Goal: Task Accomplishment & Management: Use online tool/utility

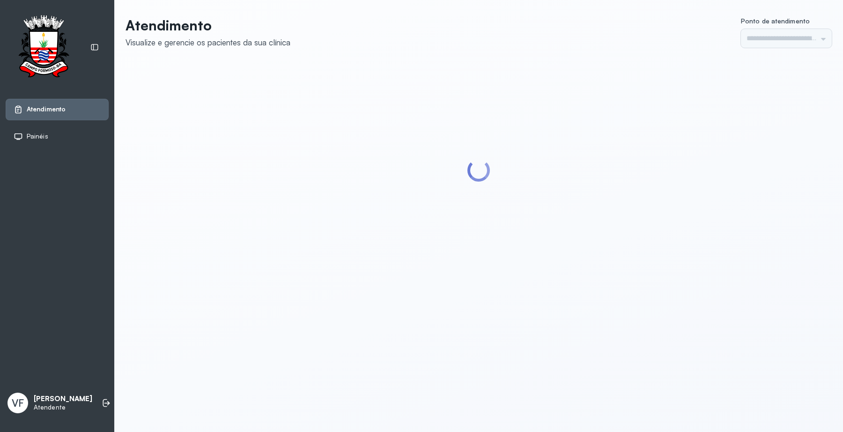
type input "*********"
click at [102, 399] on icon at bounding box center [106, 403] width 9 height 9
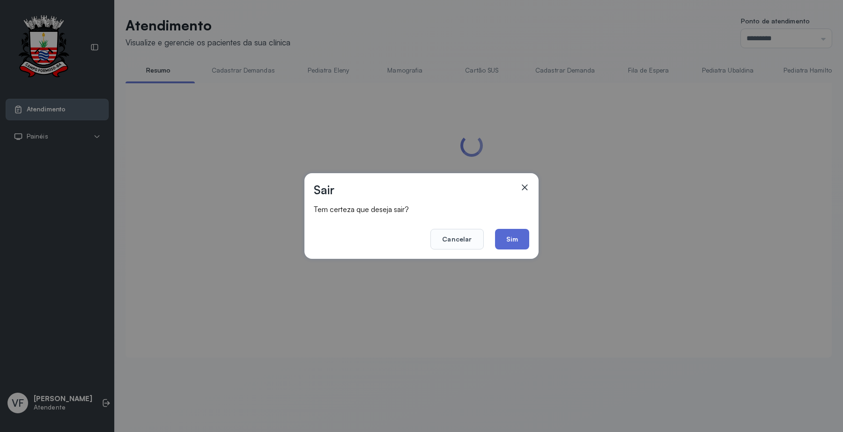
click at [517, 232] on button "Sim" at bounding box center [512, 239] width 34 height 21
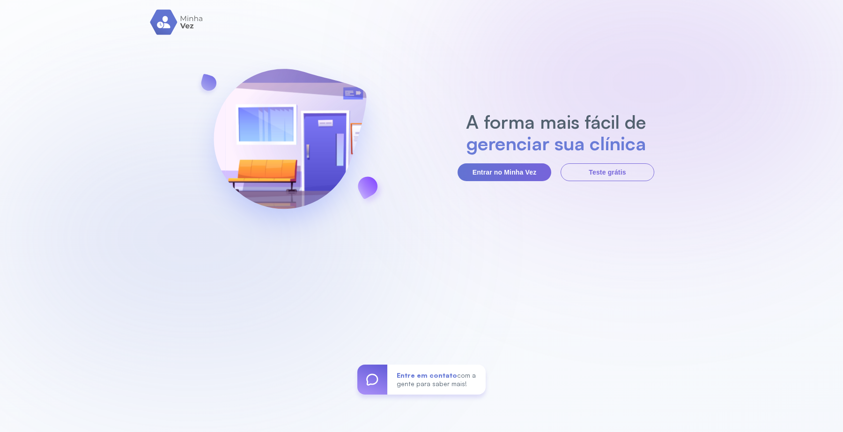
click at [520, 167] on button "Entrar no Minha Vez" at bounding box center [505, 172] width 94 height 18
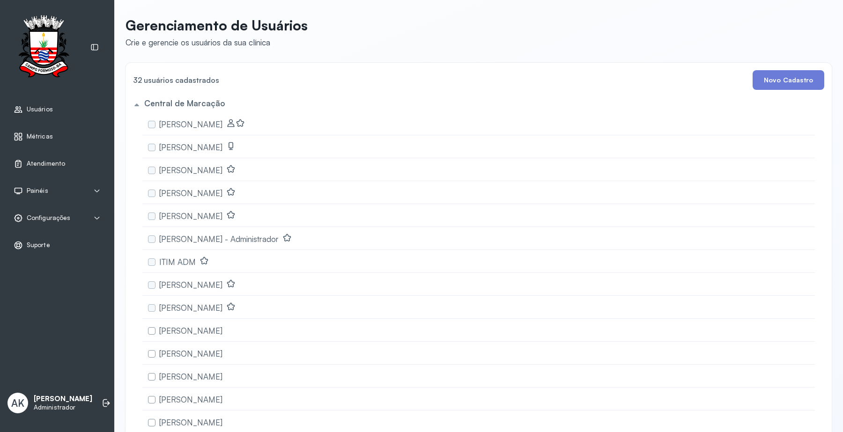
click at [40, 165] on span "Atendimento" at bounding box center [46, 164] width 38 height 8
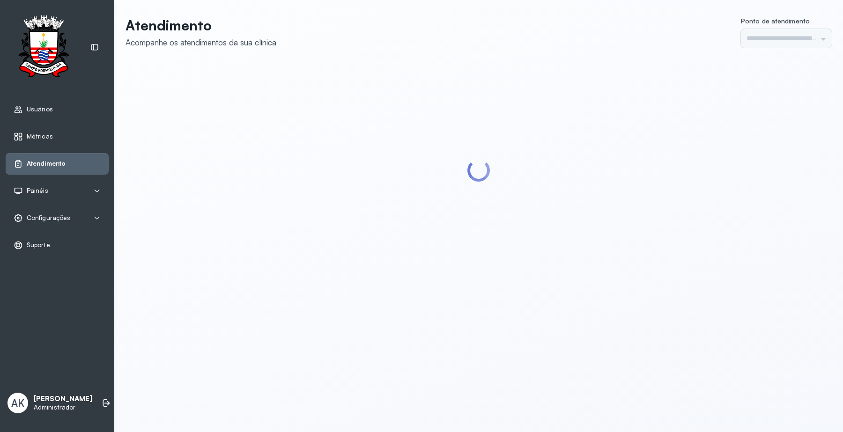
type input "*********"
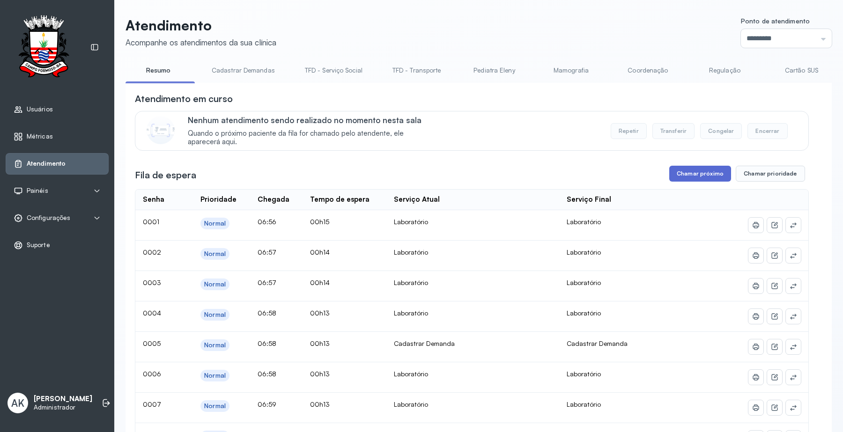
click at [705, 174] on button "Chamar próximo" at bounding box center [700, 174] width 62 height 16
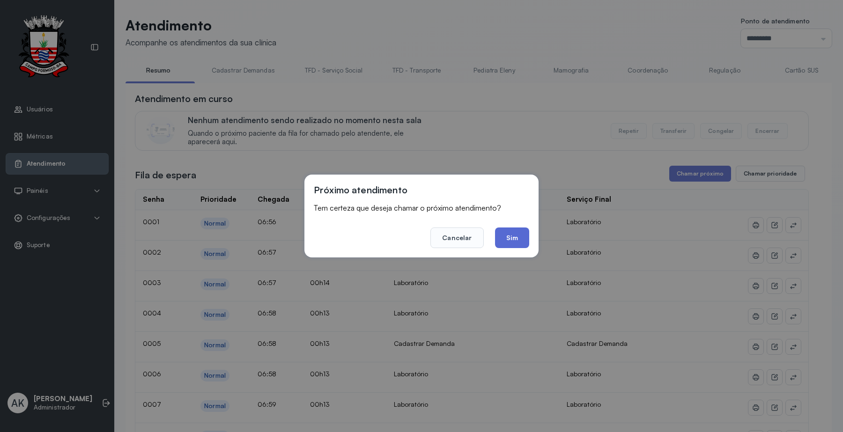
click at [513, 235] on button "Sim" at bounding box center [512, 238] width 34 height 21
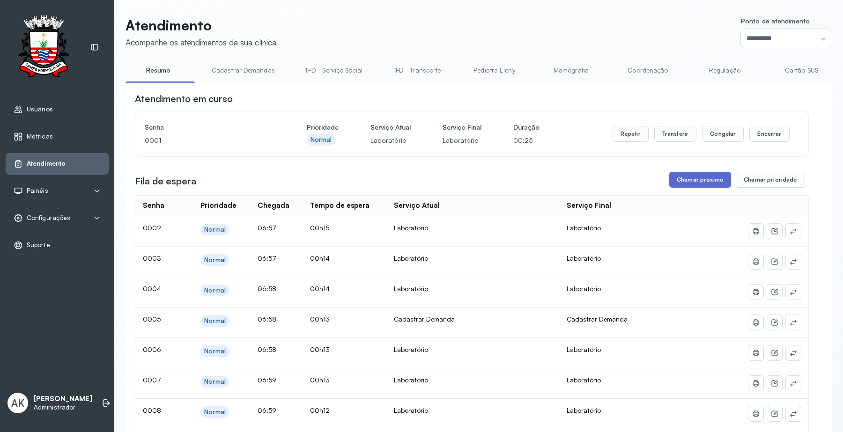
click at [706, 177] on button "Chamar próximo" at bounding box center [700, 180] width 62 height 16
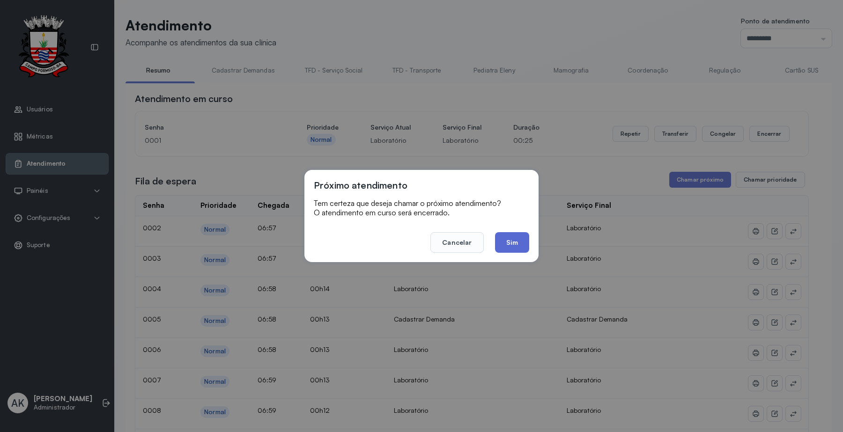
click at [516, 240] on button "Sim" at bounding box center [512, 242] width 34 height 21
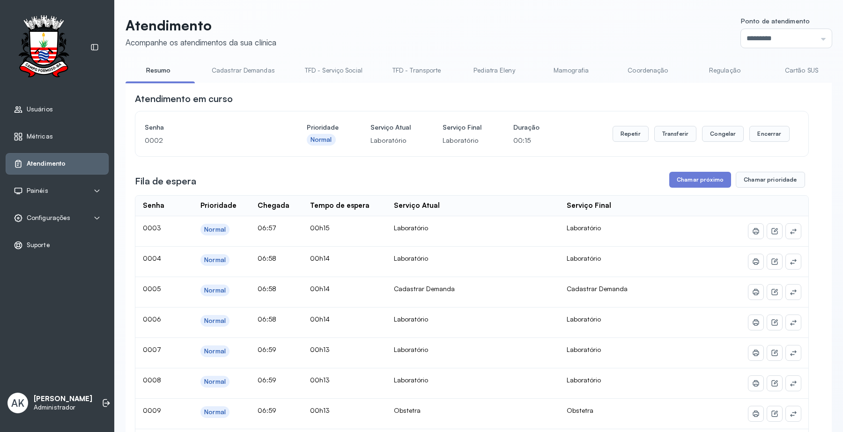
click at [60, 226] on div "Configurações" at bounding box center [57, 218] width 103 height 22
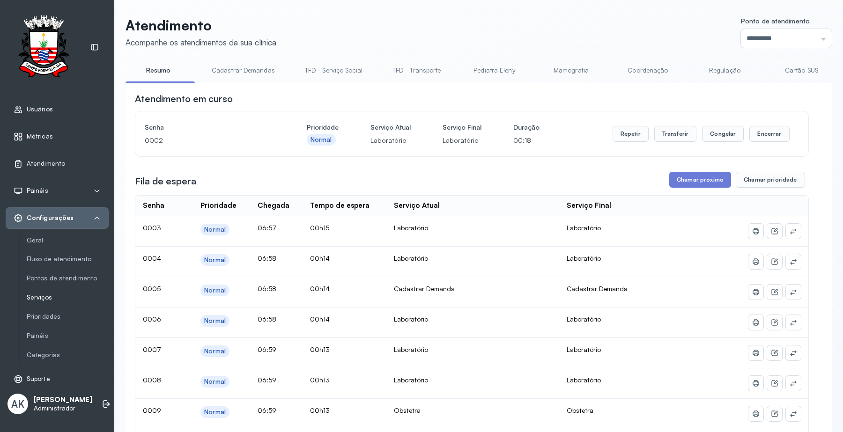
click at [50, 294] on link "Serviços" at bounding box center [68, 298] width 82 height 8
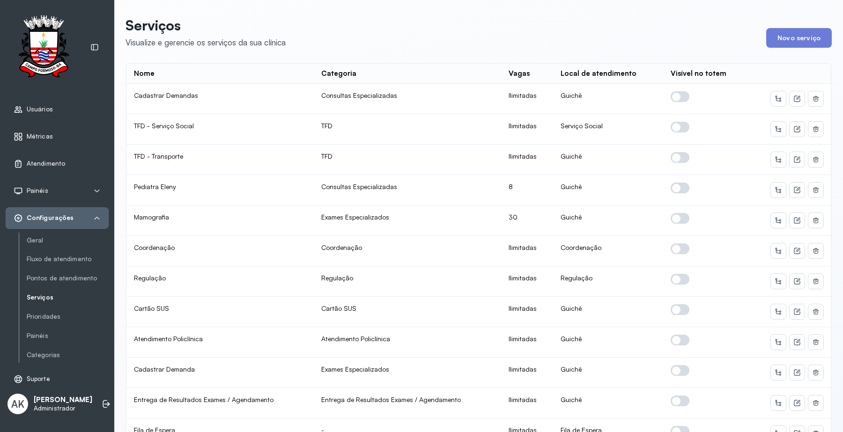
click at [97, 216] on icon at bounding box center [96, 217] width 7 height 7
click at [93, 219] on icon at bounding box center [96, 217] width 7 height 7
click at [57, 162] on span "Atendimento" at bounding box center [46, 164] width 38 height 8
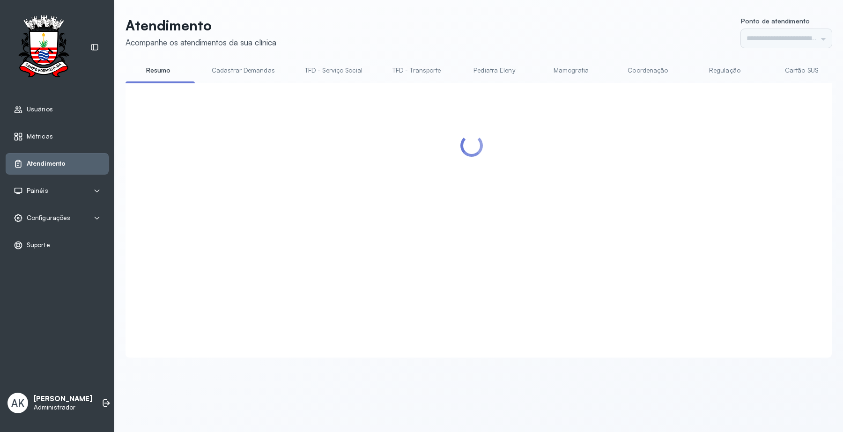
type input "*********"
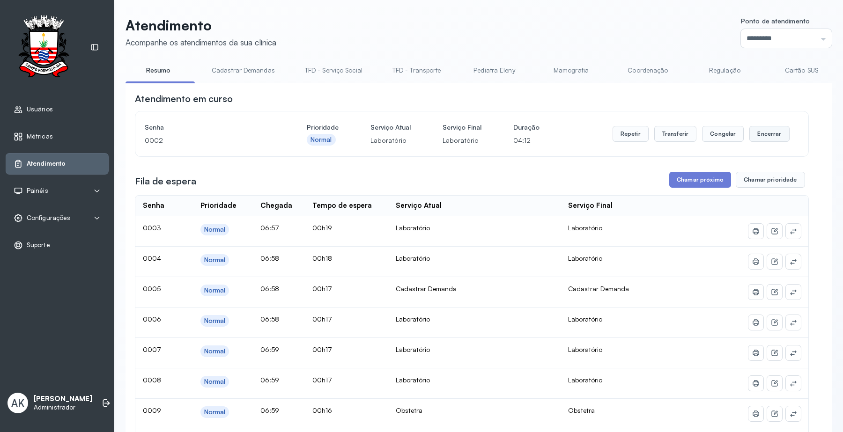
click at [760, 129] on button "Encerrar" at bounding box center [769, 134] width 40 height 16
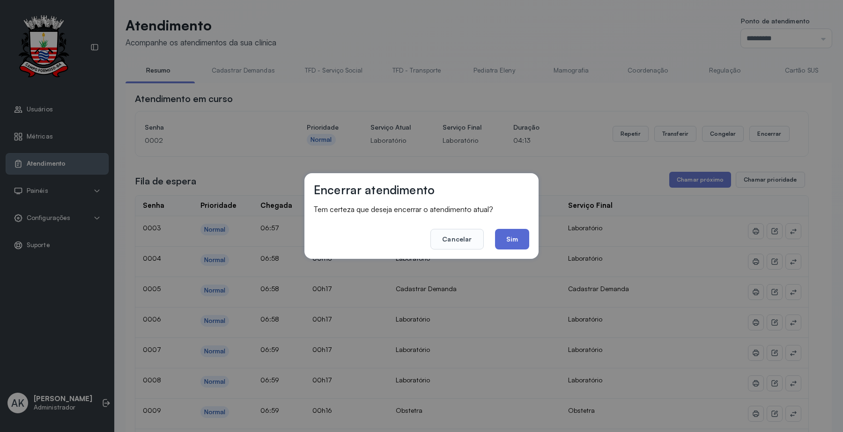
click at [504, 241] on button "Sim" at bounding box center [512, 239] width 34 height 21
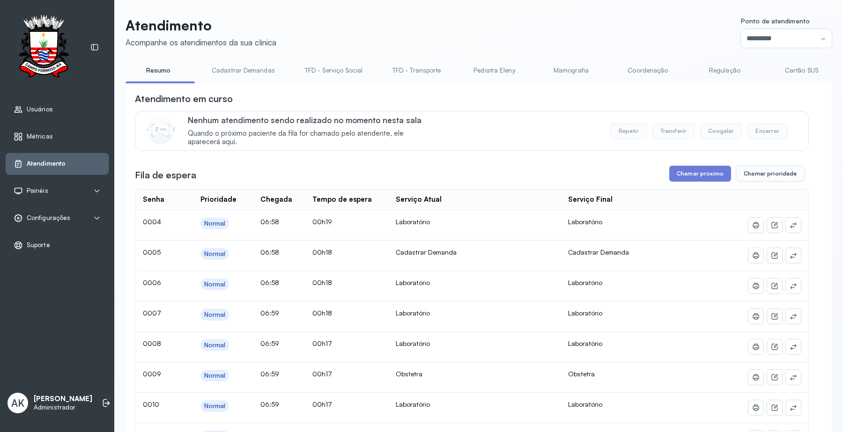
click at [798, 73] on link "Cartão SUS" at bounding box center [801, 70] width 66 height 15
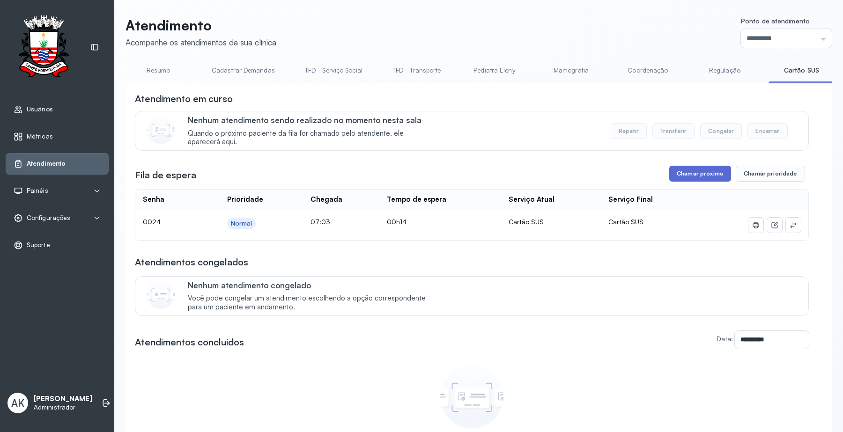
click at [683, 178] on button "Chamar próximo" at bounding box center [700, 174] width 62 height 16
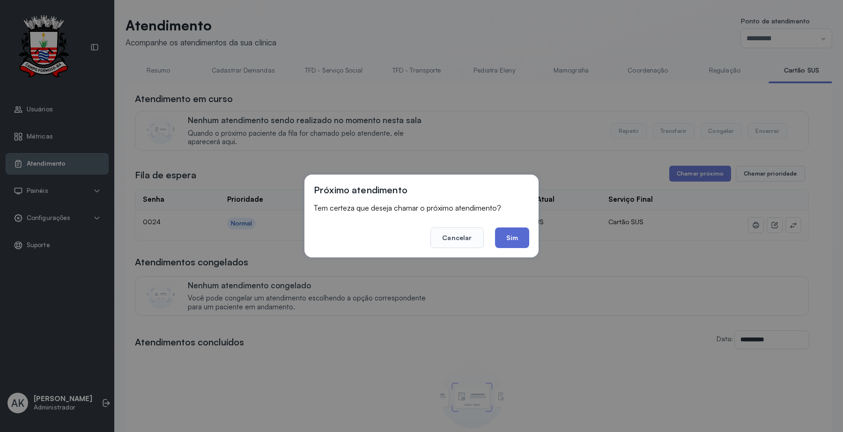
click at [521, 239] on button "Sim" at bounding box center [512, 238] width 34 height 21
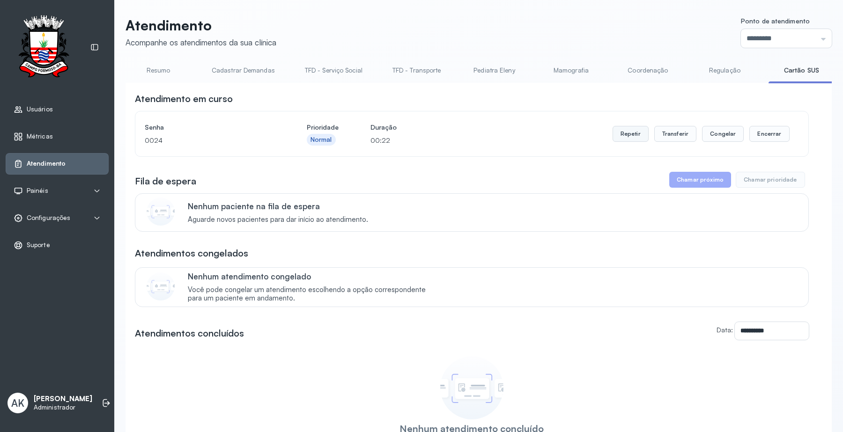
click at [627, 132] on button "Repetir" at bounding box center [631, 134] width 36 height 16
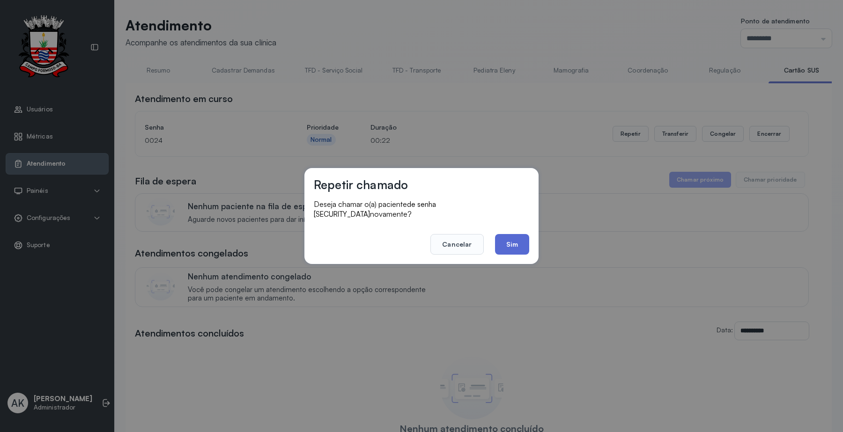
click at [516, 243] on button "Sim" at bounding box center [512, 244] width 34 height 21
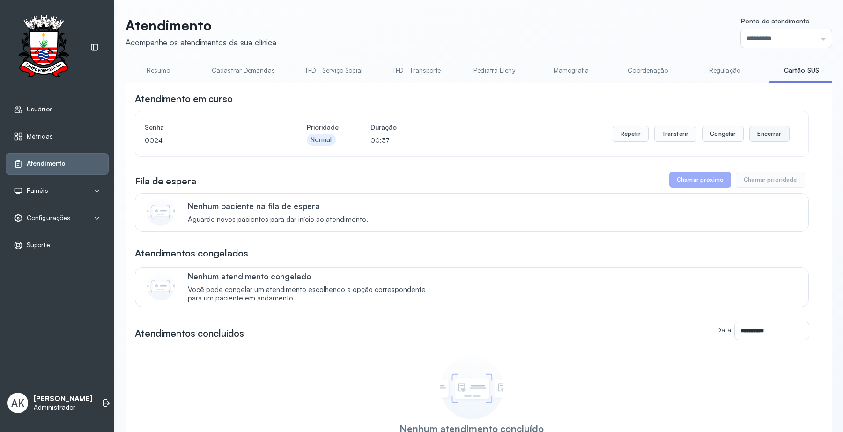
click at [761, 140] on button "Encerrar" at bounding box center [769, 134] width 40 height 16
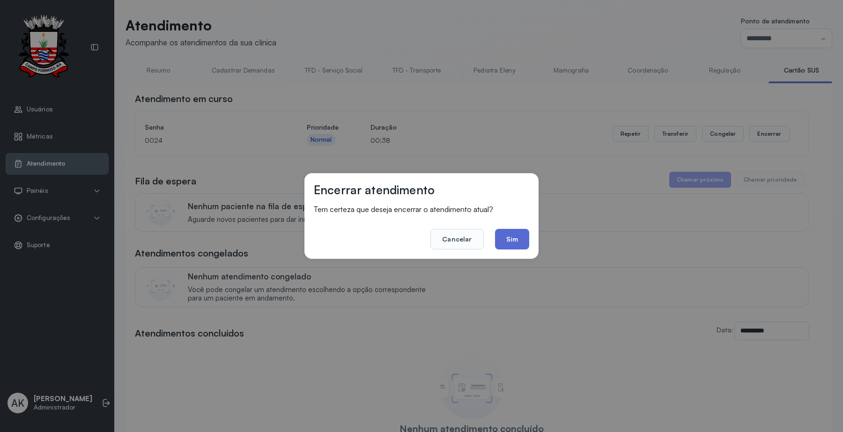
click at [520, 233] on button "Sim" at bounding box center [512, 239] width 34 height 21
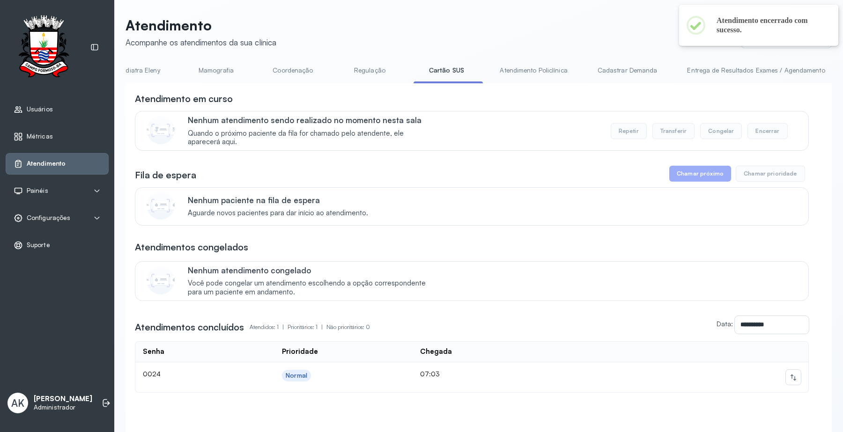
scroll to position [0, 384]
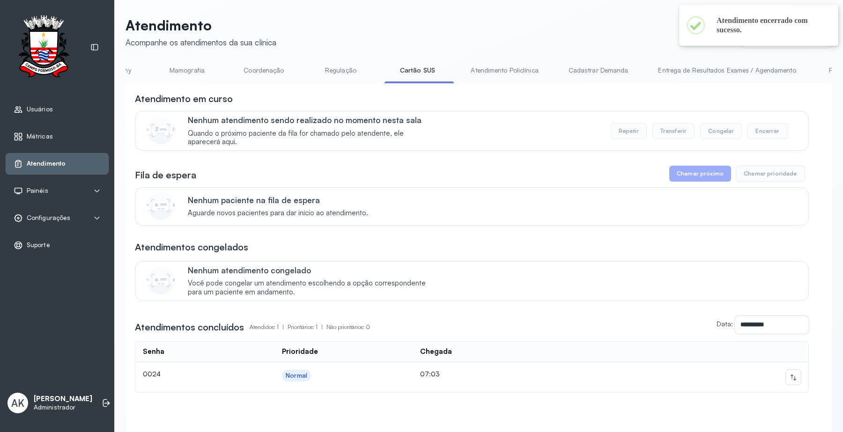
click at [500, 68] on link "Atendimento Policlínica" at bounding box center [504, 70] width 86 height 15
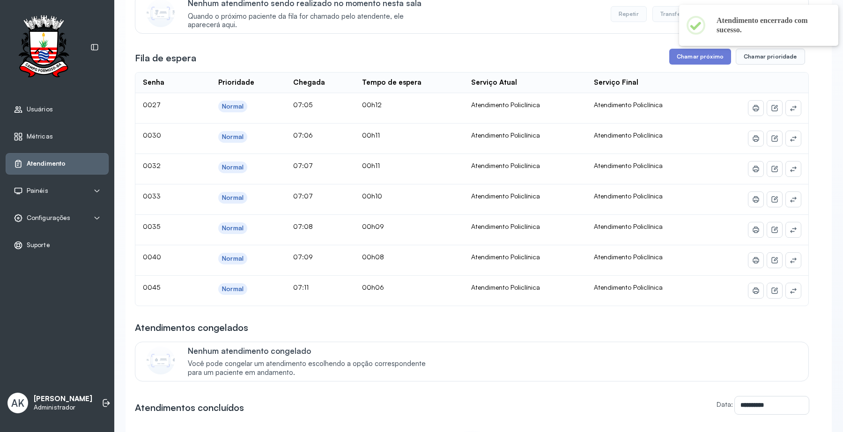
scroll to position [59, 0]
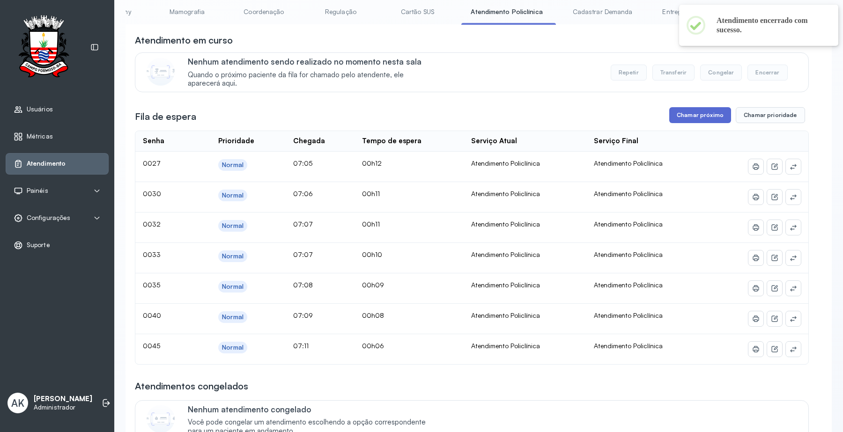
click at [680, 123] on button "Chamar próximo" at bounding box center [700, 115] width 62 height 16
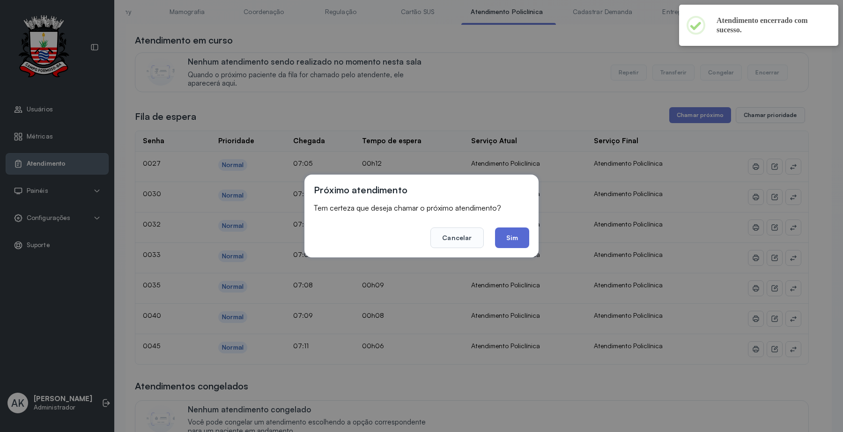
click at [513, 228] on button "Sim" at bounding box center [512, 238] width 34 height 21
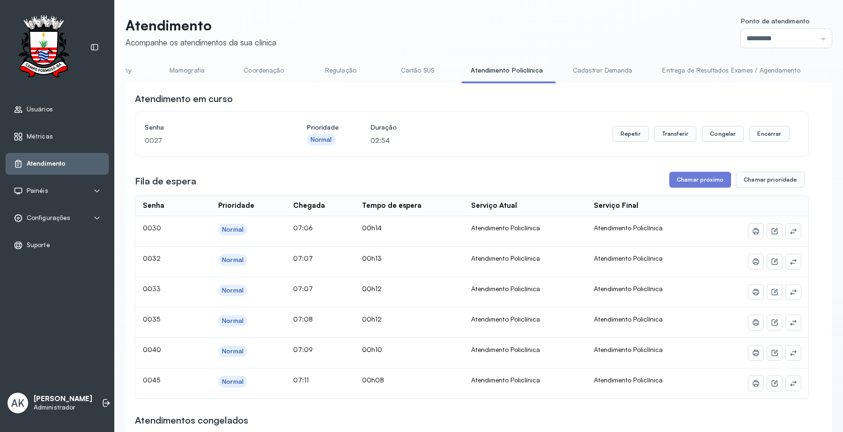
click at [55, 111] on link "Usuários" at bounding box center [57, 109] width 87 height 9
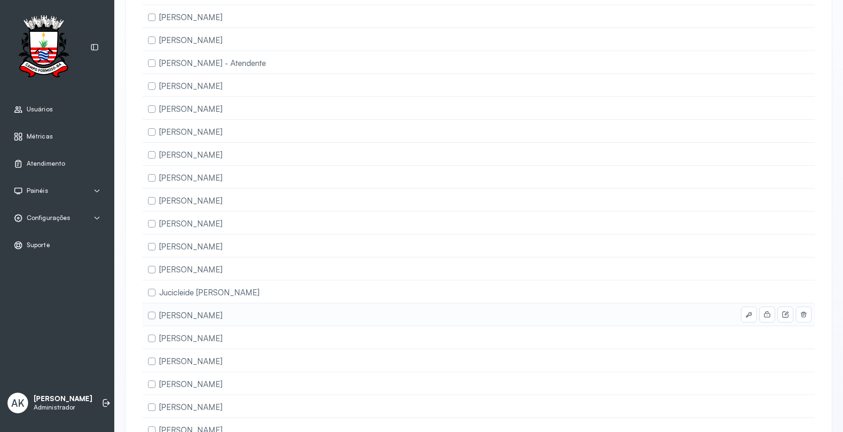
scroll to position [471, 0]
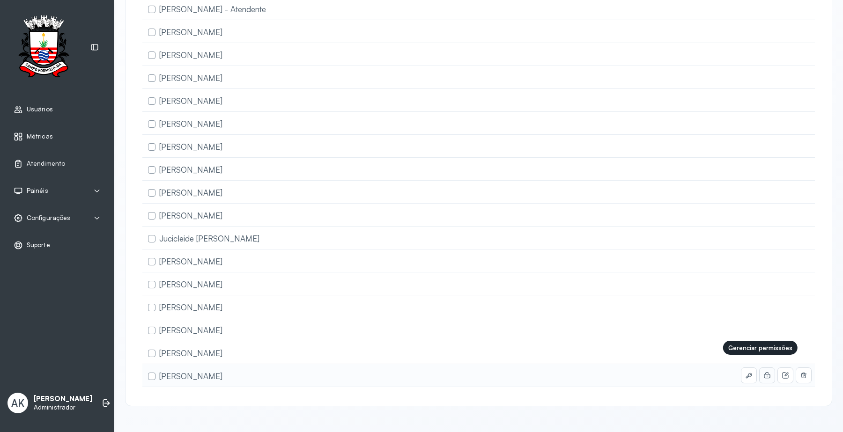
click at [760, 368] on button at bounding box center [767, 375] width 15 height 15
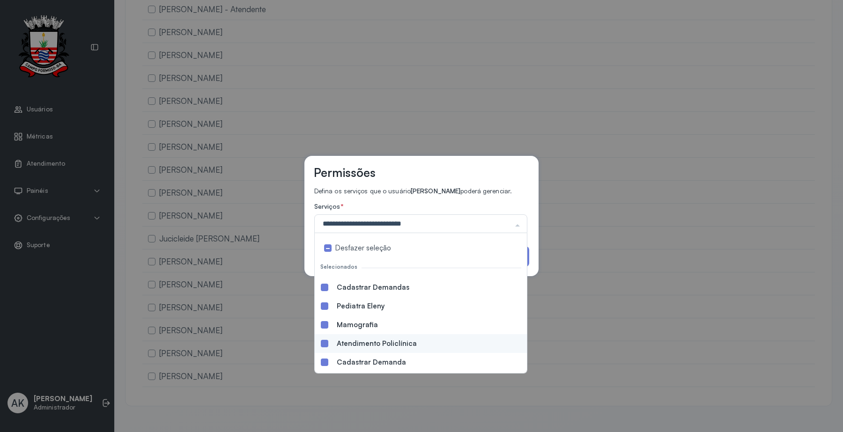
click at [362, 345] on div "Atendimento Policlínica" at bounding box center [420, 343] width 201 height 7
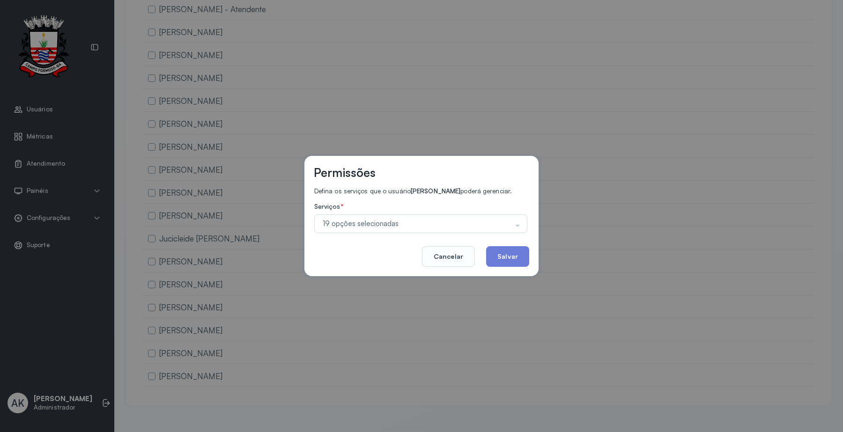
click at [473, 208] on label "Serviços *" at bounding box center [420, 208] width 213 height 10
click at [498, 265] on button "Salvar" at bounding box center [507, 256] width 43 height 21
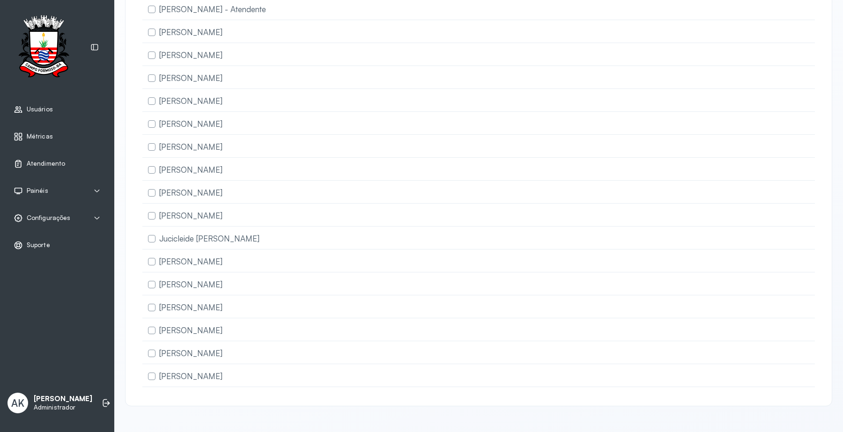
click at [80, 164] on link "Atendimento" at bounding box center [57, 163] width 87 height 9
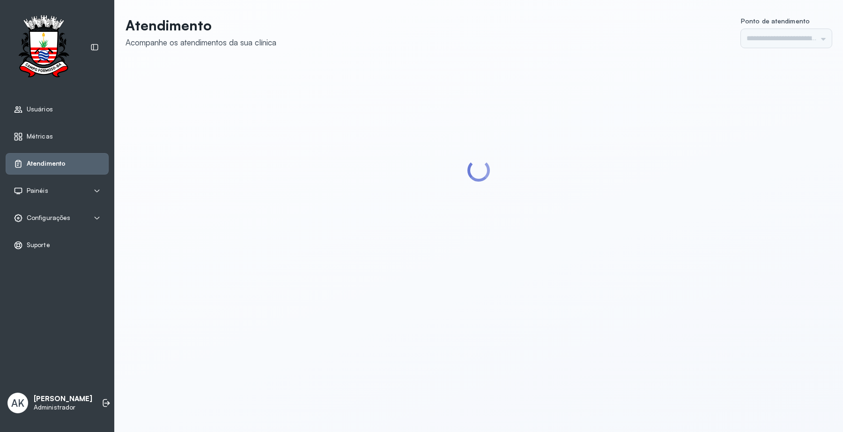
type input "*********"
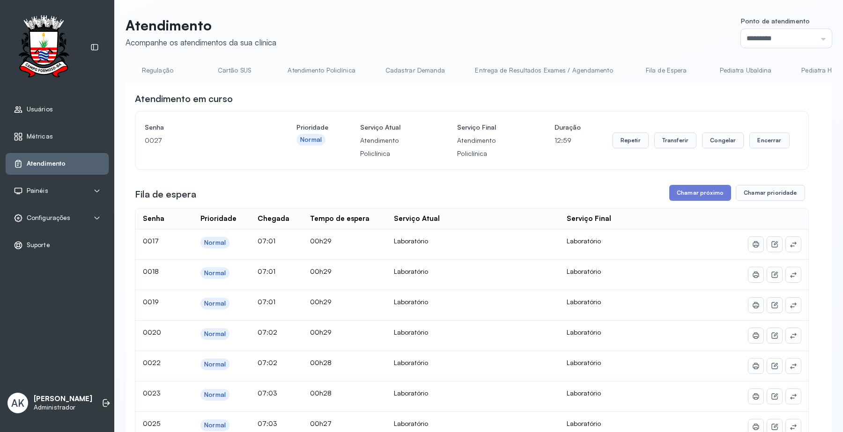
scroll to position [0, 603]
click at [284, 71] on link "Atendimento Policlínica" at bounding box center [286, 70] width 86 height 15
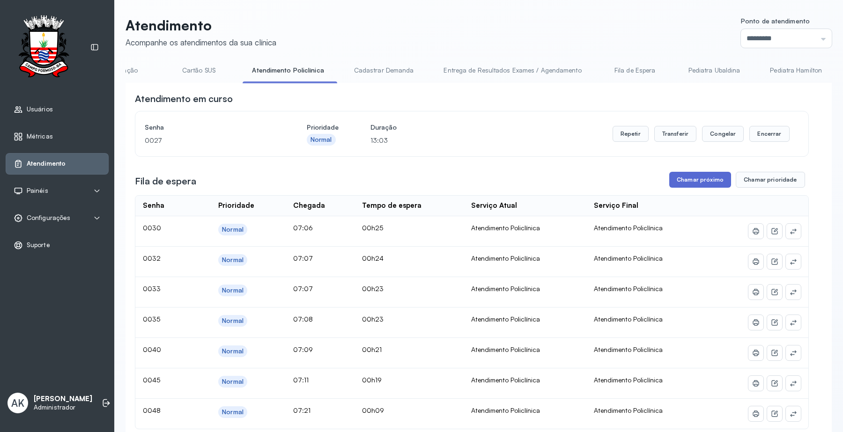
click at [685, 182] on button "Chamar próximo" at bounding box center [700, 180] width 62 height 16
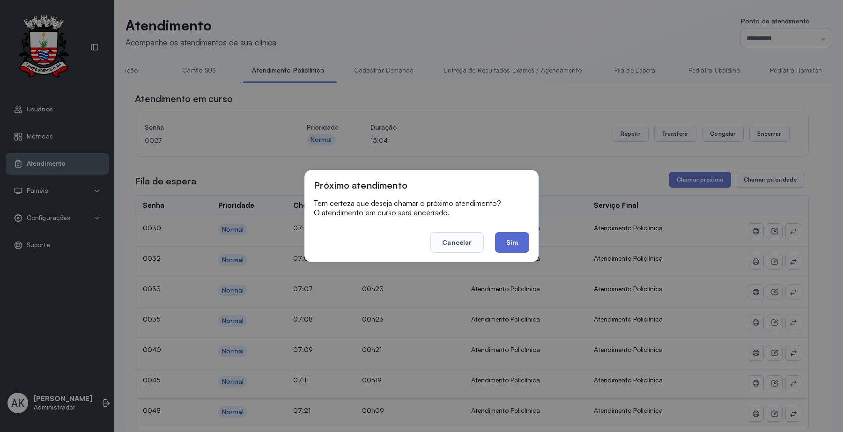
click at [523, 238] on button "Sim" at bounding box center [512, 242] width 34 height 21
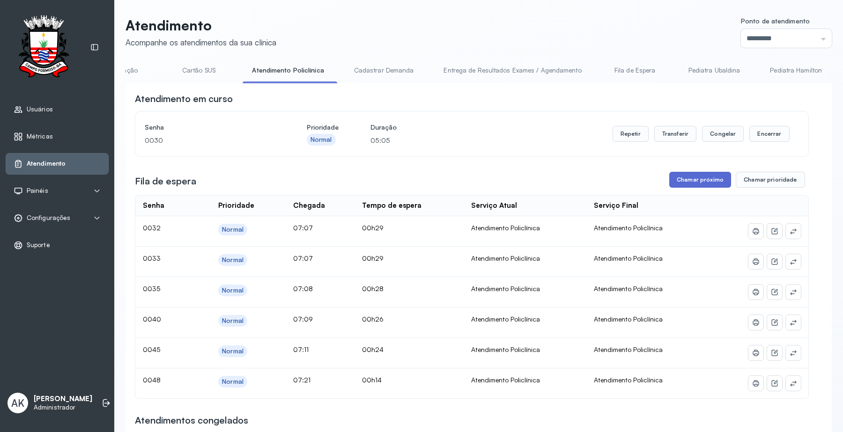
click at [696, 181] on button "Chamar próximo" at bounding box center [700, 180] width 62 height 16
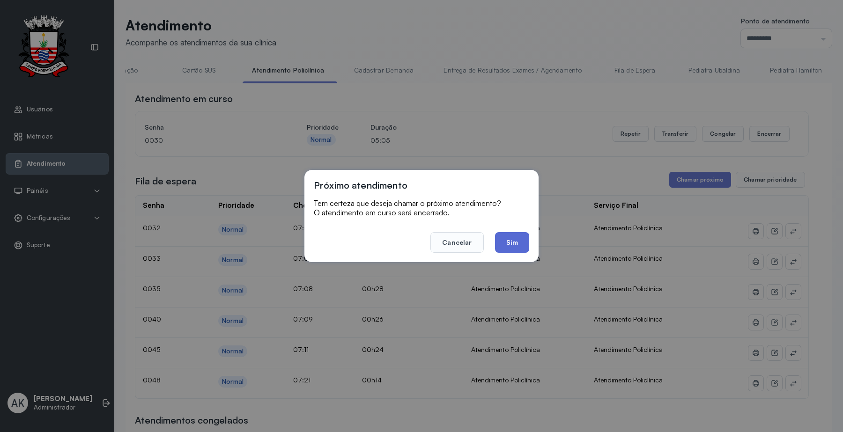
click at [514, 240] on button "Sim" at bounding box center [512, 242] width 34 height 21
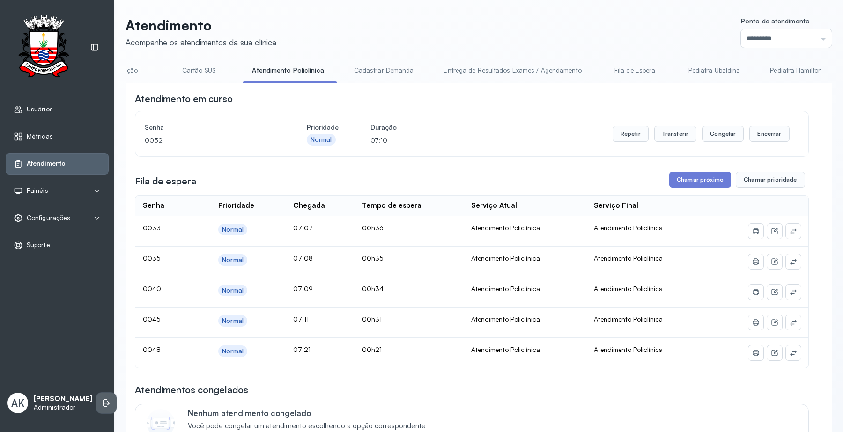
click at [96, 405] on li at bounding box center [106, 403] width 21 height 21
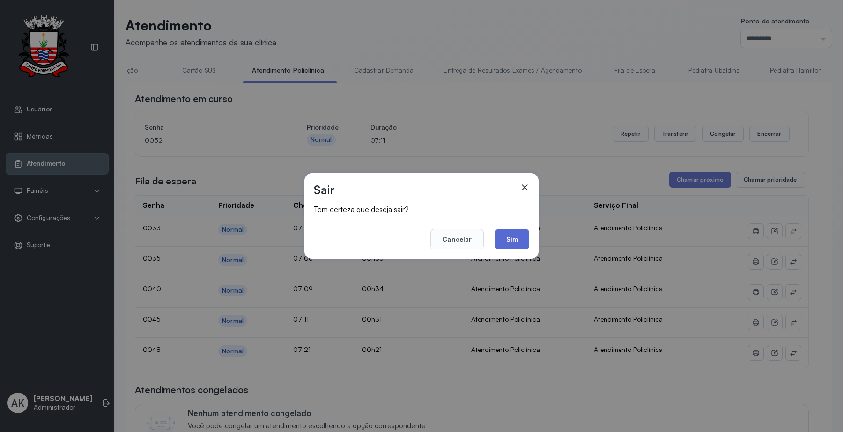
click at [524, 247] on button "Sim" at bounding box center [512, 239] width 34 height 21
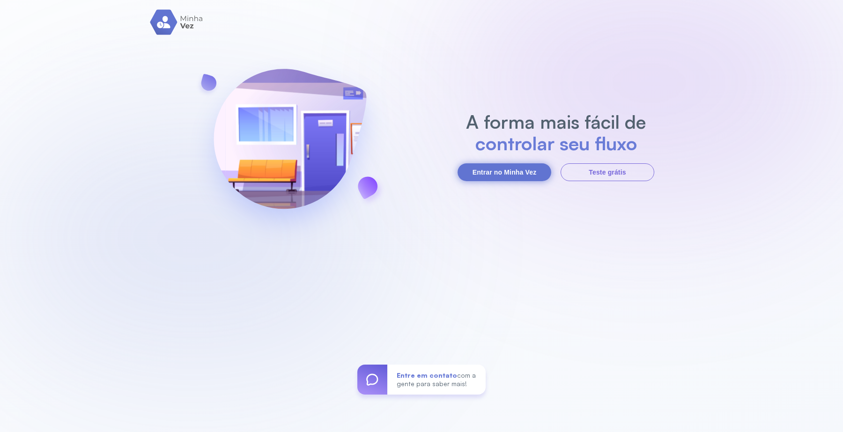
click at [524, 172] on button "Entrar no Minha Vez" at bounding box center [505, 172] width 94 height 18
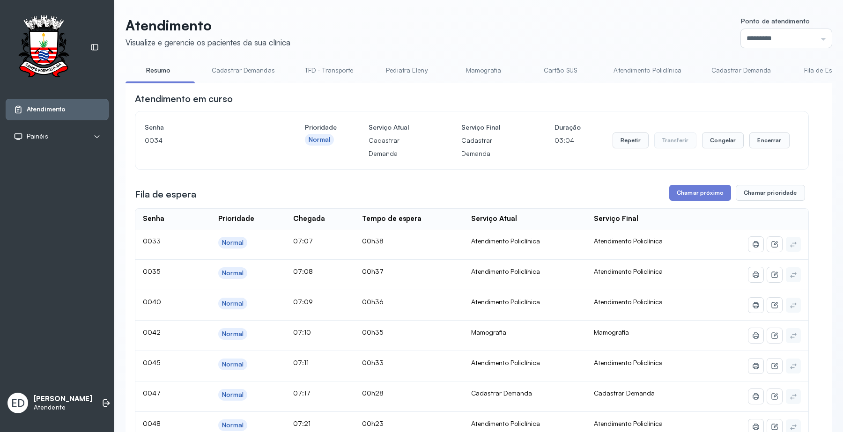
click at [638, 69] on link "Atendimento Policlínica" at bounding box center [647, 70] width 86 height 15
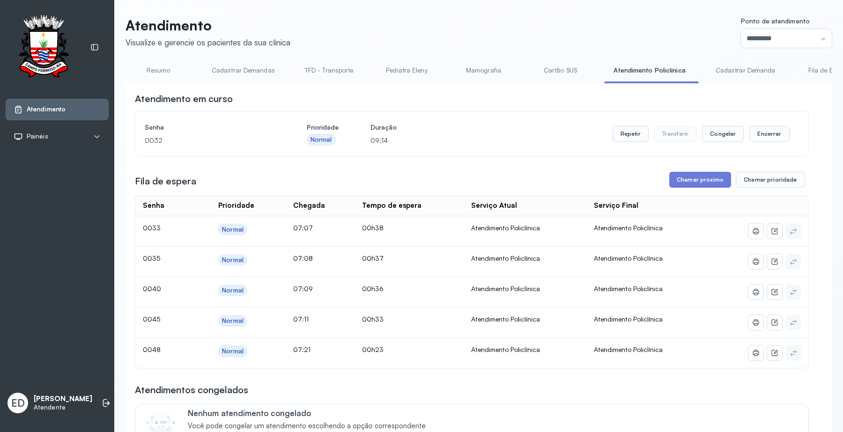
click at [565, 69] on link "Cartão SUS" at bounding box center [560, 70] width 66 height 15
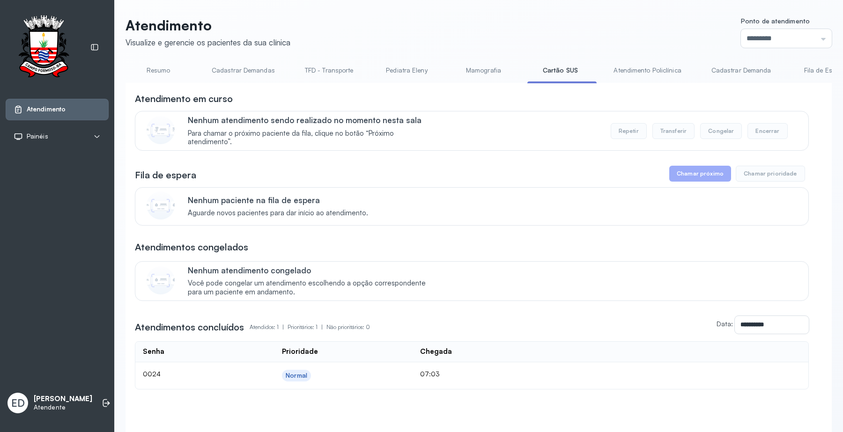
click at [635, 67] on link "Atendimento Policlínica" at bounding box center [647, 70] width 86 height 15
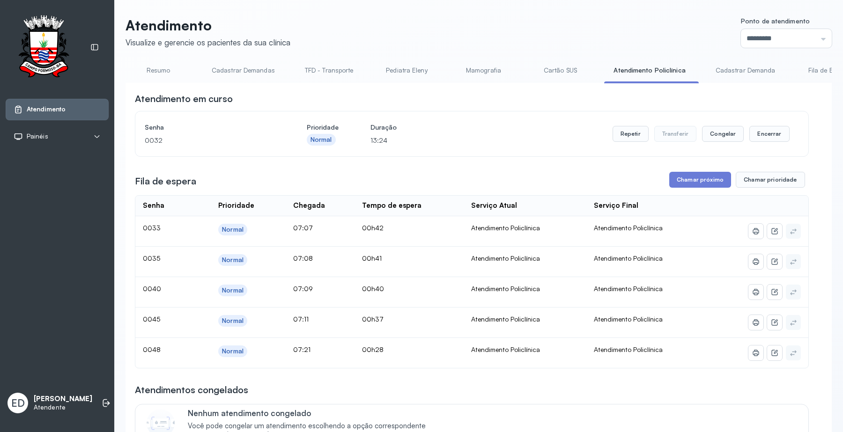
click at [669, 186] on button "Chamar próximo" at bounding box center [700, 180] width 62 height 16
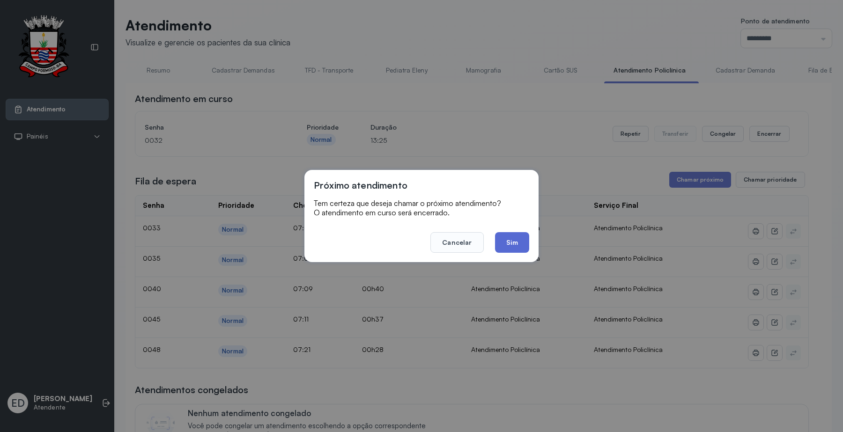
click at [521, 245] on button "Sim" at bounding box center [512, 242] width 34 height 21
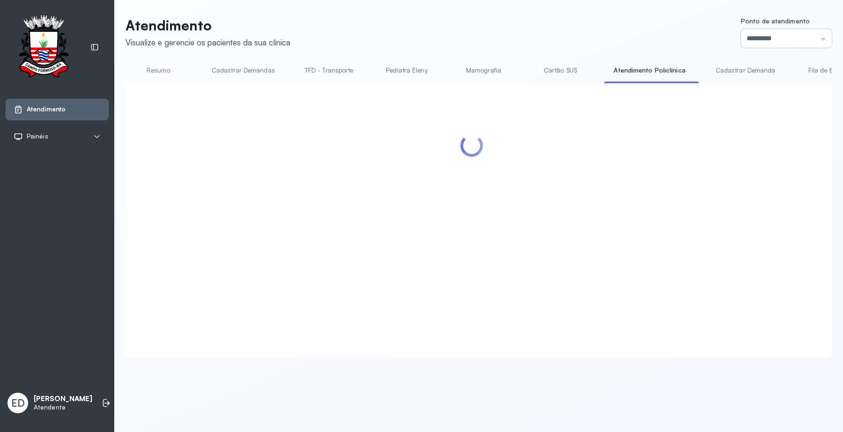
click at [674, 33] on input "*********" at bounding box center [786, 38] width 91 height 19
type input "*********"
click at [674, 163] on div "Atendimento Visualize e gerencie os pacientes da sua clínica Ponto de atendimen…" at bounding box center [479, 187] width 706 height 341
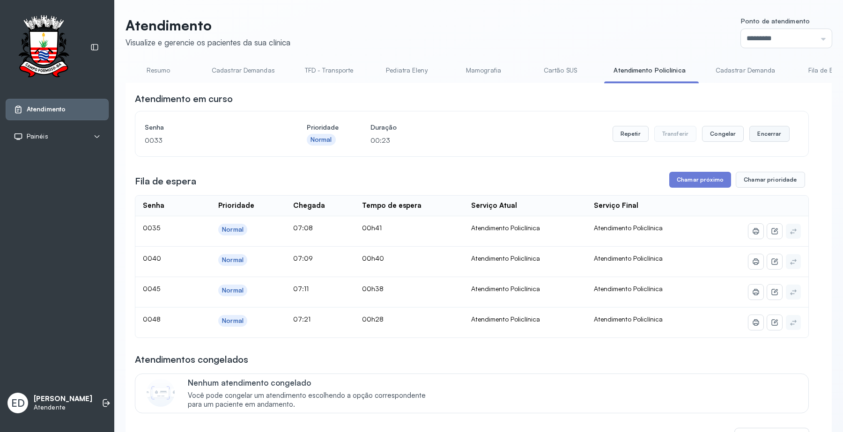
click at [674, 139] on button "Encerrar" at bounding box center [769, 134] width 40 height 16
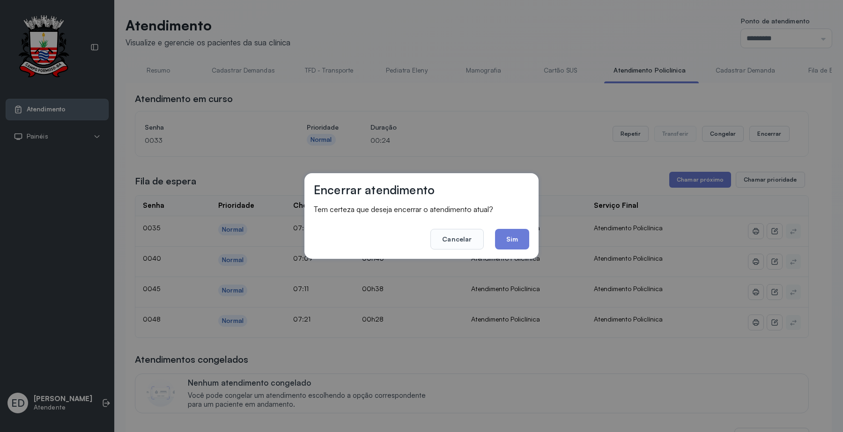
click at [512, 237] on button "Sim" at bounding box center [512, 239] width 34 height 21
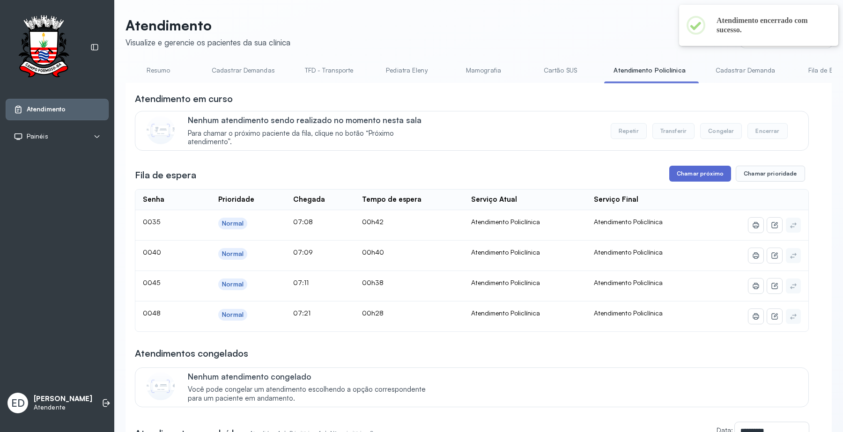
click at [674, 178] on button "Chamar próximo" at bounding box center [700, 174] width 62 height 16
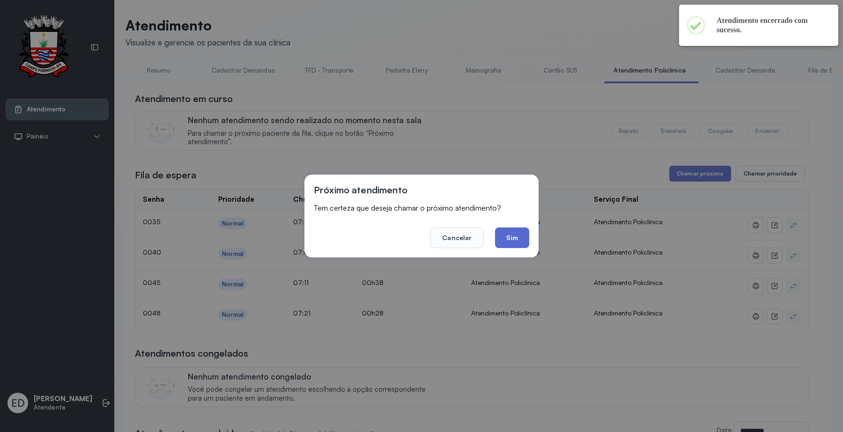
click at [514, 238] on button "Sim" at bounding box center [512, 238] width 34 height 21
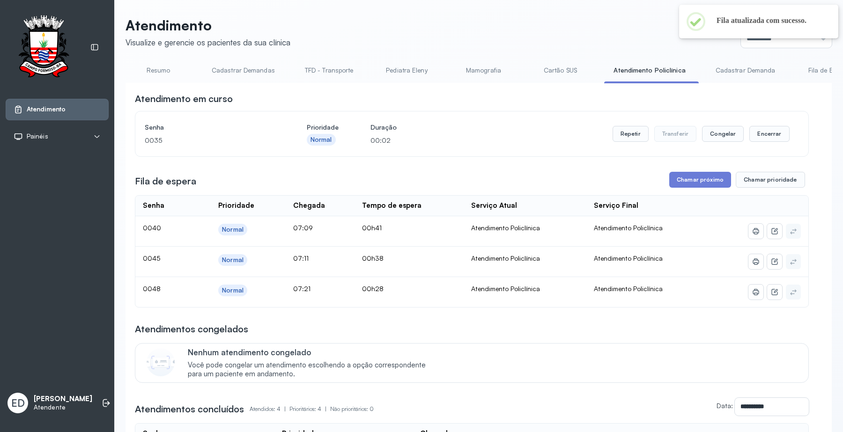
click at [163, 67] on link "Resumo" at bounding box center [159, 70] width 66 height 15
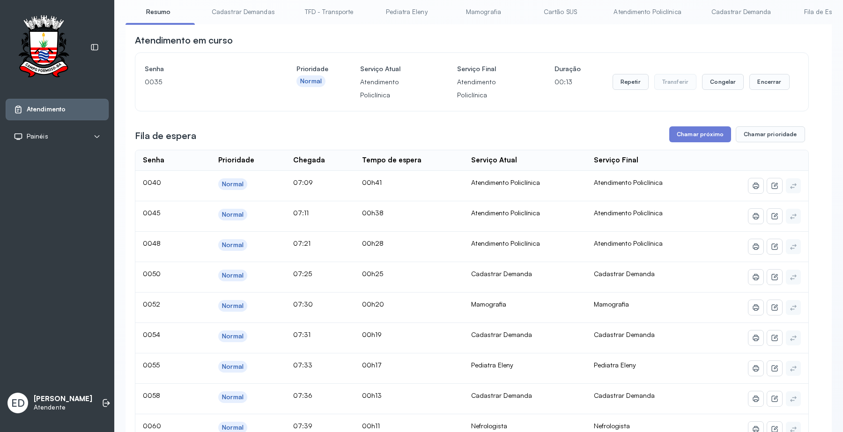
scroll to position [0, 0]
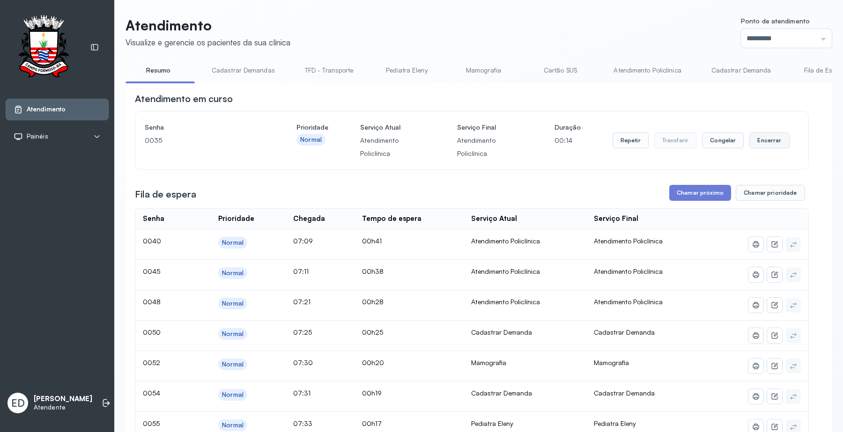
click at [674, 142] on button "Encerrar" at bounding box center [769, 141] width 40 height 16
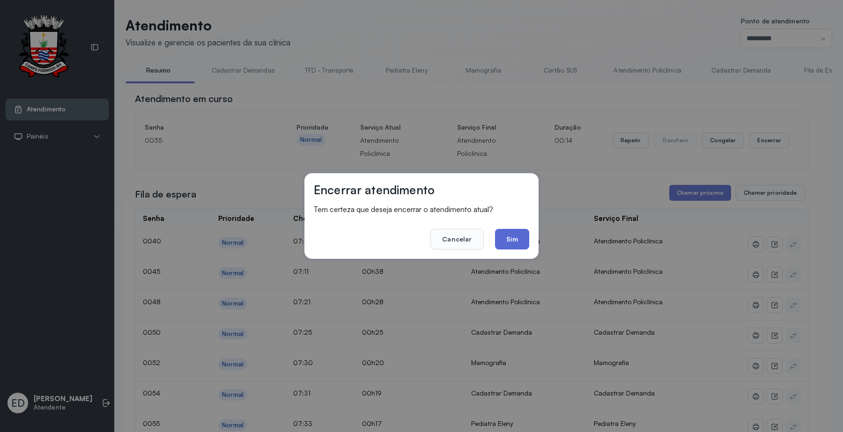
click at [505, 233] on button "Sim" at bounding box center [512, 239] width 34 height 21
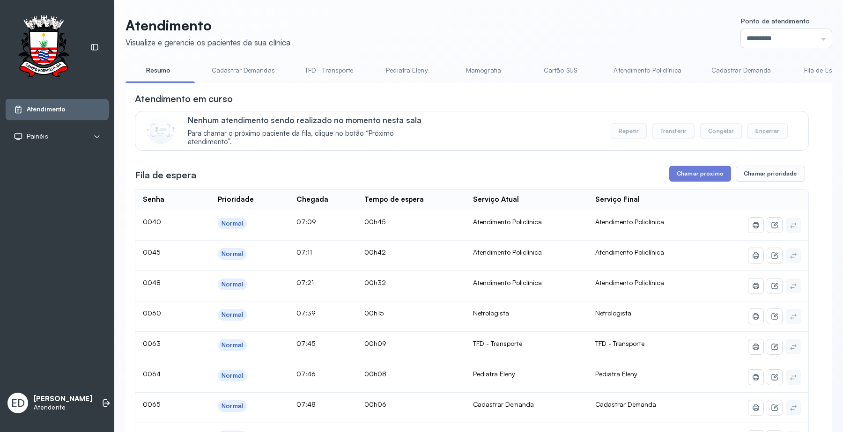
click at [648, 66] on link "Atendimento Policlínica" at bounding box center [647, 70] width 86 height 15
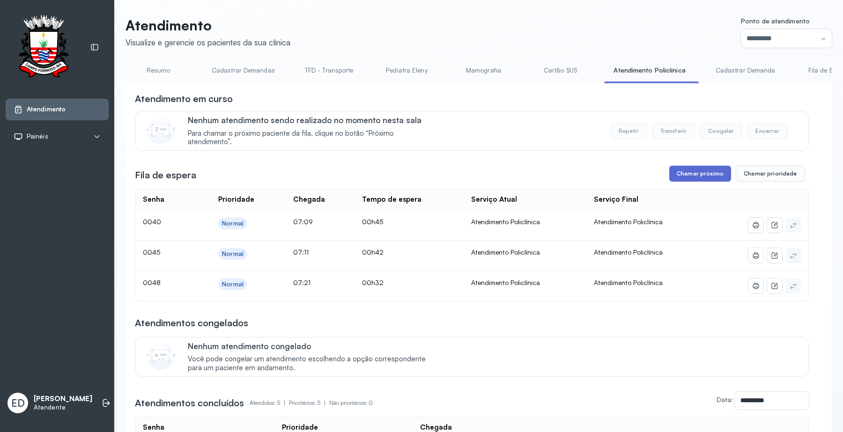
click at [674, 175] on button "Chamar próximo" at bounding box center [700, 174] width 62 height 16
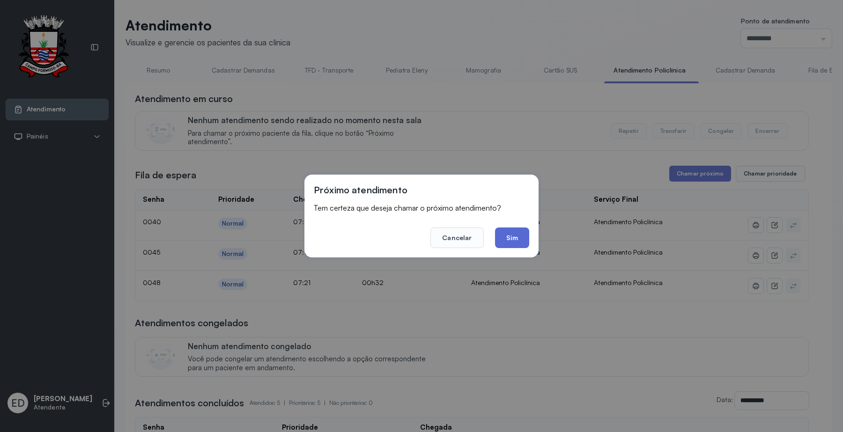
click at [516, 235] on button "Sim" at bounding box center [512, 238] width 34 height 21
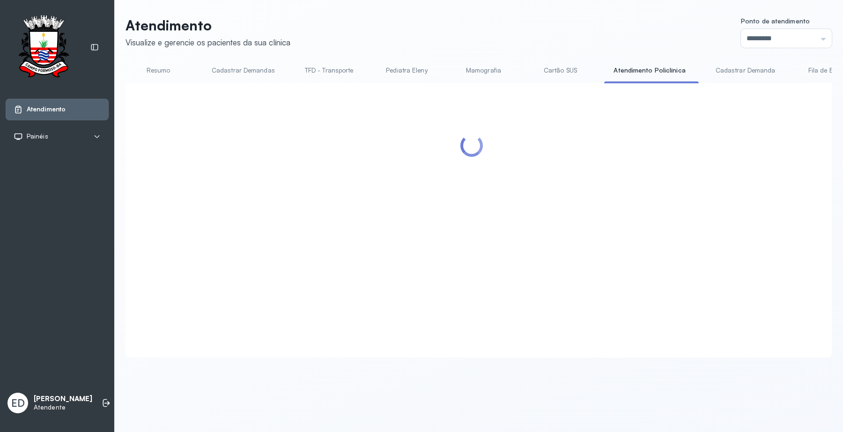
click at [567, 24] on header "Atendimento Visualize e gerencie os pacientes da sua clínica Ponto de atendimen…" at bounding box center [479, 32] width 706 height 31
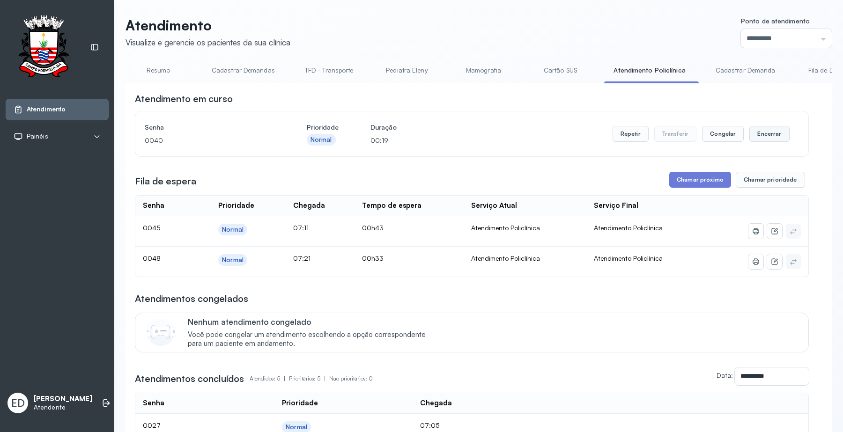
click at [674, 130] on button "Encerrar" at bounding box center [769, 134] width 40 height 16
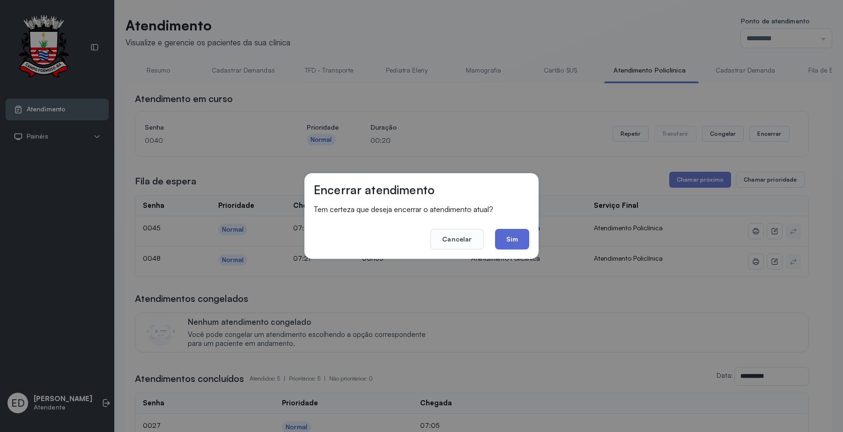
click at [512, 242] on button "Sim" at bounding box center [512, 239] width 34 height 21
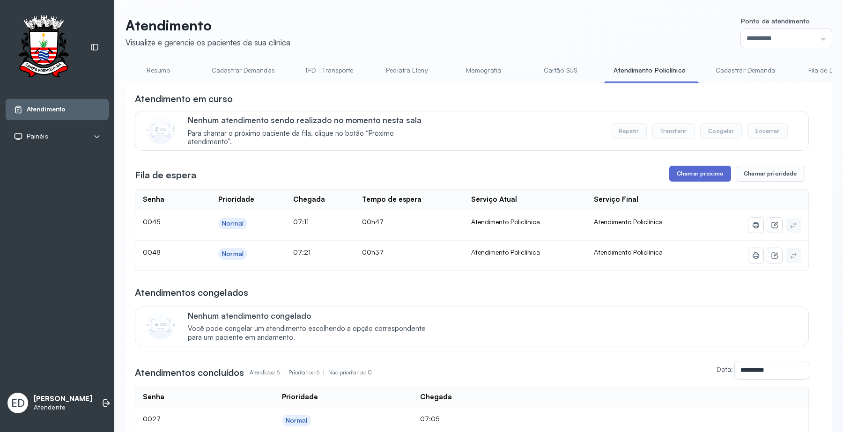
click at [674, 176] on button "Chamar próximo" at bounding box center [700, 174] width 62 height 16
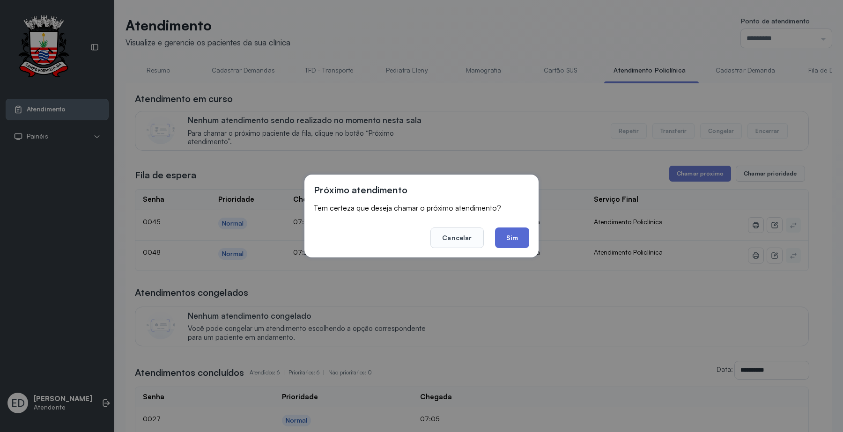
click at [512, 236] on button "Sim" at bounding box center [512, 238] width 34 height 21
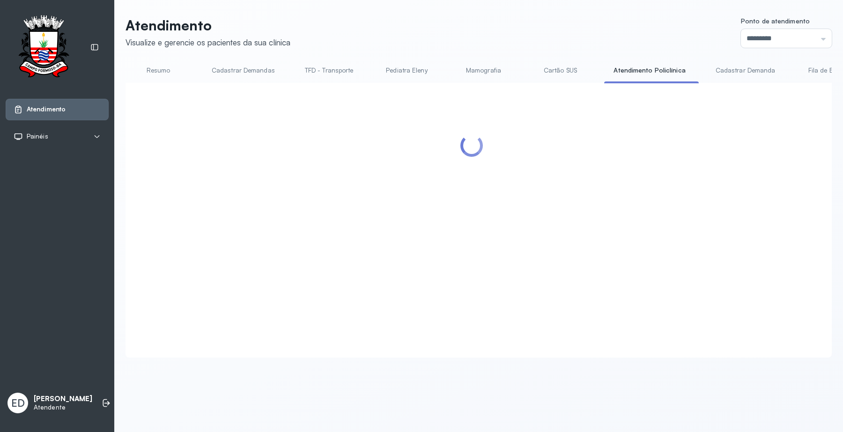
click at [545, 75] on link "Cartão SUS" at bounding box center [560, 70] width 66 height 15
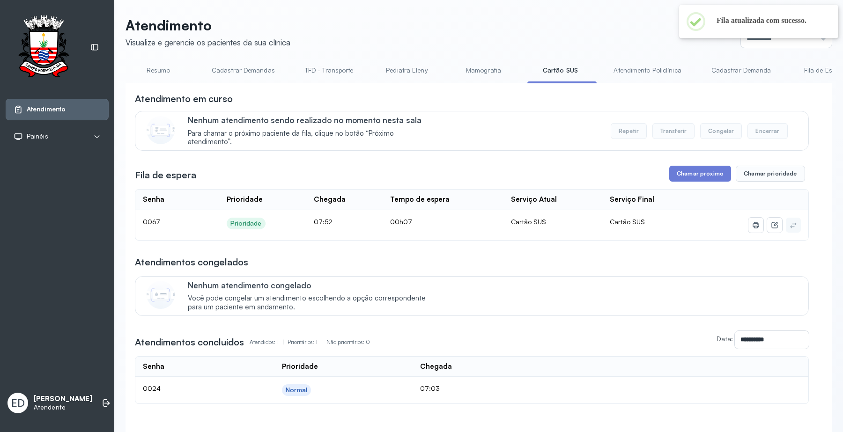
click at [663, 68] on link "Atendimento Policlínica" at bounding box center [647, 70] width 86 height 15
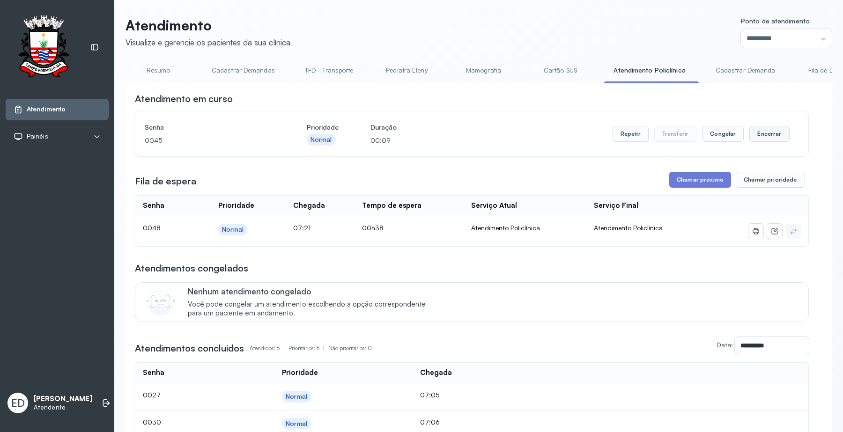
click at [674, 138] on button "Encerrar" at bounding box center [769, 134] width 40 height 16
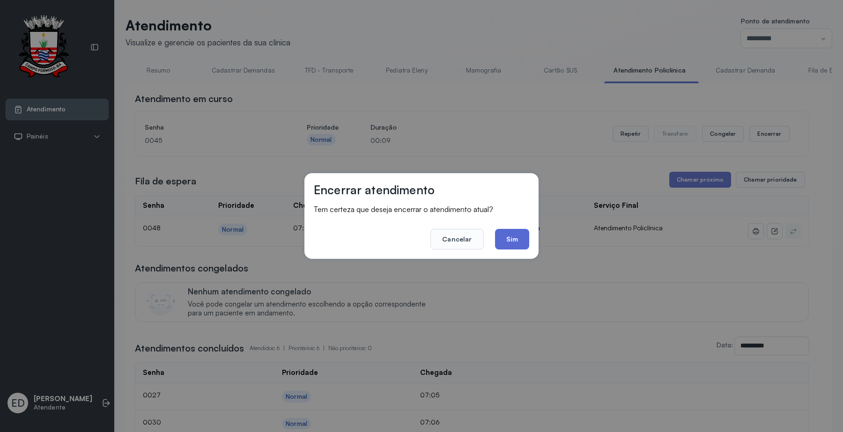
click at [518, 235] on button "Sim" at bounding box center [512, 239] width 34 height 21
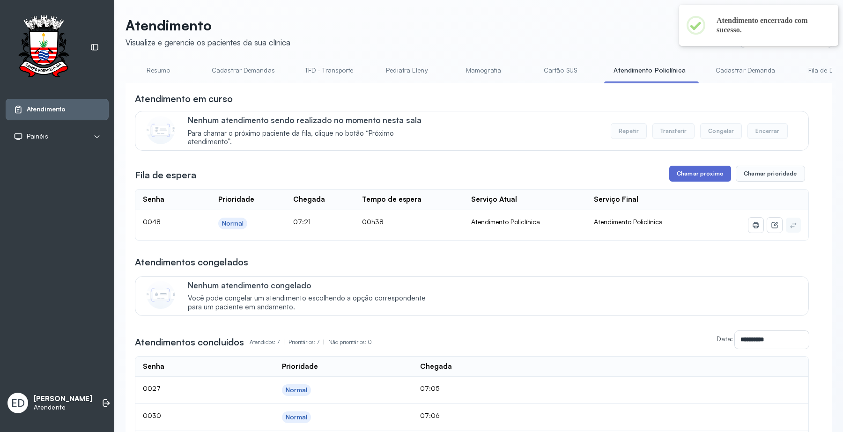
click at [674, 181] on button "Chamar próximo" at bounding box center [700, 174] width 62 height 16
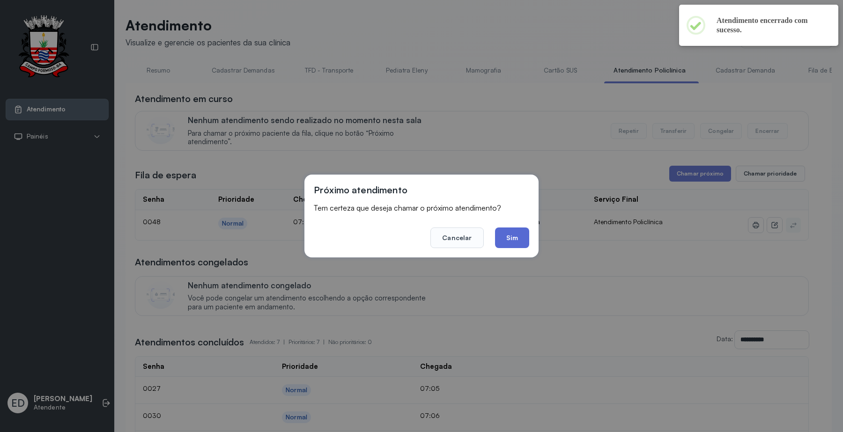
click at [513, 237] on button "Sim" at bounding box center [512, 238] width 34 height 21
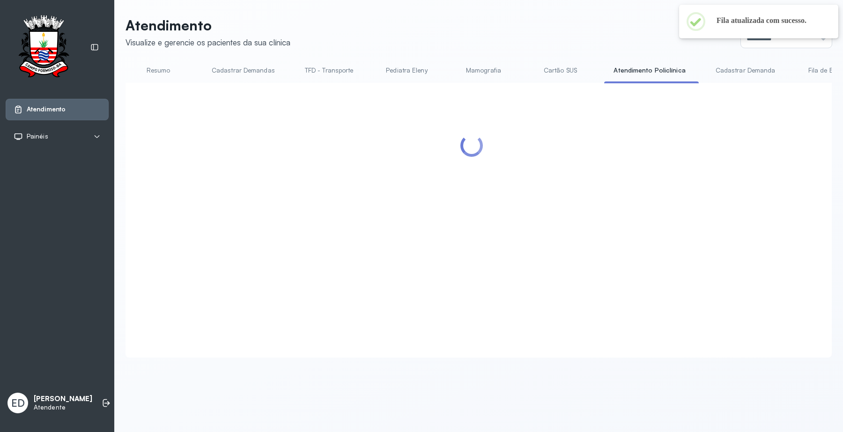
click at [569, 23] on header "Atendimento Visualize e gerencie os pacientes da sua clínica Ponto de atendimen…" at bounding box center [479, 32] width 706 height 31
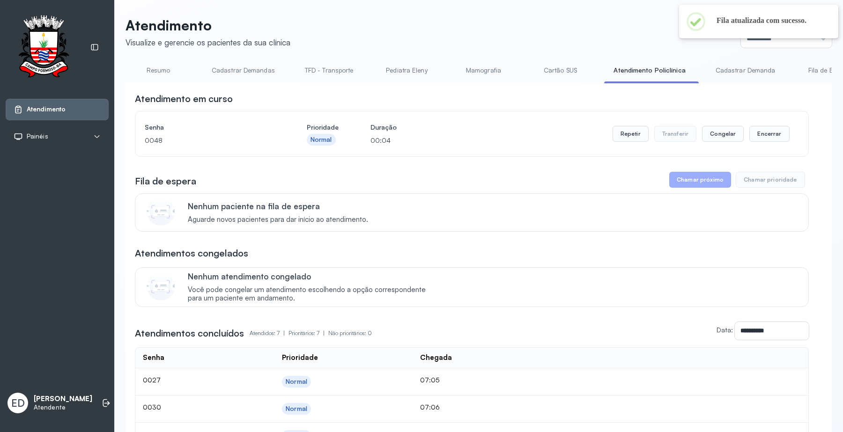
click at [569, 23] on header "Atendimento Visualize e gerencie os pacientes da sua clínica Ponto de atendimen…" at bounding box center [479, 32] width 706 height 31
click at [614, 14] on div "Atendimento Visualize e gerencie os pacientes da sua clínica Ponto de atendimen…" at bounding box center [478, 322] width 729 height 644
click at [674, 133] on button "Encerrar" at bounding box center [769, 134] width 40 height 16
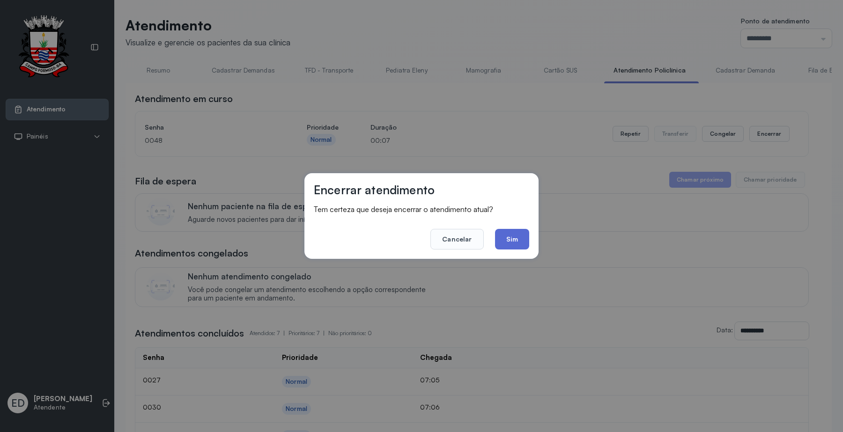
click at [514, 235] on button "Sim" at bounding box center [512, 239] width 34 height 21
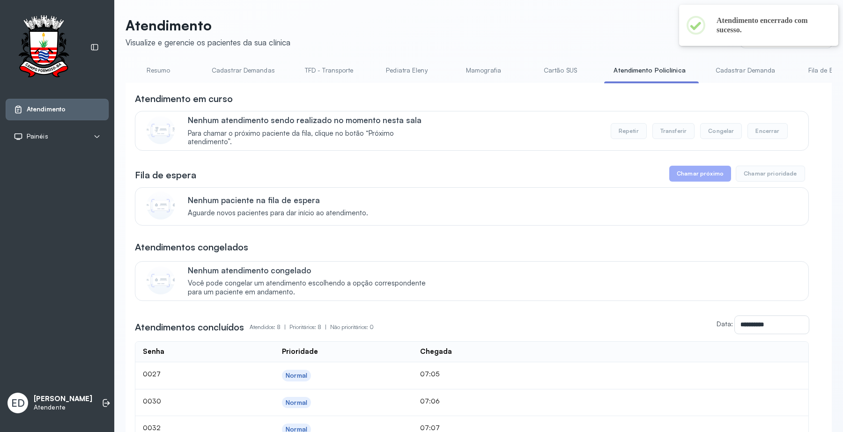
click at [162, 68] on link "Resumo" at bounding box center [159, 70] width 66 height 15
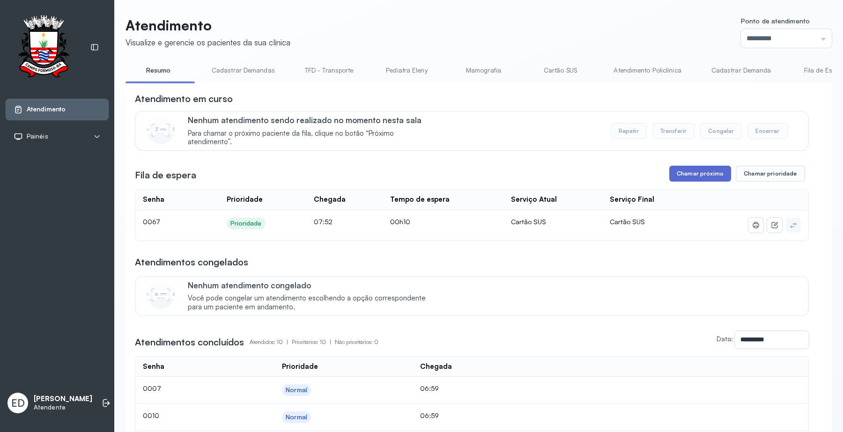
click at [674, 181] on button "Chamar próximo" at bounding box center [700, 174] width 62 height 16
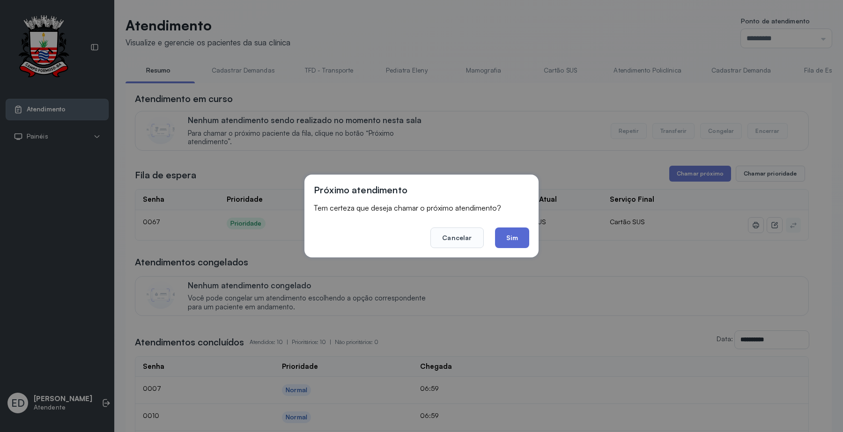
click at [512, 240] on button "Sim" at bounding box center [512, 238] width 34 height 21
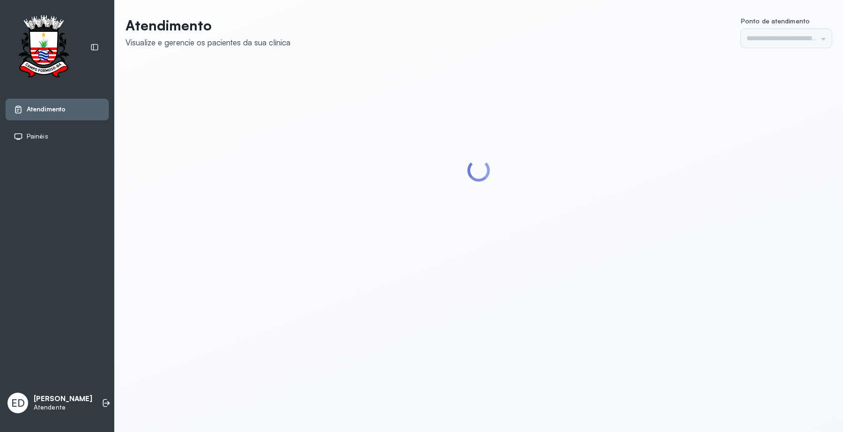
type input "*********"
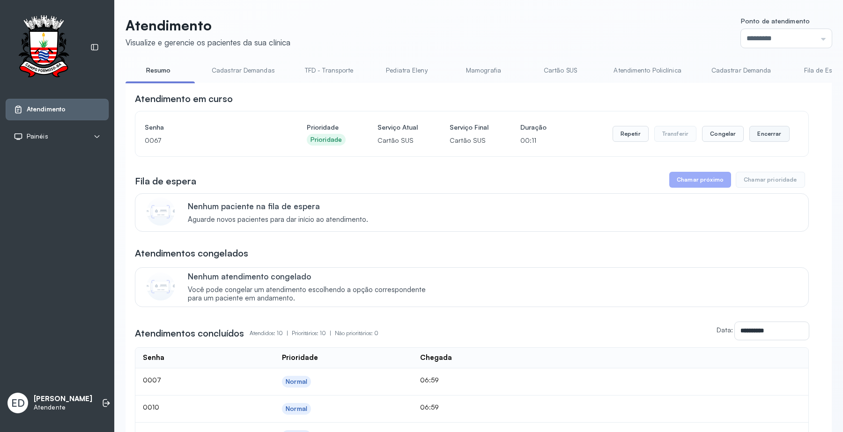
click at [768, 135] on button "Encerrar" at bounding box center [769, 134] width 40 height 16
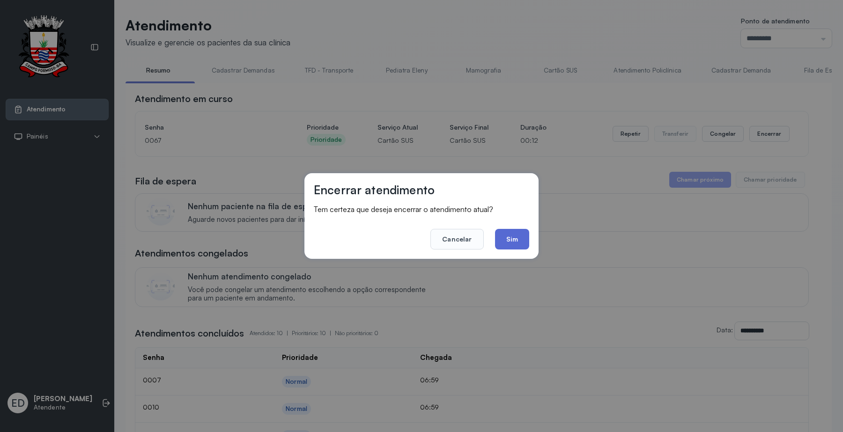
click at [517, 234] on button "Sim" at bounding box center [512, 239] width 34 height 21
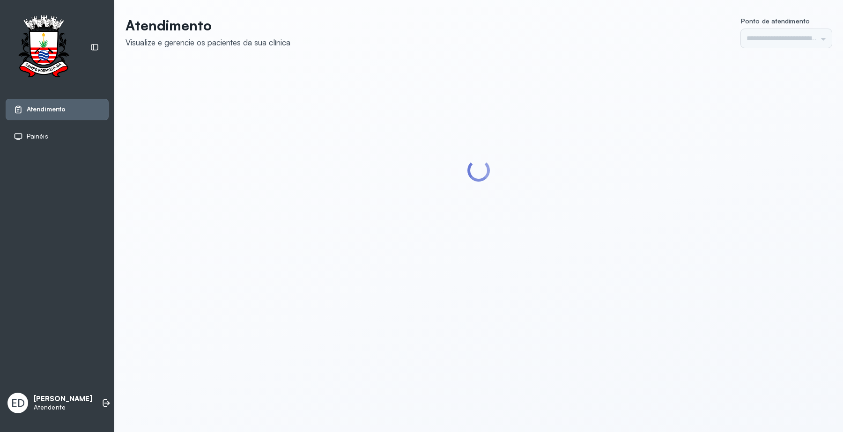
type input "*********"
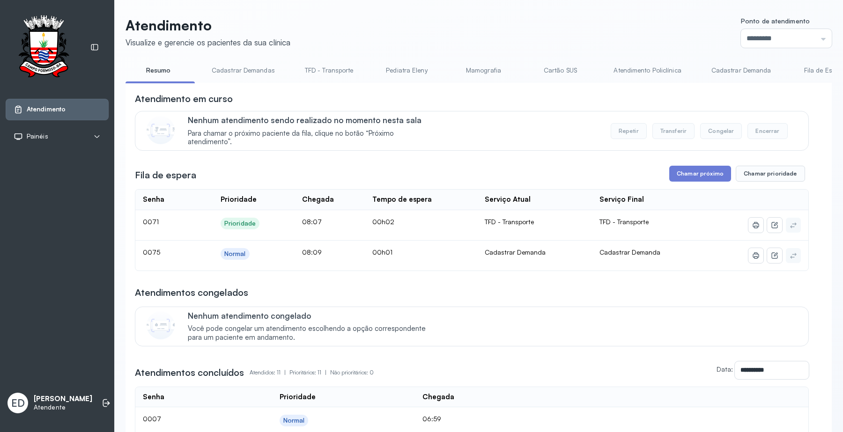
drag, startPoint x: 654, startPoint y: 68, endPoint x: 632, endPoint y: 72, distance: 21.9
click at [654, 68] on link "Atendimento Policlínica" at bounding box center [647, 70] width 86 height 15
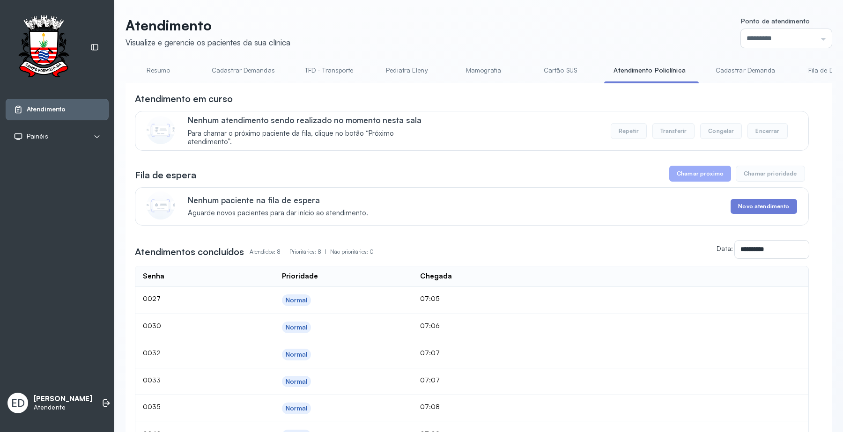
click at [563, 72] on link "Cartão SUS" at bounding box center [560, 70] width 66 height 15
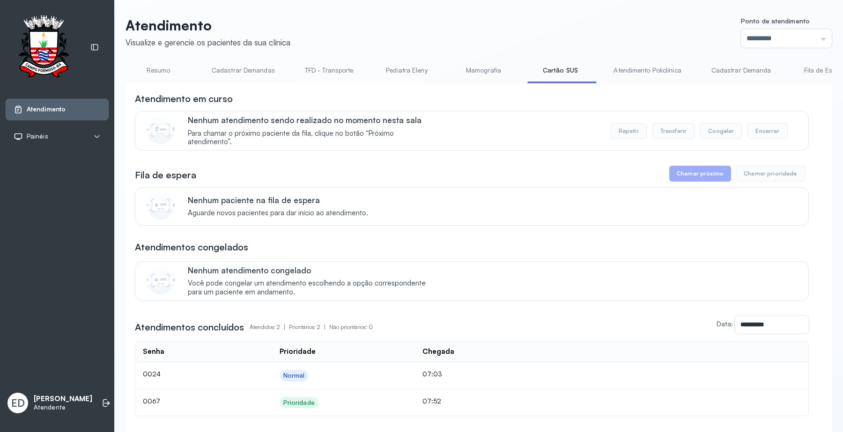
click at [612, 68] on link "Atendimento Policlínica" at bounding box center [647, 70] width 86 height 15
click at [155, 68] on link "Resumo" at bounding box center [159, 70] width 66 height 15
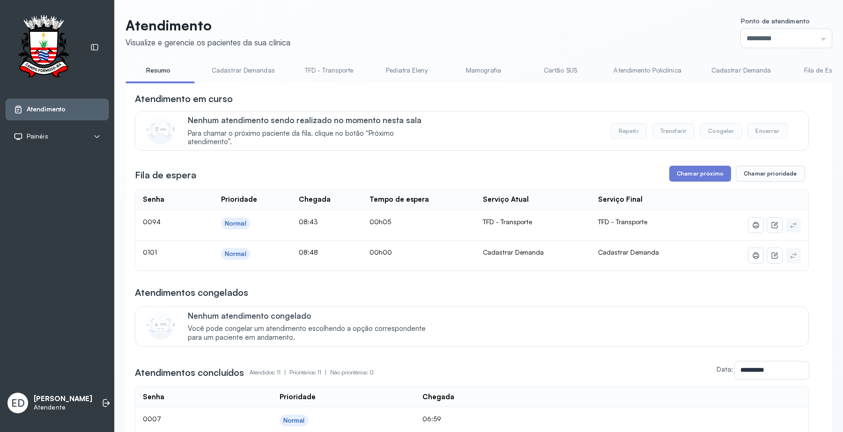
click at [734, 68] on link "Cadastrar Demanda" at bounding box center [741, 70] width 79 height 15
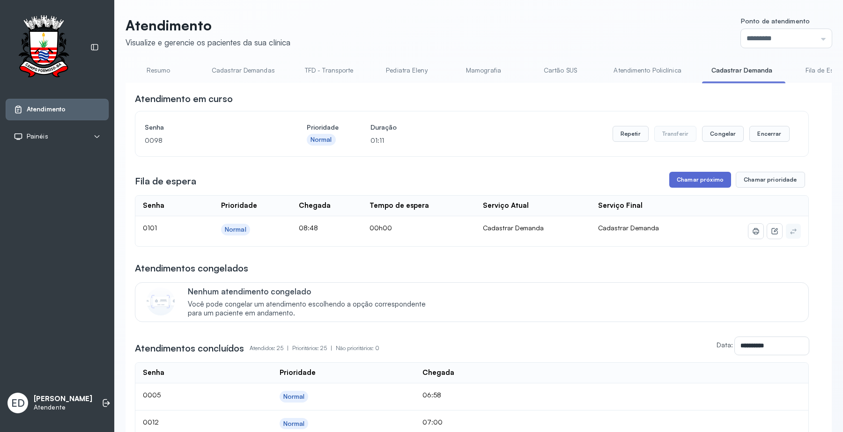
click at [692, 178] on button "Chamar próximo" at bounding box center [700, 180] width 62 height 16
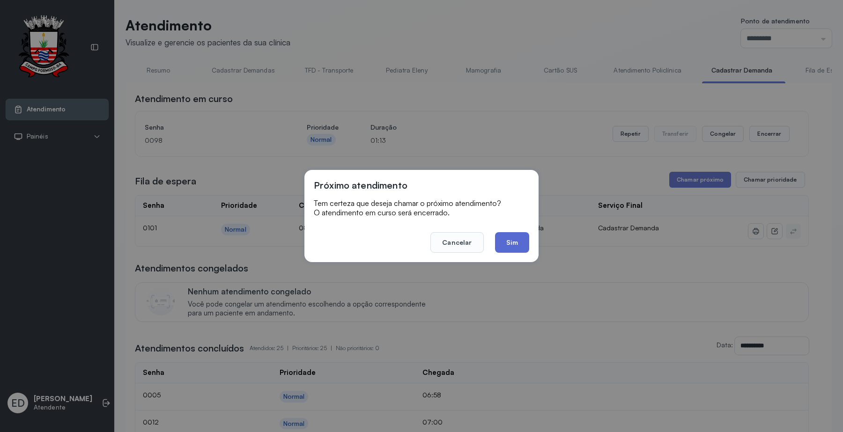
click at [511, 235] on button "Sim" at bounding box center [512, 242] width 34 height 21
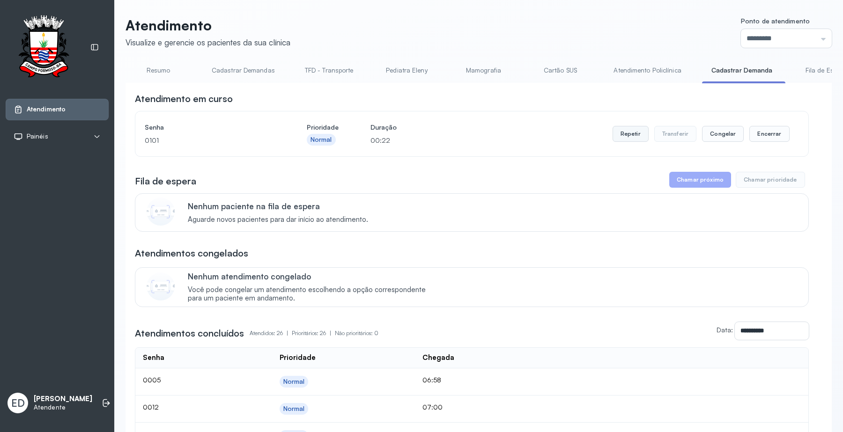
click at [622, 140] on button "Repetir" at bounding box center [631, 134] width 36 height 16
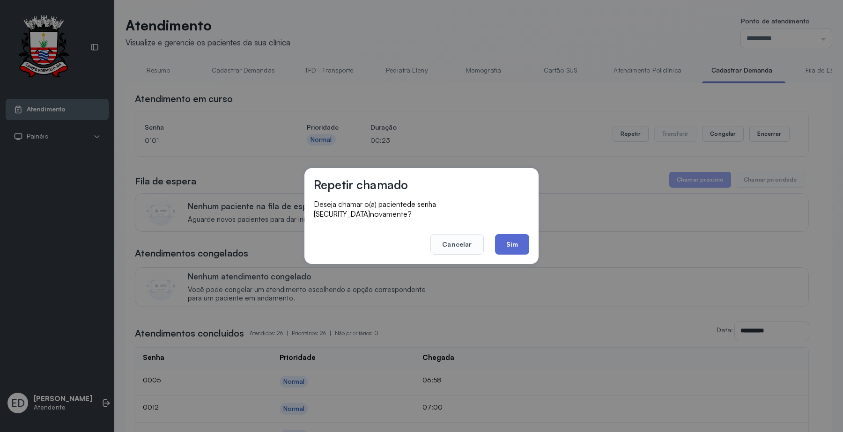
click at [517, 236] on button "Sim" at bounding box center [512, 244] width 34 height 21
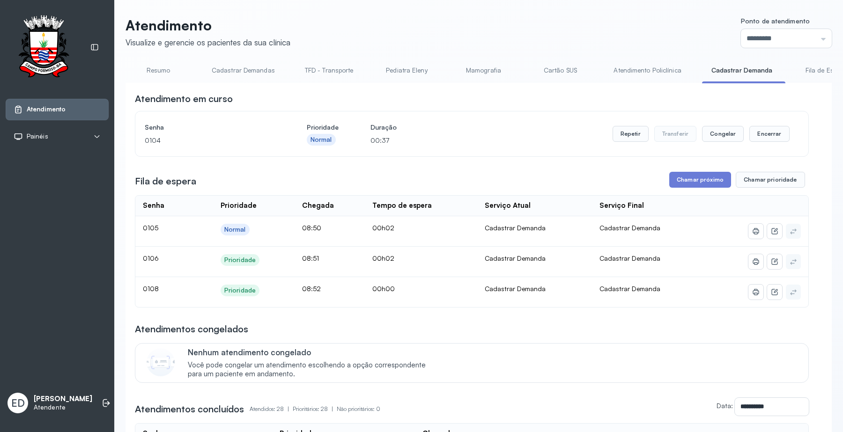
click at [571, 66] on link "Cartão SUS" at bounding box center [560, 70] width 66 height 15
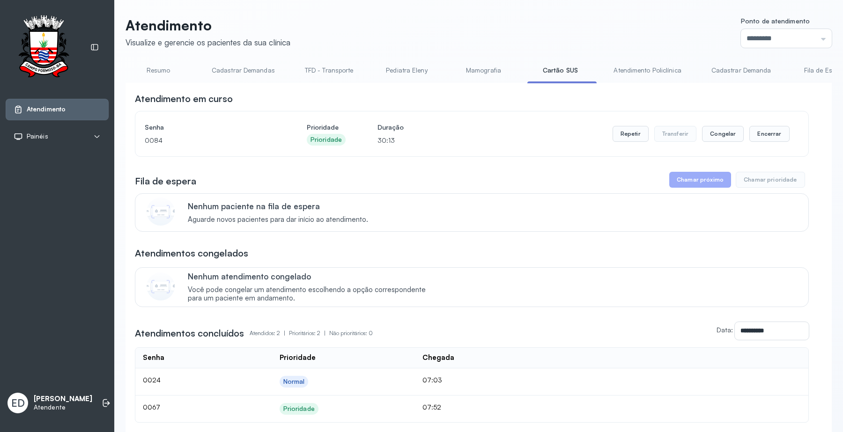
click at [156, 68] on link "Resumo" at bounding box center [159, 70] width 66 height 15
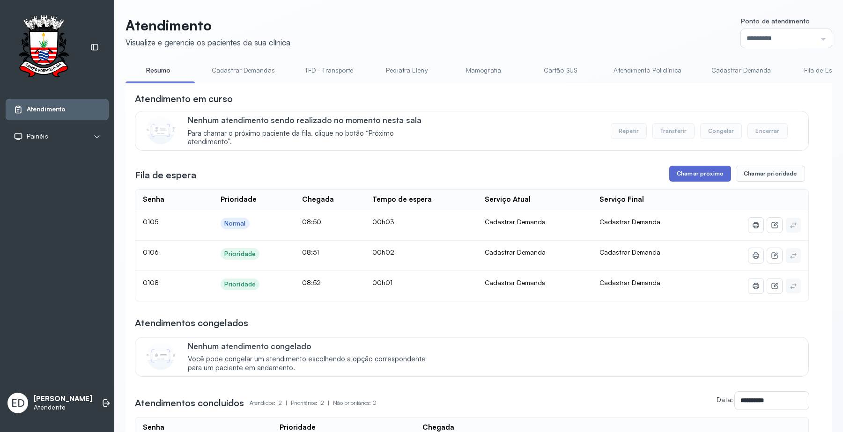
click at [678, 172] on button "Chamar próximo" at bounding box center [700, 174] width 62 height 16
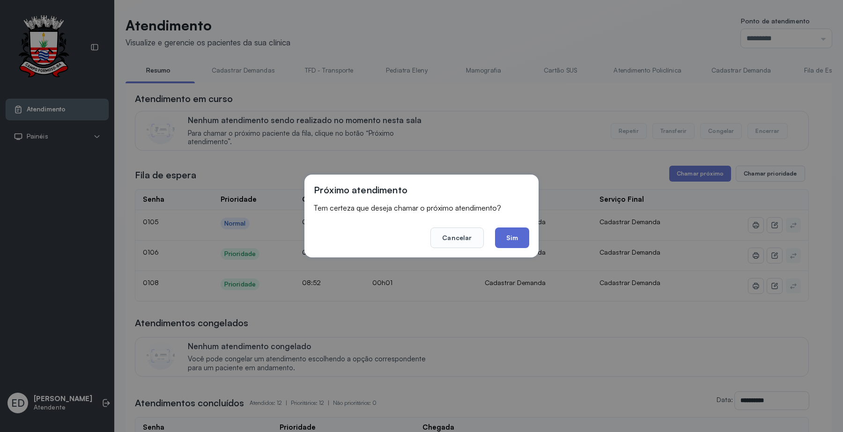
click at [514, 231] on button "Sim" at bounding box center [512, 238] width 34 height 21
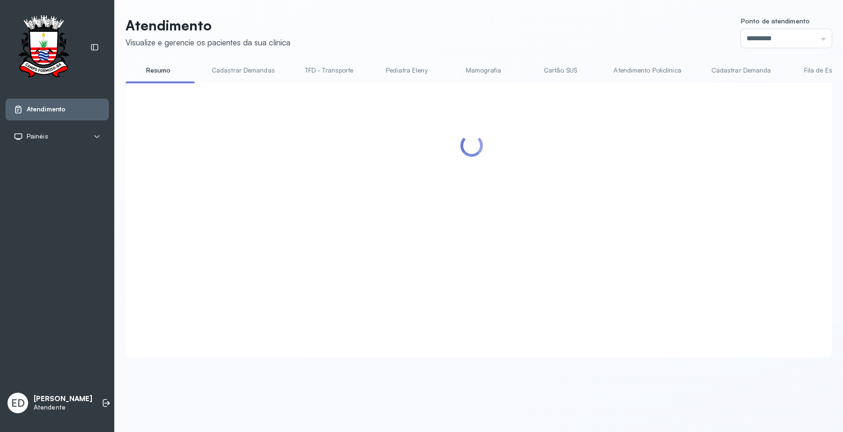
click at [705, 169] on div at bounding box center [472, 208] width 674 height 233
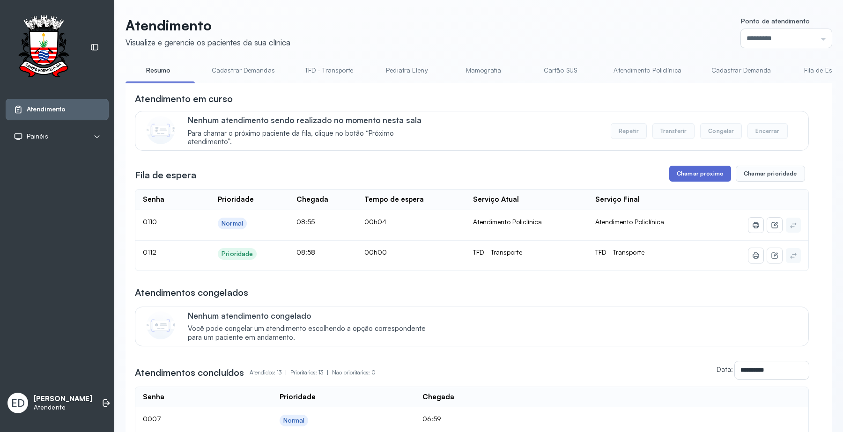
click at [687, 171] on button "Chamar próximo" at bounding box center [700, 174] width 62 height 16
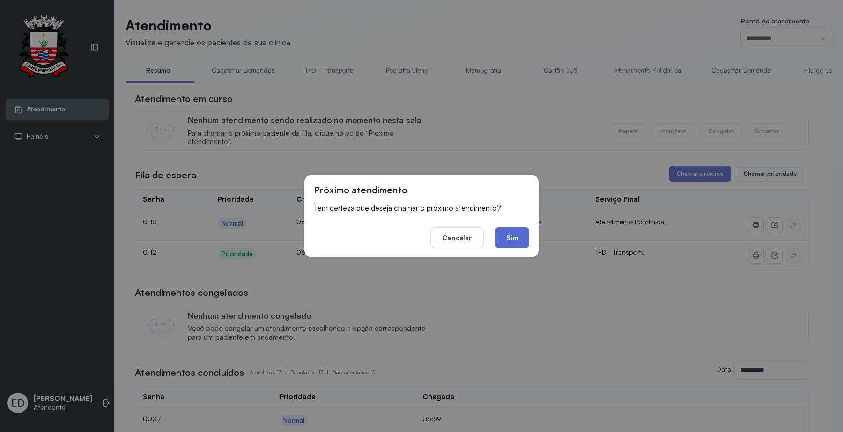
click at [504, 237] on button "Sim" at bounding box center [512, 238] width 34 height 21
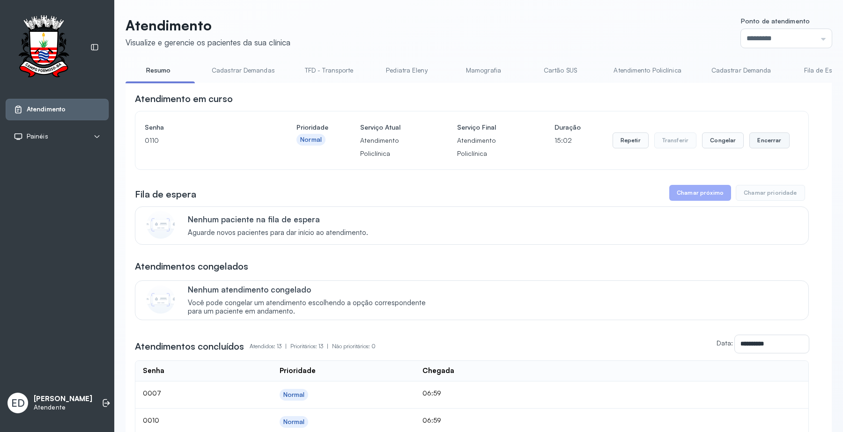
click at [764, 139] on button "Encerrar" at bounding box center [769, 141] width 40 height 16
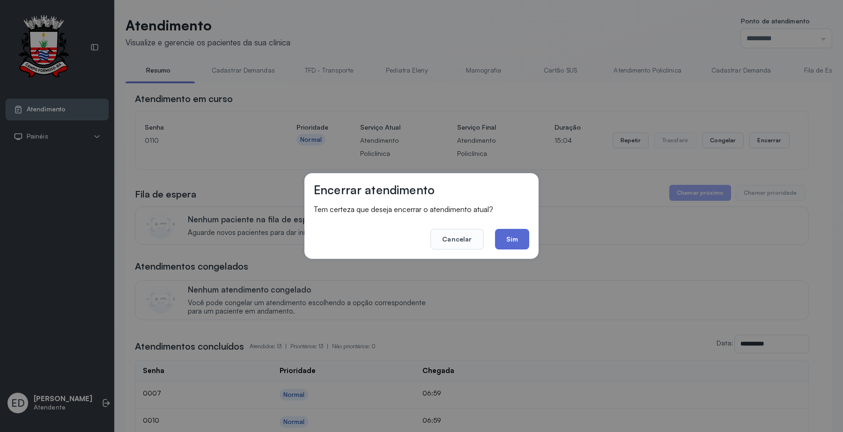
click at [502, 236] on button "Sim" at bounding box center [512, 239] width 34 height 21
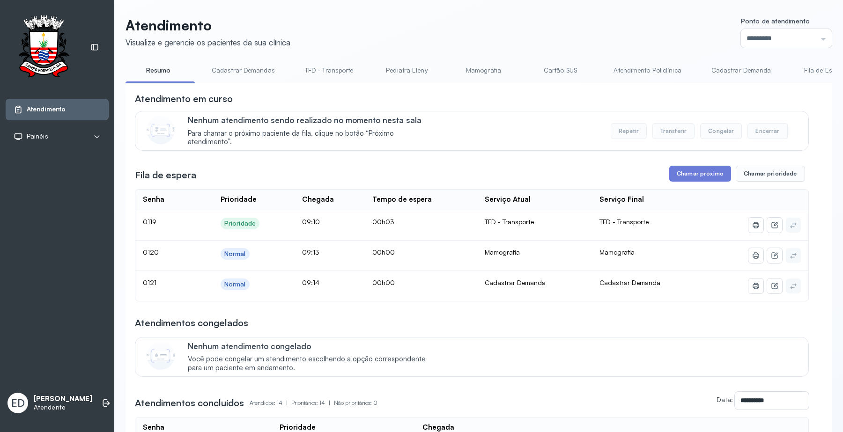
click at [482, 71] on link "Mamografia" at bounding box center [484, 70] width 66 height 15
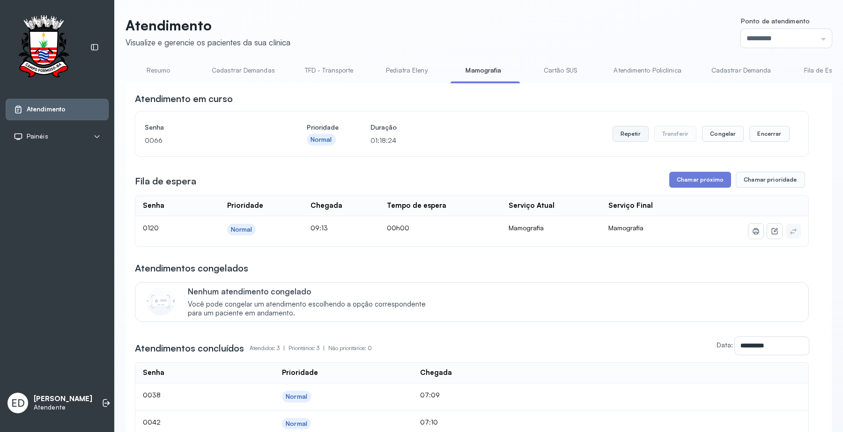
click at [624, 133] on button "Repetir" at bounding box center [631, 134] width 36 height 16
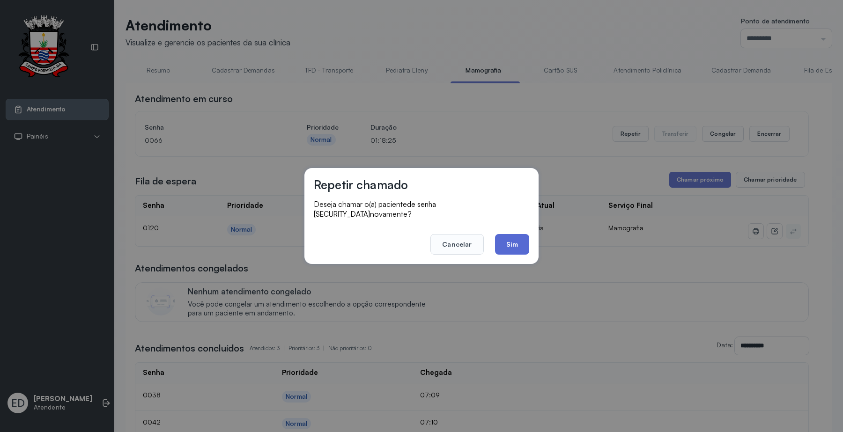
click at [521, 241] on button "Sim" at bounding box center [512, 244] width 34 height 21
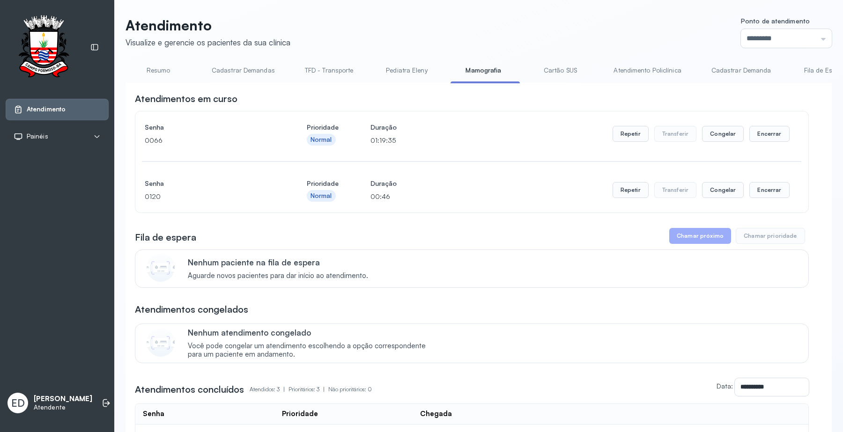
click at [556, 66] on link "Cartão SUS" at bounding box center [560, 70] width 66 height 15
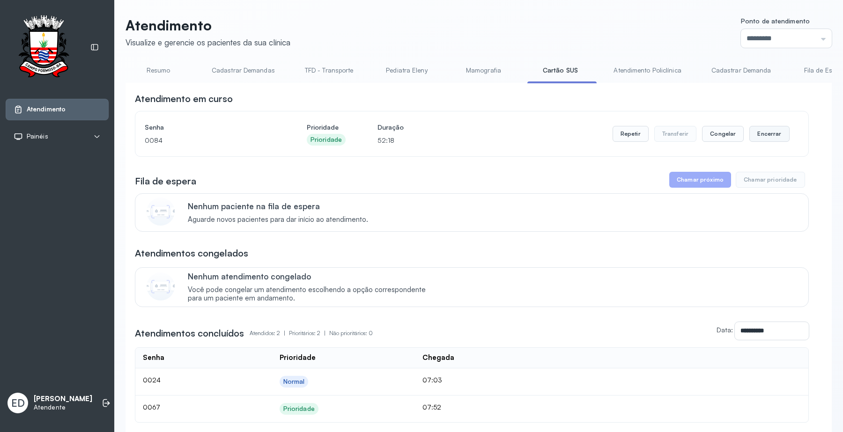
click at [767, 134] on button "Encerrar" at bounding box center [769, 134] width 40 height 16
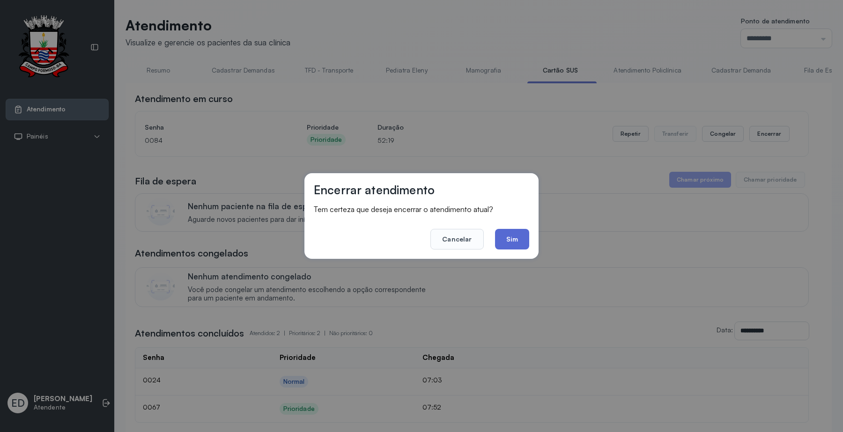
drag, startPoint x: 511, startPoint y: 235, endPoint x: 518, endPoint y: 230, distance: 7.8
click at [512, 235] on button "Sim" at bounding box center [512, 239] width 34 height 21
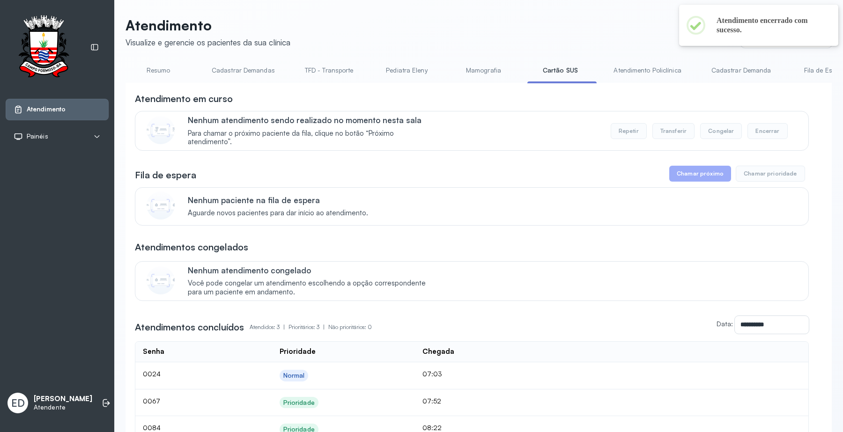
click at [155, 67] on link "Resumo" at bounding box center [159, 70] width 66 height 15
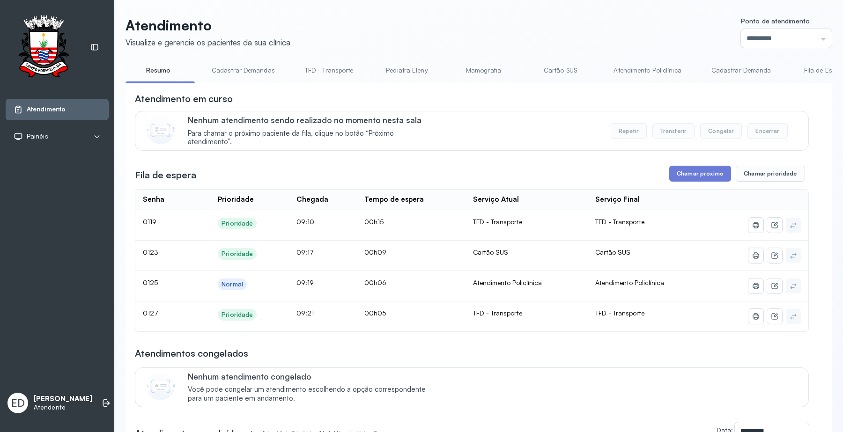
click at [569, 67] on link "Cartão SUS" at bounding box center [560, 70] width 66 height 15
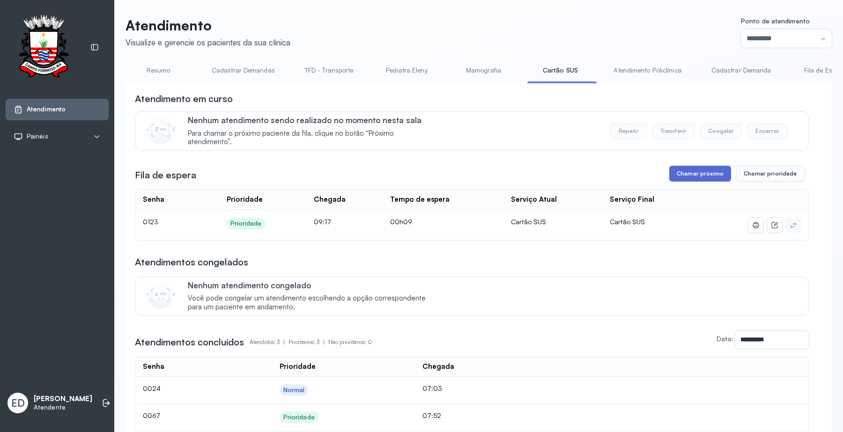
click at [691, 176] on button "Chamar próximo" at bounding box center [700, 174] width 62 height 16
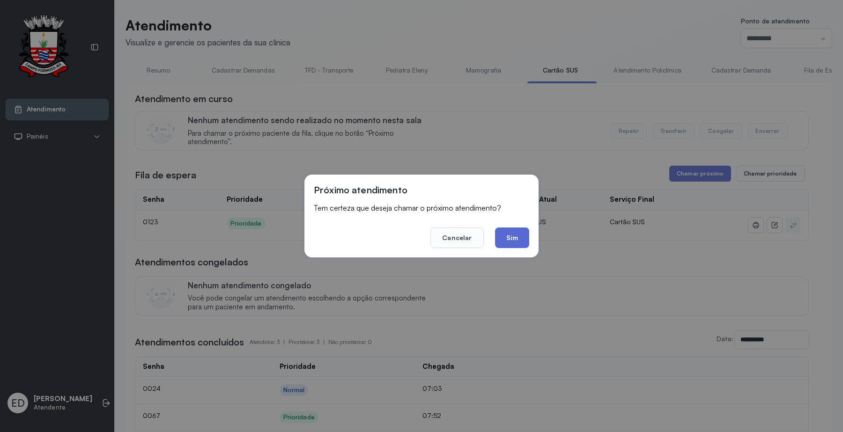
click at [506, 241] on button "Sim" at bounding box center [512, 238] width 34 height 21
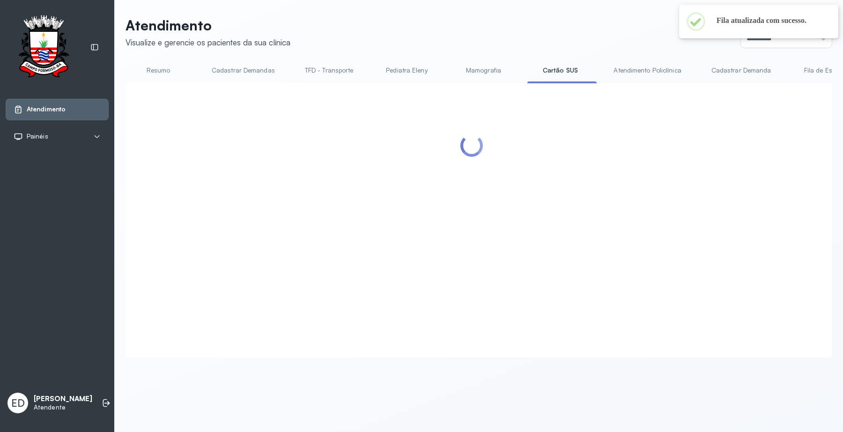
click at [162, 66] on link "Resumo" at bounding box center [159, 70] width 66 height 15
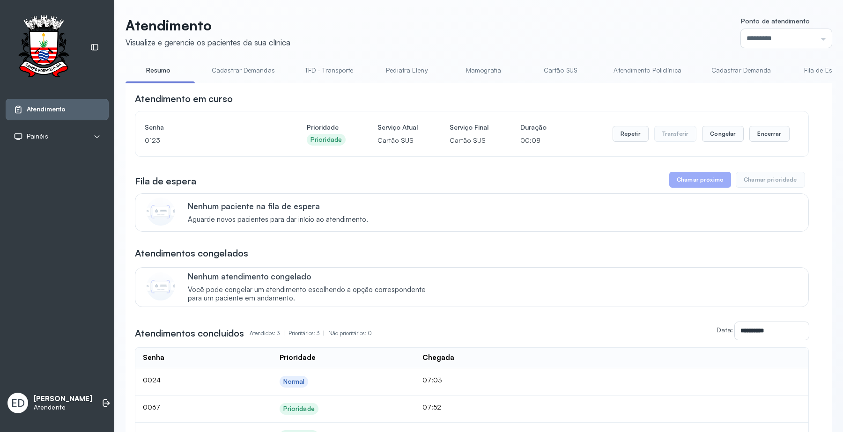
click at [328, 73] on link "TFD - Transporte" at bounding box center [328, 70] width 67 height 15
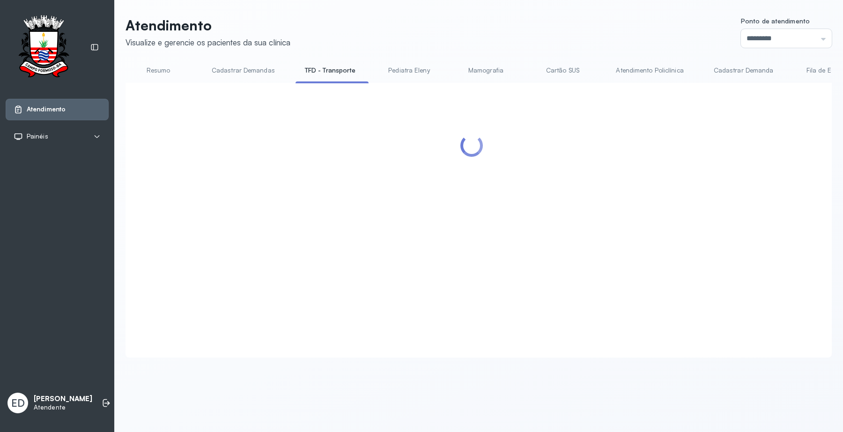
click at [155, 66] on link "Resumo" at bounding box center [159, 70] width 66 height 15
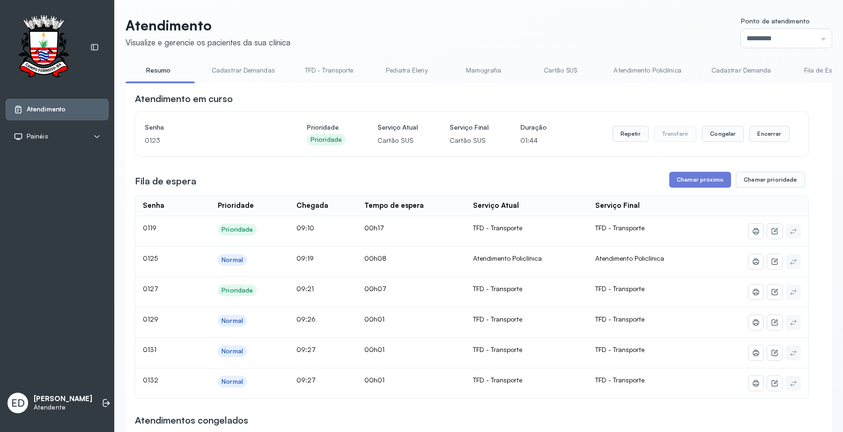
drag, startPoint x: 645, startPoint y: 69, endPoint x: 670, endPoint y: 81, distance: 27.0
click at [644, 69] on link "Atendimento Policlínica" at bounding box center [647, 70] width 86 height 15
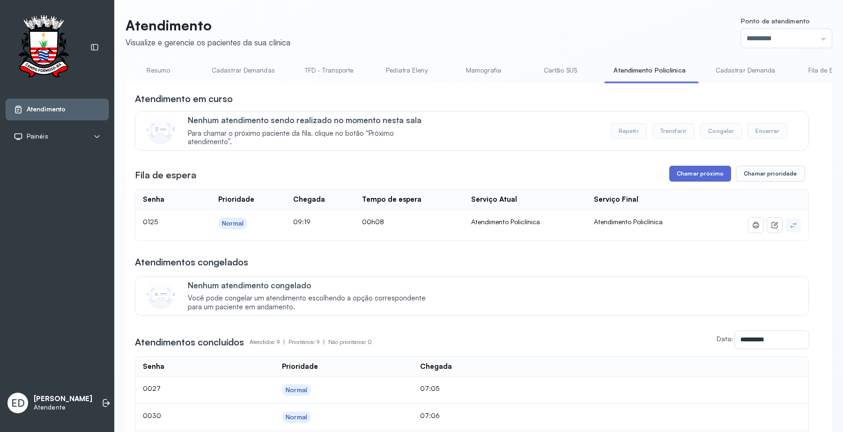
click at [704, 168] on button "Chamar próximo" at bounding box center [700, 174] width 62 height 16
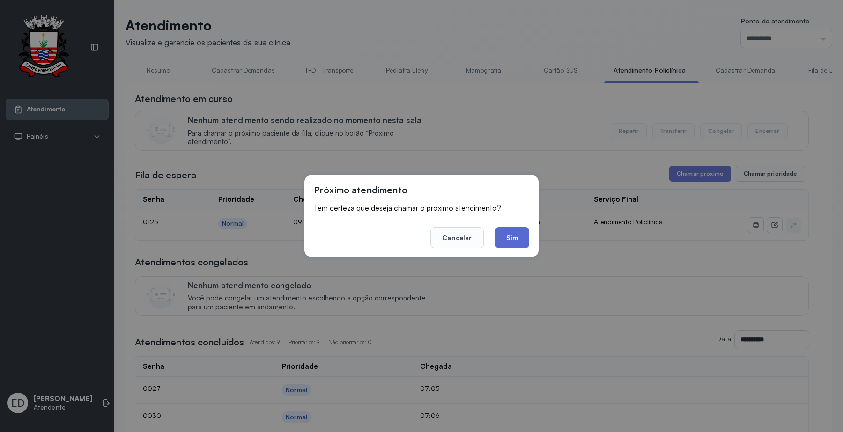
click at [511, 239] on button "Sim" at bounding box center [512, 238] width 34 height 21
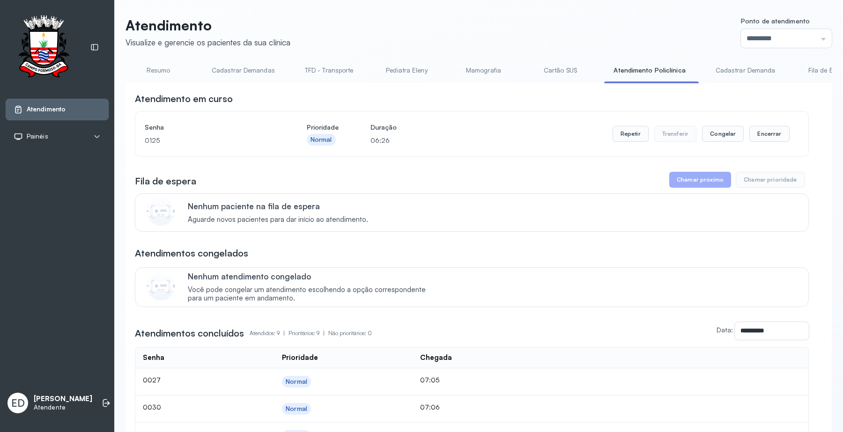
click at [153, 71] on link "Resumo" at bounding box center [159, 70] width 66 height 15
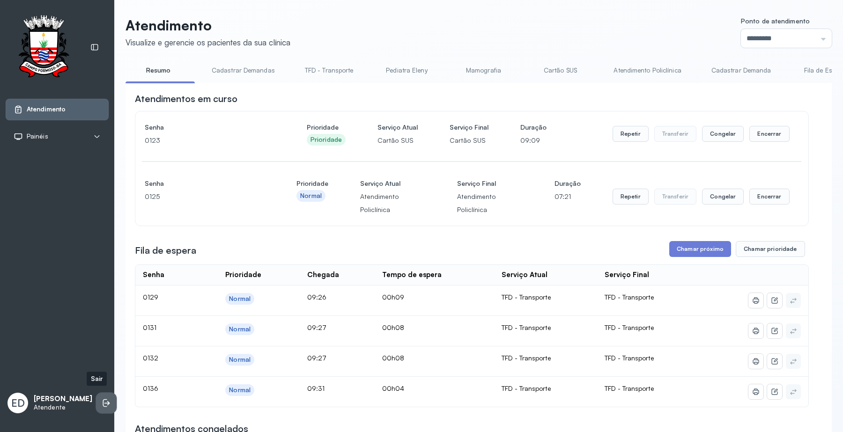
click at [96, 399] on li at bounding box center [106, 403] width 21 height 21
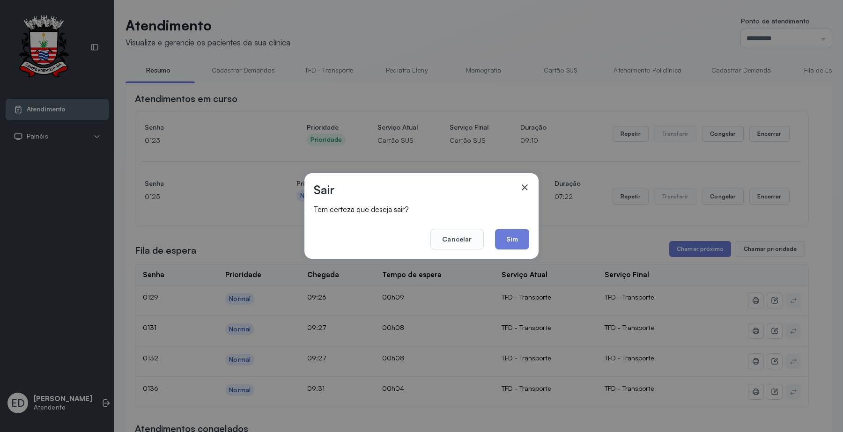
click at [489, 236] on footer "Cancelar Sim" at bounding box center [421, 233] width 215 height 34
click at [543, 240] on div "Sair Tem certeza que deseja sair? Cancelar Sim" at bounding box center [421, 216] width 843 height 432
drag, startPoint x: 516, startPoint y: 243, endPoint x: 338, endPoint y: 48, distance: 263.5
click at [516, 242] on button "Sim" at bounding box center [512, 239] width 34 height 21
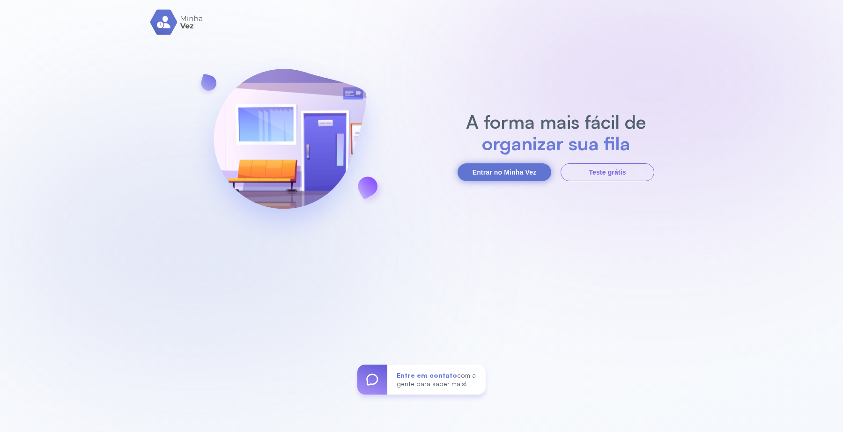
drag, startPoint x: 526, startPoint y: 171, endPoint x: 232, endPoint y: 4, distance: 338.1
click at [525, 171] on button "Entrar no Minha Vez" at bounding box center [505, 172] width 94 height 18
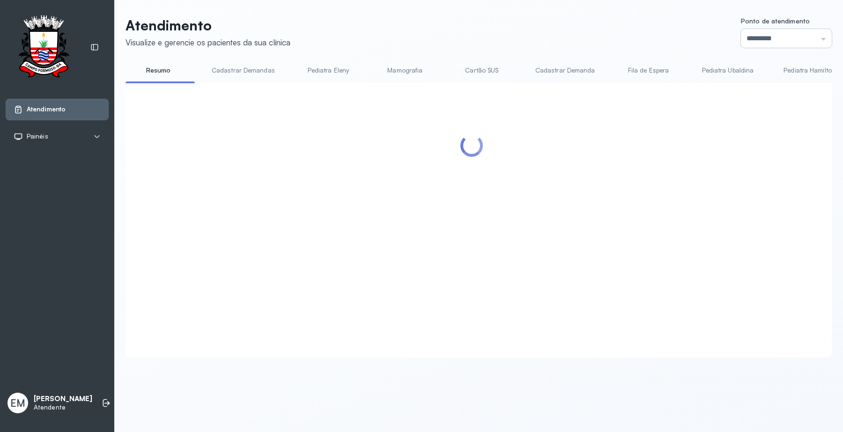
click at [781, 36] on input "*********" at bounding box center [786, 38] width 91 height 19
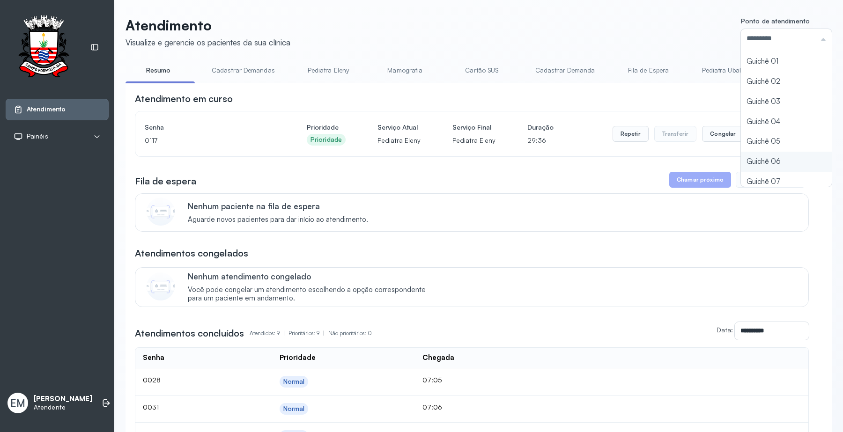
scroll to position [41, 0]
type input "*********"
click at [752, 158] on div "Atendimento Visualize e gerencie os pacientes da sua clínica Ponto de atendimen…" at bounding box center [479, 345] width 706 height 656
click at [618, 137] on button "Repetir" at bounding box center [631, 134] width 36 height 16
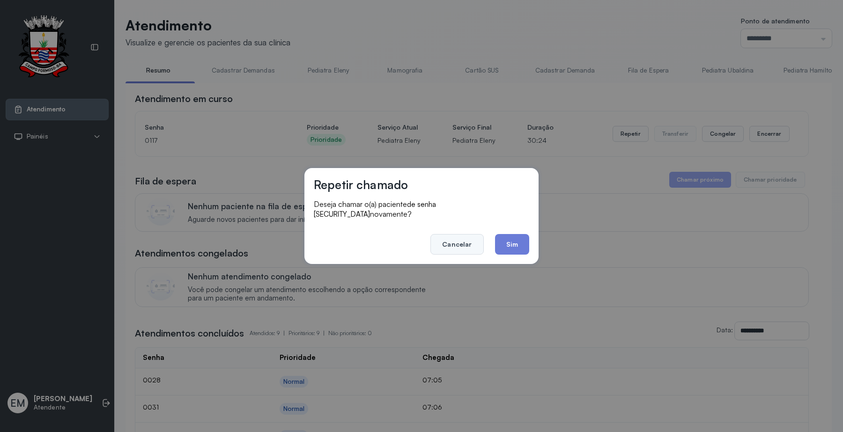
click at [446, 240] on button "Cancelar" at bounding box center [456, 244] width 53 height 21
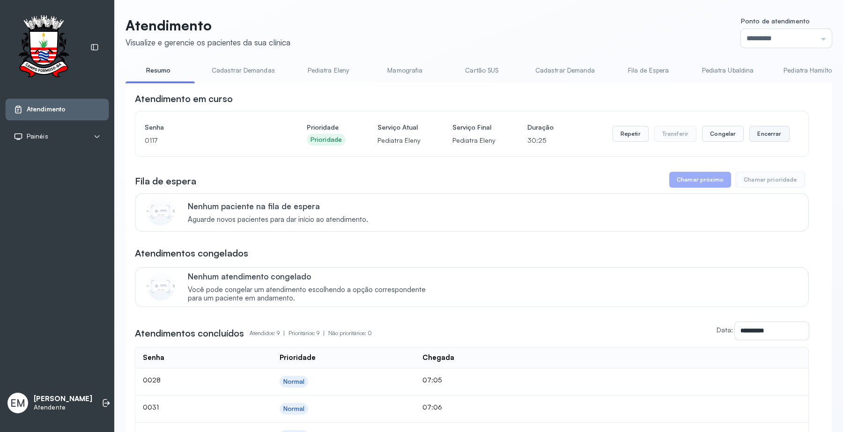
click at [761, 139] on button "Encerrar" at bounding box center [769, 134] width 40 height 16
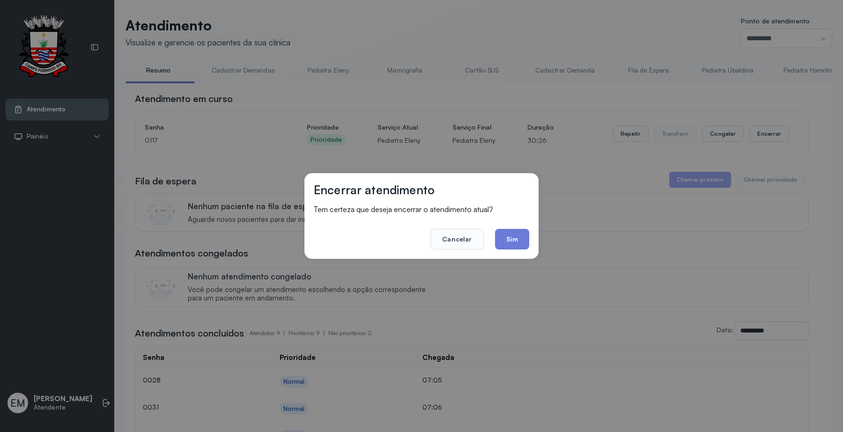
drag, startPoint x: 512, startPoint y: 237, endPoint x: 393, endPoint y: 178, distance: 132.6
click at [511, 237] on button "Sim" at bounding box center [512, 239] width 34 height 21
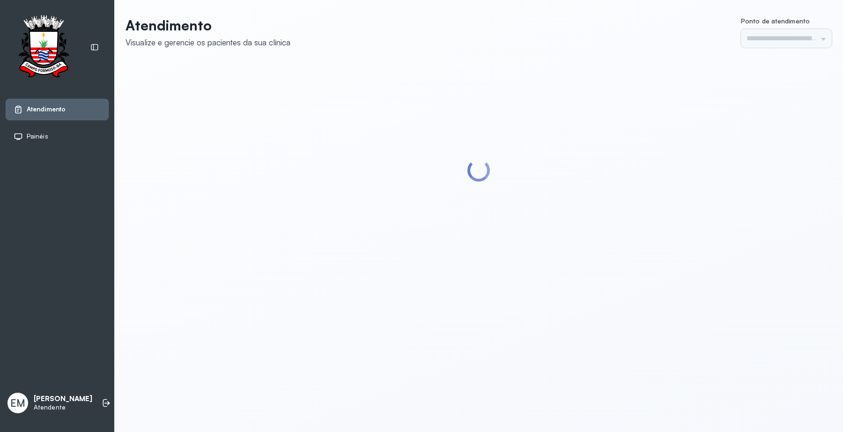
type input "*********"
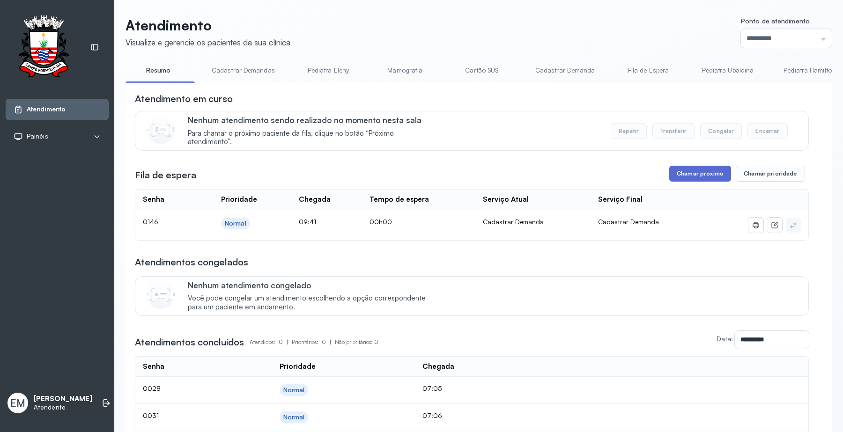
click at [717, 177] on button "Chamar próximo" at bounding box center [700, 174] width 62 height 16
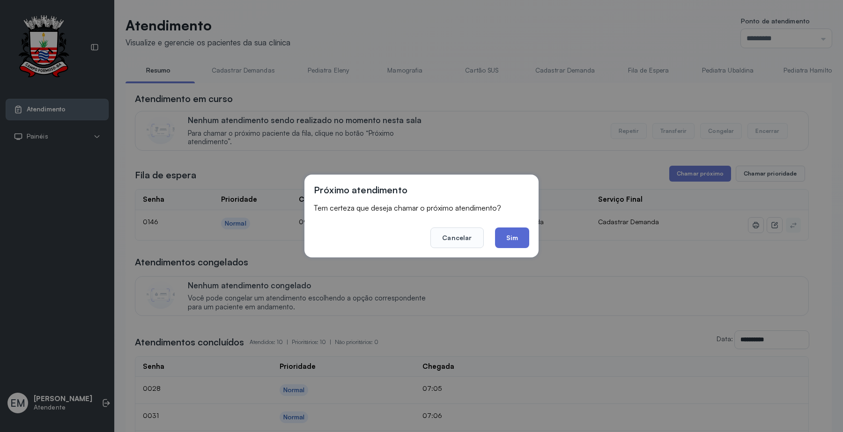
click at [509, 233] on button "Sim" at bounding box center [512, 238] width 34 height 21
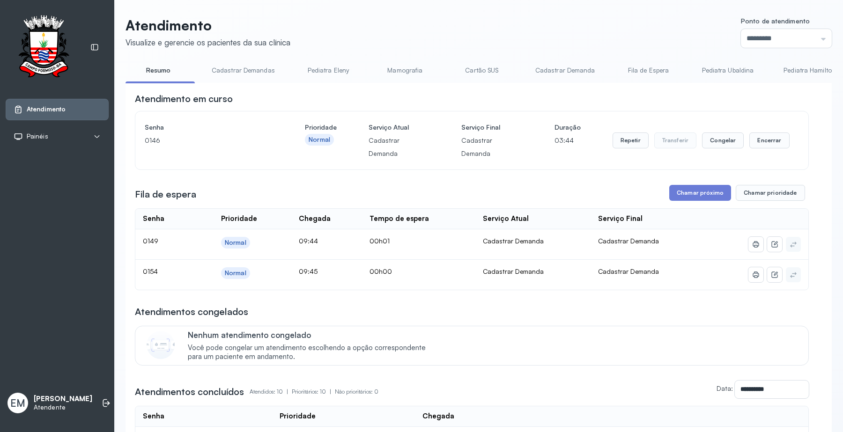
click at [790, 139] on div "Senha [SECURITY_DATA] Prioridade Normal Serviço Atual Cadastrar Demanda Serviço…" at bounding box center [471, 140] width 673 height 58
click at [771, 136] on button "Encerrar" at bounding box center [769, 141] width 40 height 16
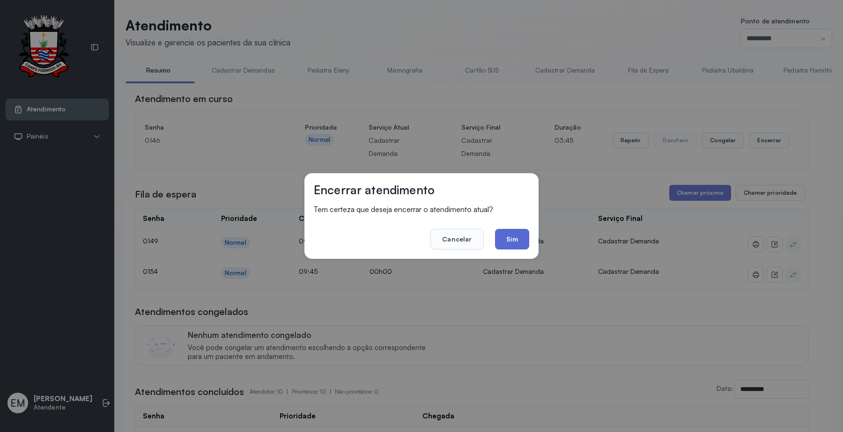
click at [509, 240] on button "Sim" at bounding box center [512, 239] width 34 height 21
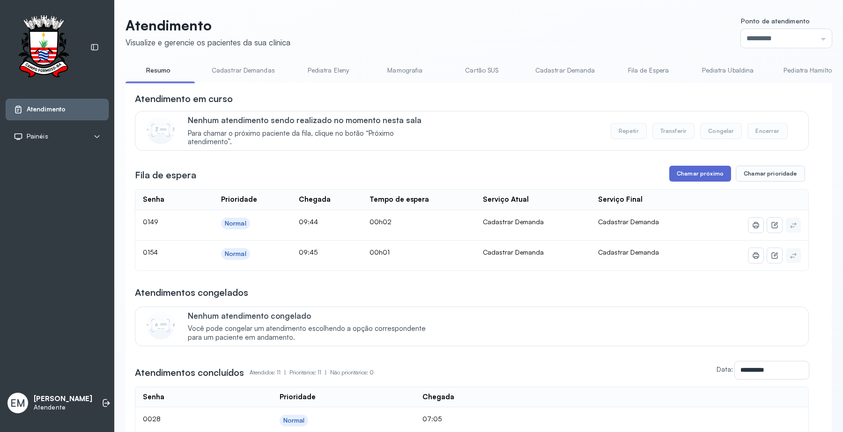
click at [693, 172] on button "Chamar próximo" at bounding box center [700, 174] width 62 height 16
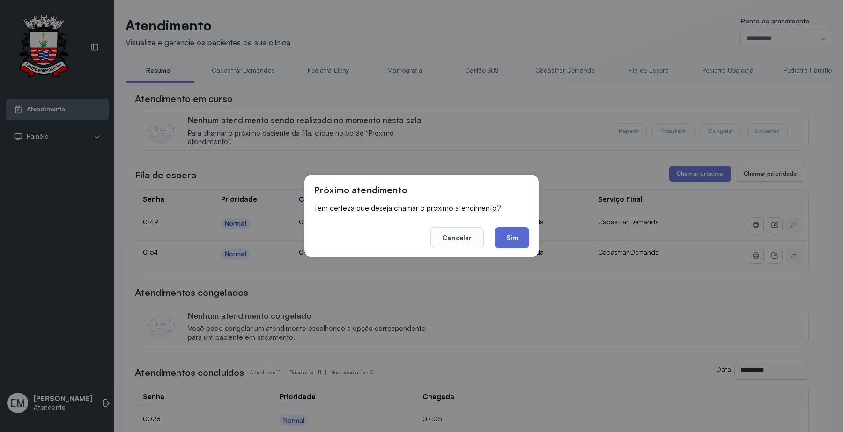
click at [517, 237] on button "Sim" at bounding box center [512, 238] width 34 height 21
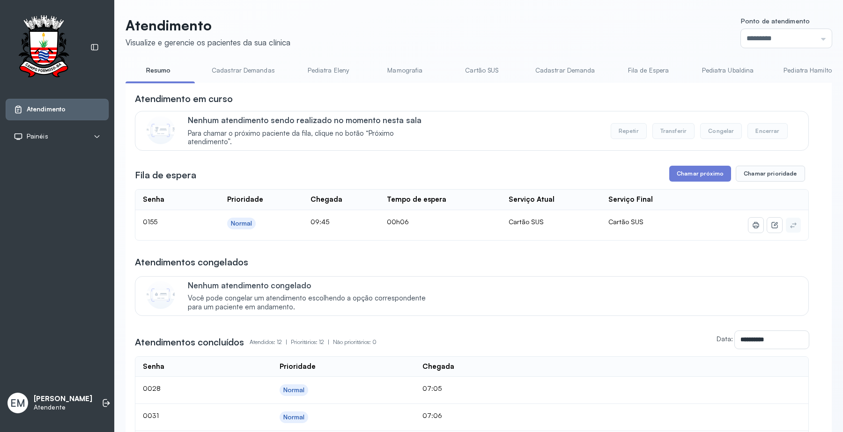
drag, startPoint x: 687, startPoint y: 187, endPoint x: 687, endPoint y: 178, distance: 9.4
click at [687, 186] on div "**********" at bounding box center [472, 397] width 674 height 610
click at [687, 178] on button "Chamar próximo" at bounding box center [700, 174] width 62 height 16
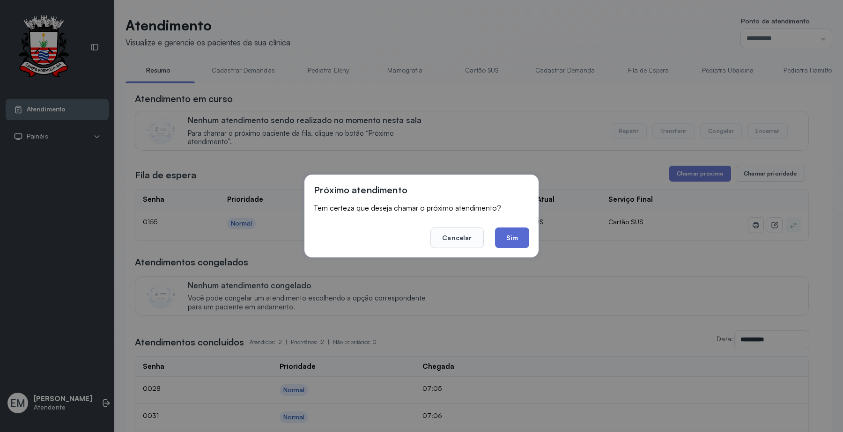
click at [518, 239] on button "Sim" at bounding box center [512, 238] width 34 height 21
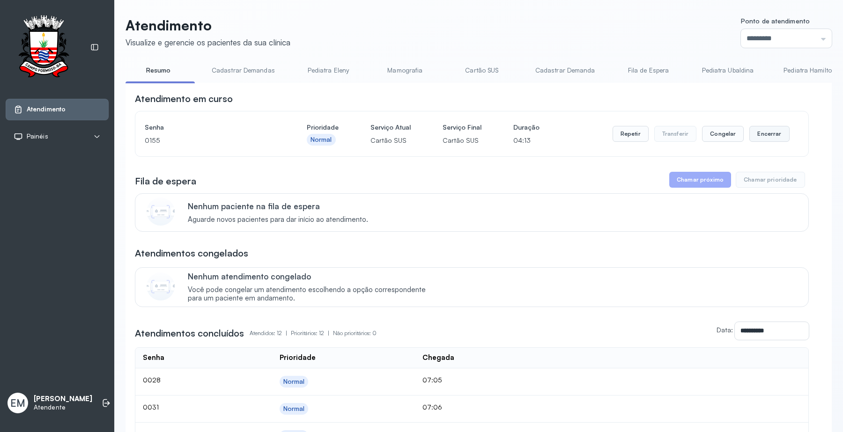
drag, startPoint x: 766, startPoint y: 133, endPoint x: 759, endPoint y: 136, distance: 7.8
click at [759, 136] on button "Encerrar" at bounding box center [769, 134] width 40 height 16
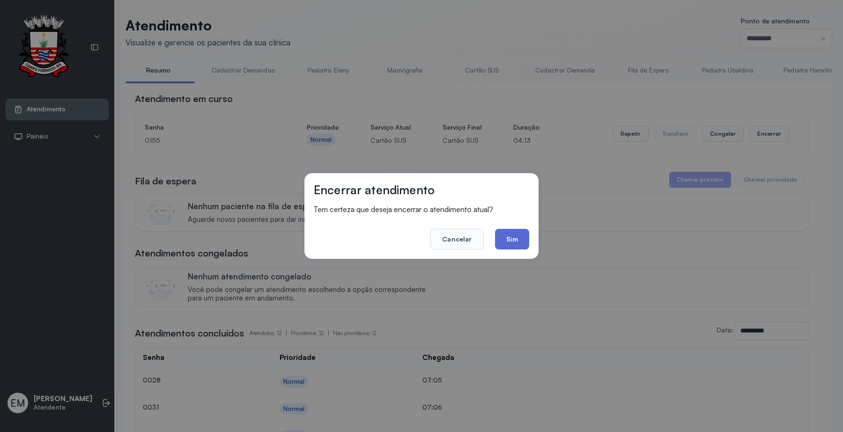
click at [507, 236] on button "Sim" at bounding box center [512, 239] width 34 height 21
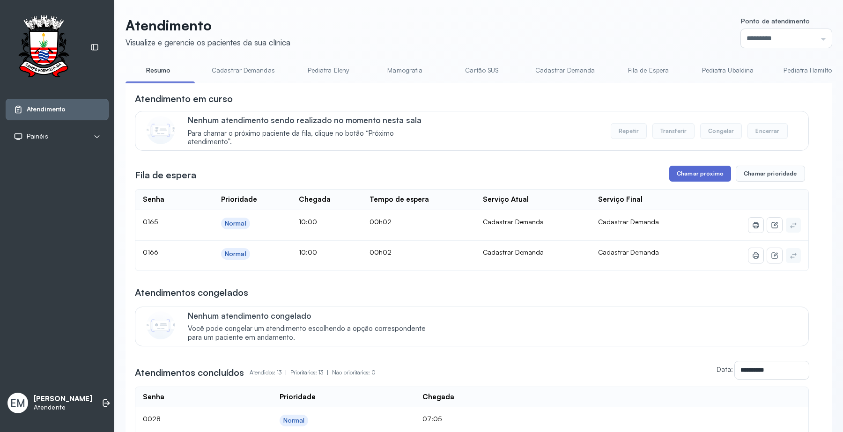
click at [696, 175] on button "Chamar próximo" at bounding box center [700, 174] width 62 height 16
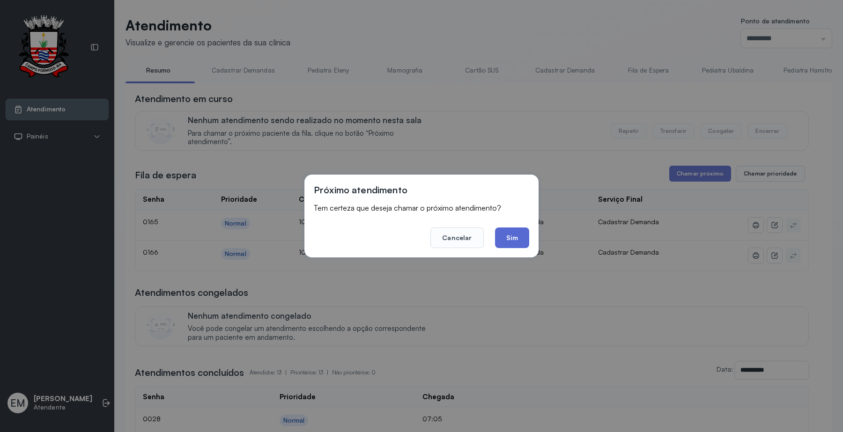
click at [528, 236] on button "Sim" at bounding box center [512, 238] width 34 height 21
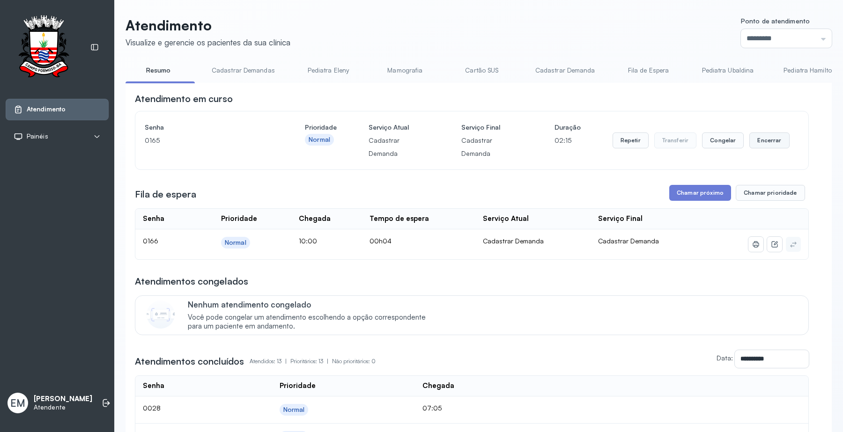
click at [749, 133] on button "Encerrar" at bounding box center [769, 141] width 40 height 16
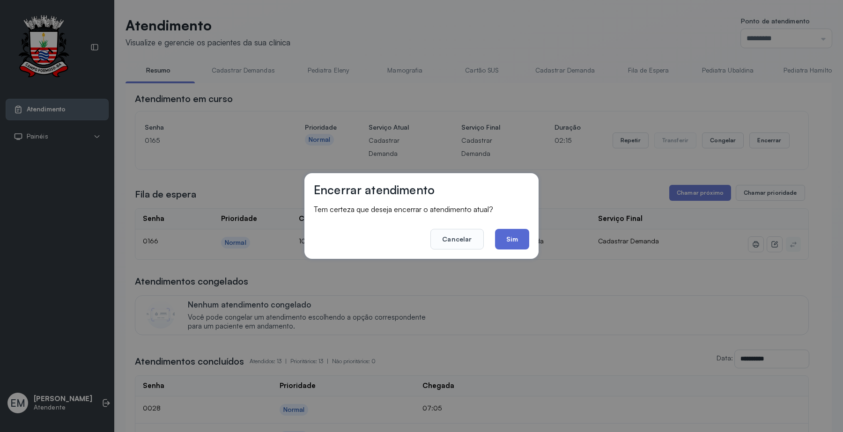
click at [523, 241] on button "Sim" at bounding box center [512, 239] width 34 height 21
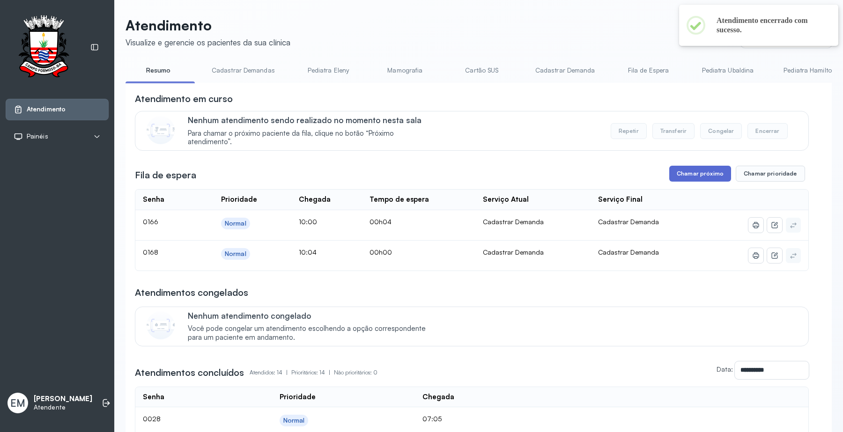
click at [703, 181] on button "Chamar próximo" at bounding box center [700, 174] width 62 height 16
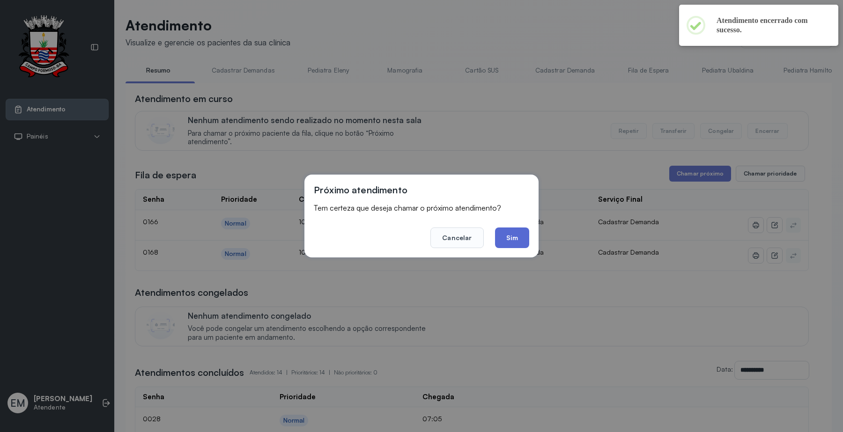
click at [509, 236] on button "Sim" at bounding box center [512, 238] width 34 height 21
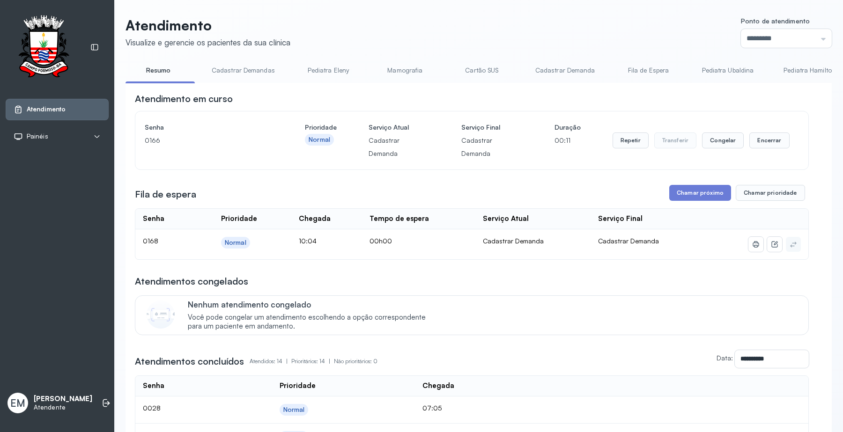
click at [761, 127] on div "Repetir Transferir Congelar Encerrar" at bounding box center [701, 140] width 177 height 39
click at [761, 133] on button "Encerrar" at bounding box center [769, 141] width 40 height 16
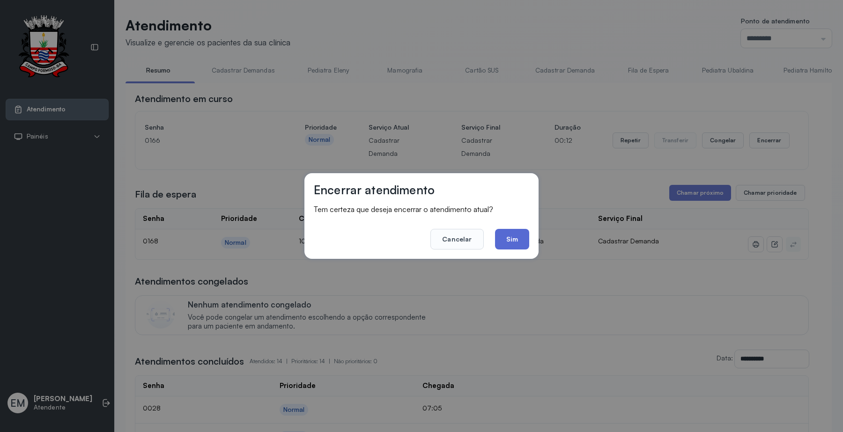
click at [518, 235] on button "Sim" at bounding box center [512, 239] width 34 height 21
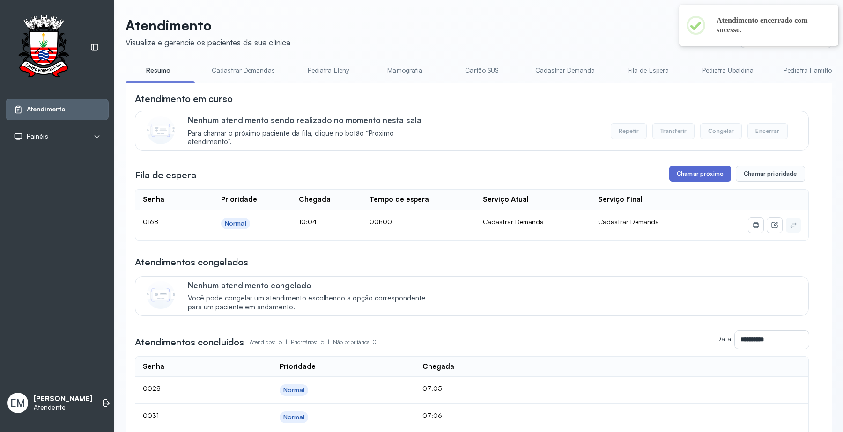
click at [669, 174] on button "Chamar próximo" at bounding box center [700, 174] width 62 height 16
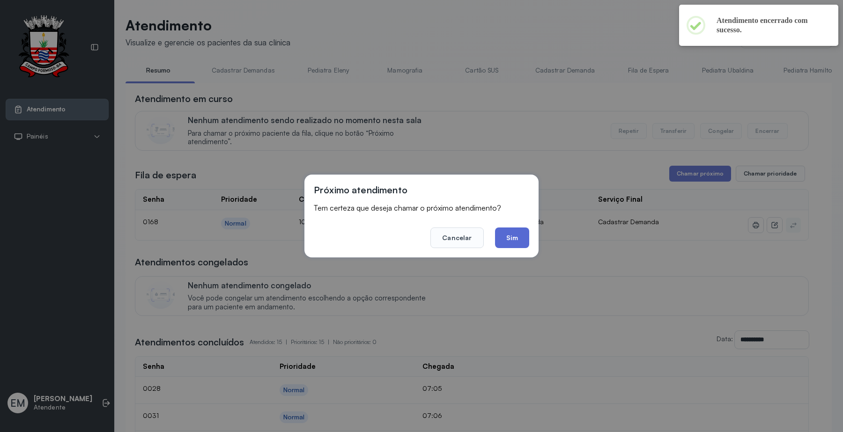
click at [514, 230] on button "Sim" at bounding box center [512, 238] width 34 height 21
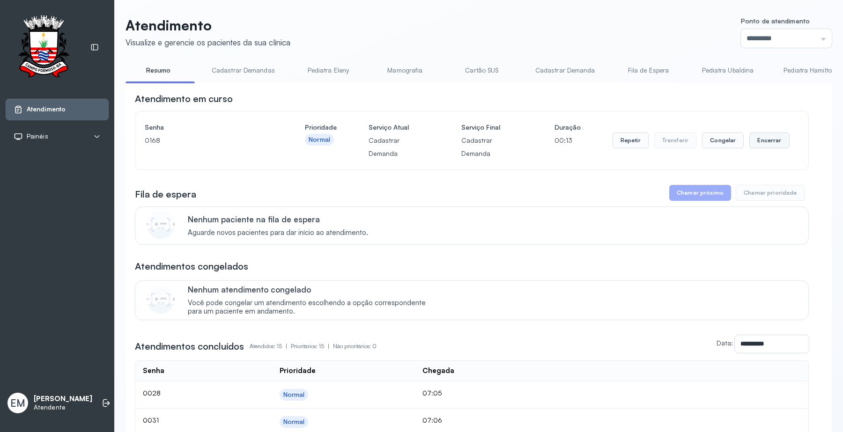
click at [761, 134] on button "Encerrar" at bounding box center [769, 141] width 40 height 16
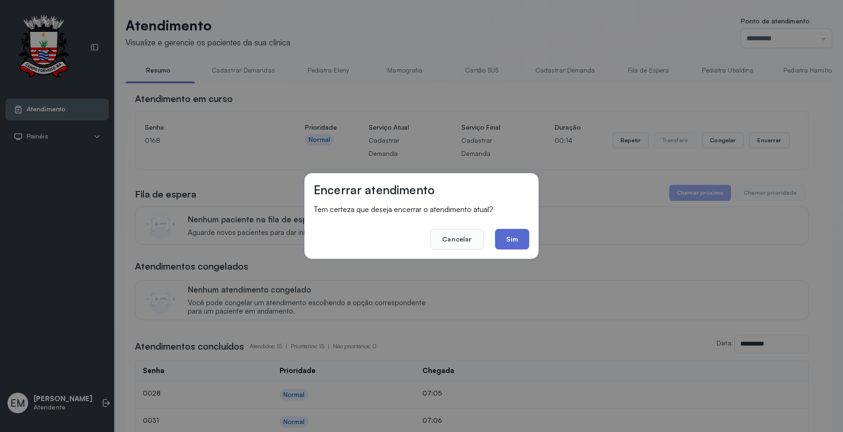
click at [518, 239] on button "Sim" at bounding box center [512, 239] width 34 height 21
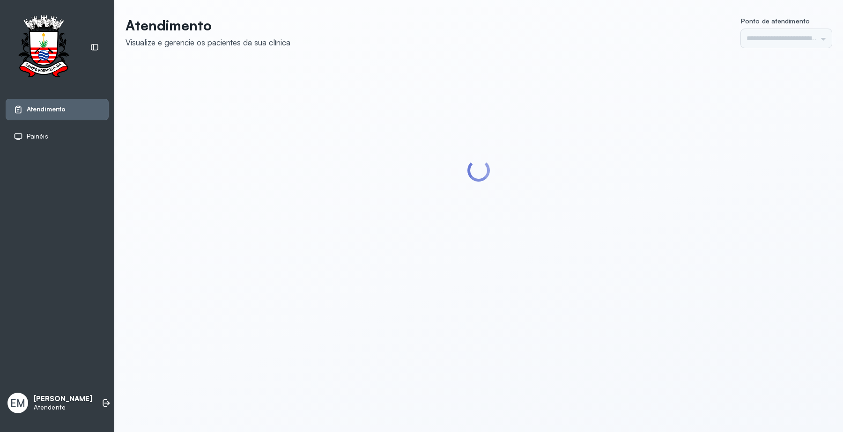
type input "*********"
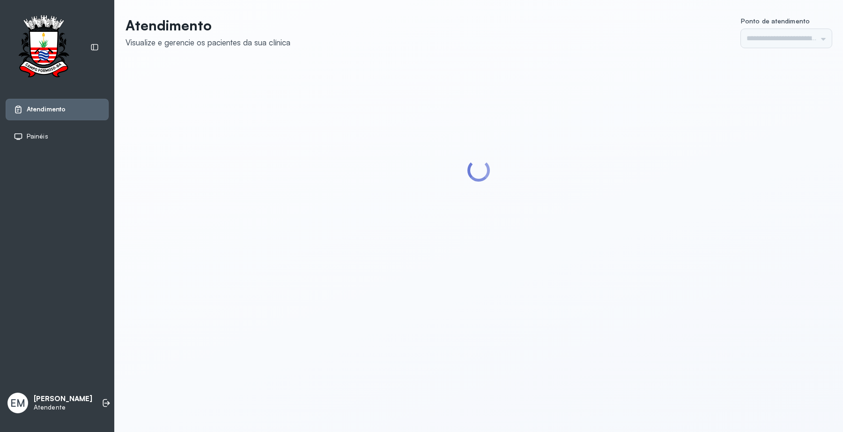
type input "*********"
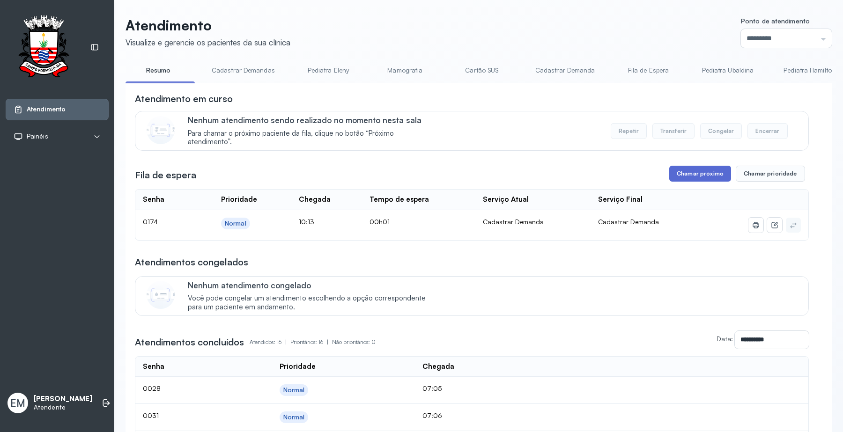
click at [694, 178] on button "Chamar próximo" at bounding box center [700, 174] width 62 height 16
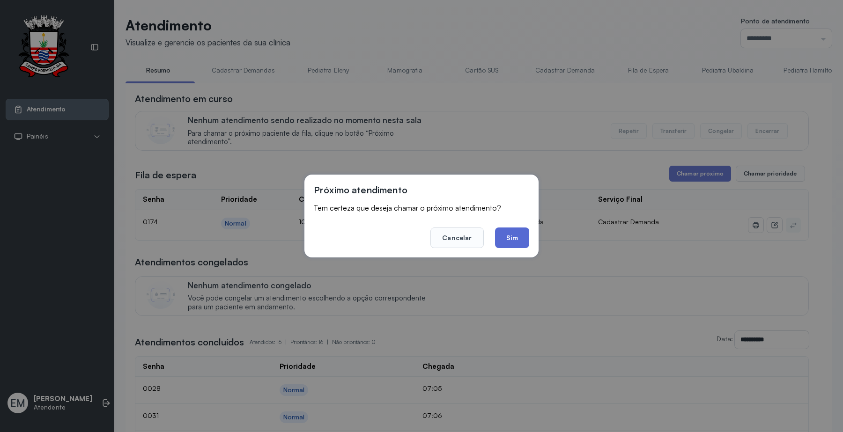
click at [513, 244] on button "Sim" at bounding box center [512, 238] width 34 height 21
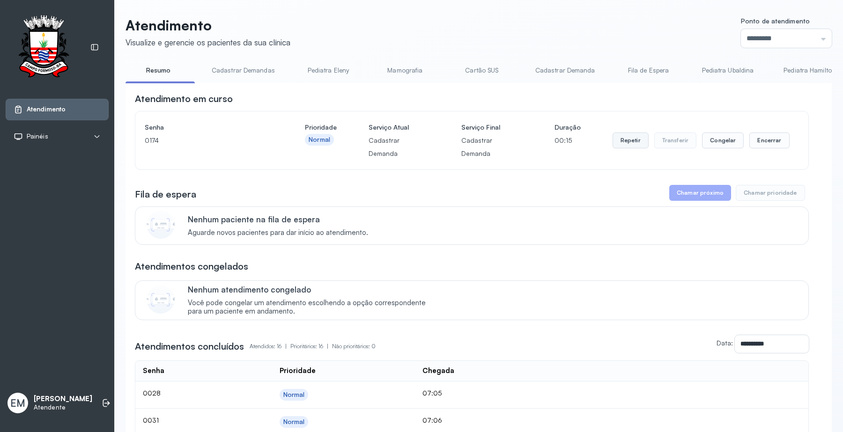
click at [628, 133] on button "Repetir" at bounding box center [631, 141] width 36 height 16
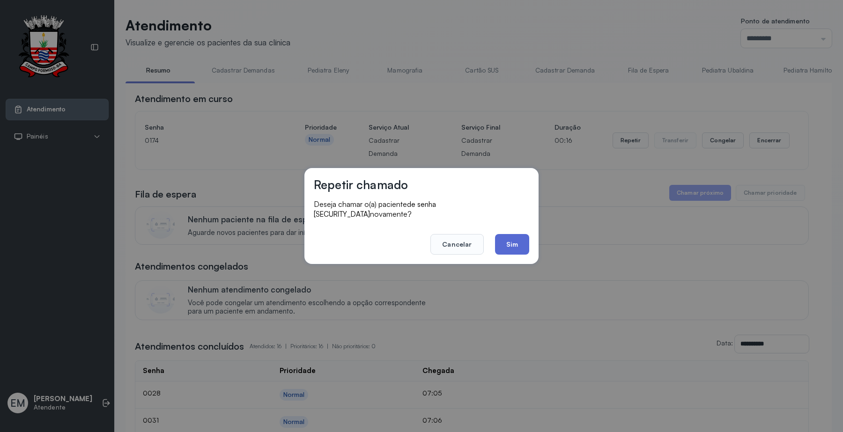
click at [518, 235] on button "Sim" at bounding box center [512, 244] width 34 height 21
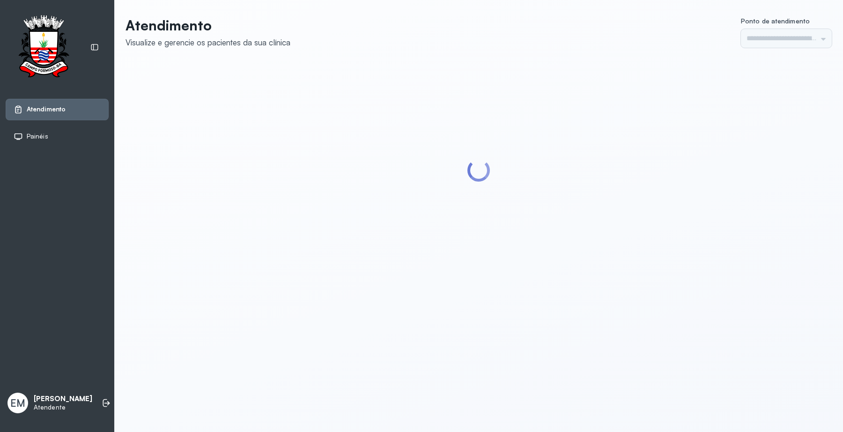
type input "*********"
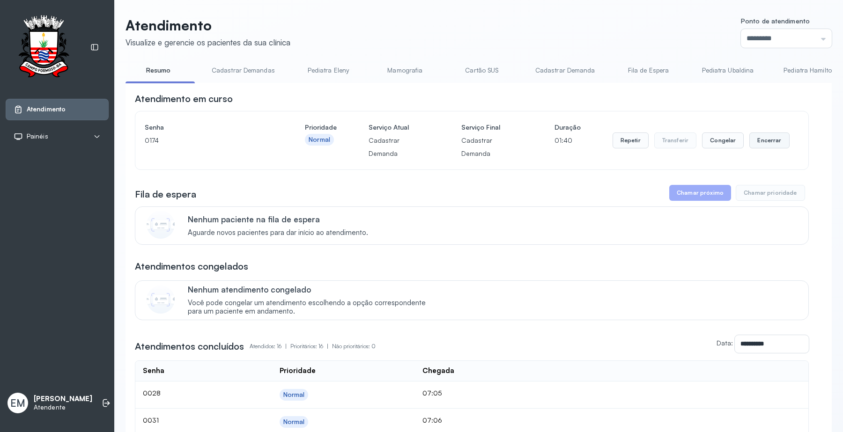
click at [760, 135] on button "Encerrar" at bounding box center [769, 141] width 40 height 16
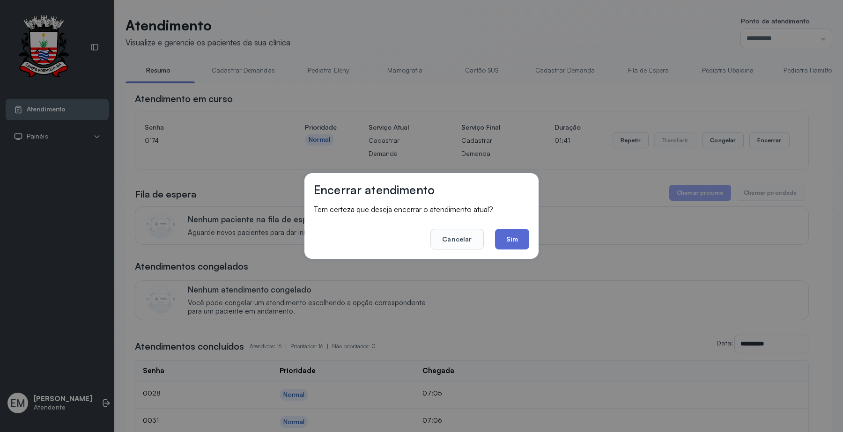
click at [510, 243] on button "Sim" at bounding box center [512, 239] width 34 height 21
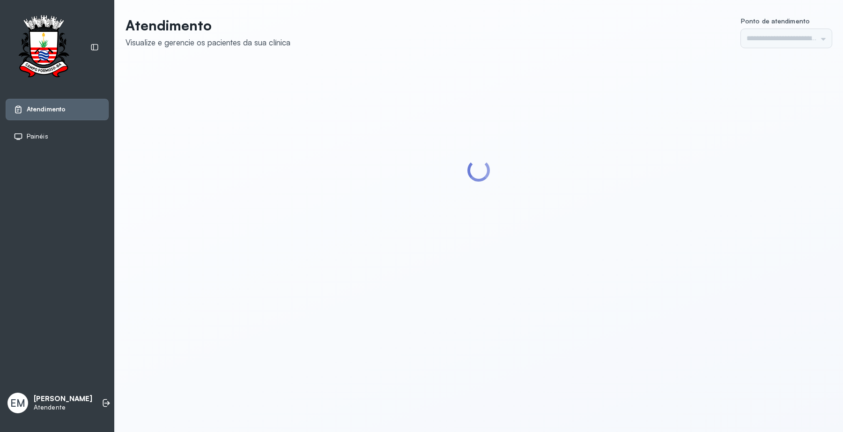
type input "*********"
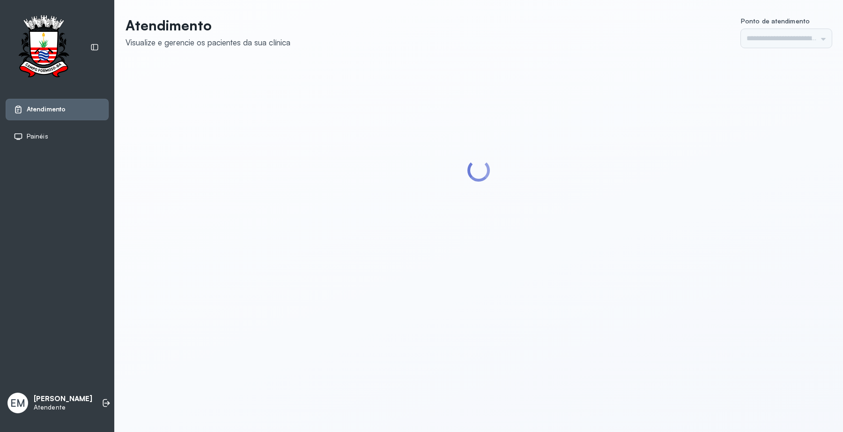
type input "*********"
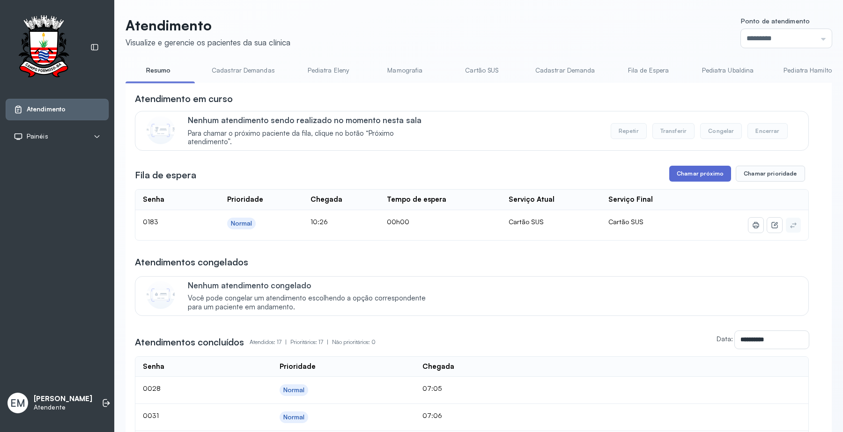
click at [674, 182] on button "Chamar próximo" at bounding box center [700, 174] width 62 height 16
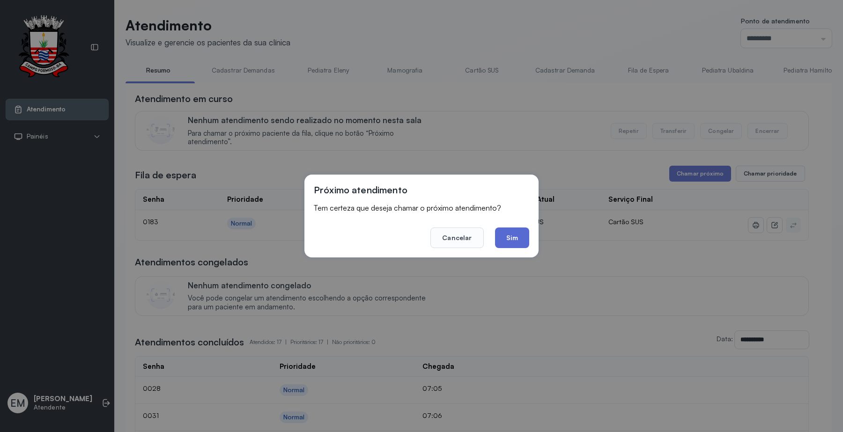
click at [518, 241] on button "Sim" at bounding box center [512, 238] width 34 height 21
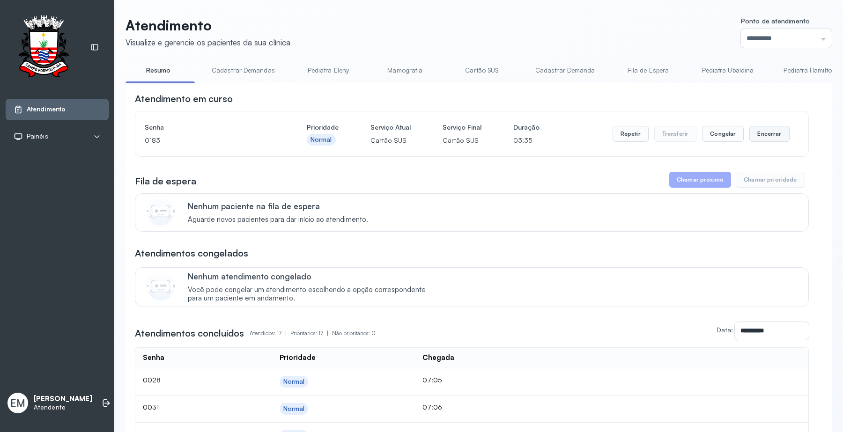
click at [763, 142] on button "Encerrar" at bounding box center [769, 134] width 40 height 16
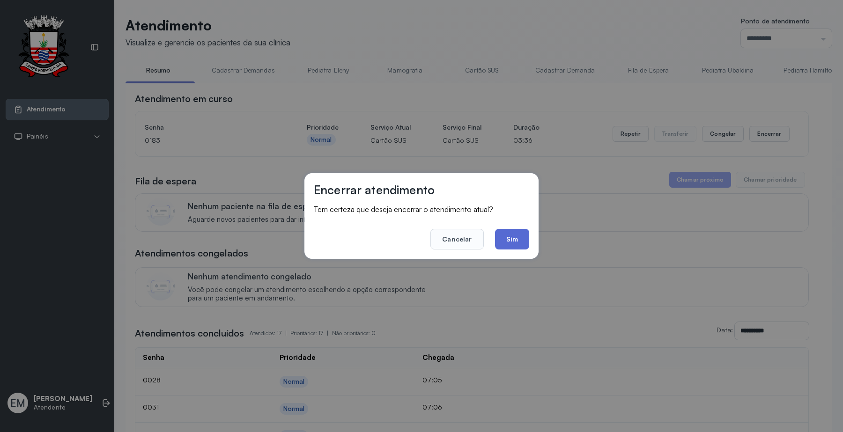
click at [513, 243] on button "Sim" at bounding box center [512, 239] width 34 height 21
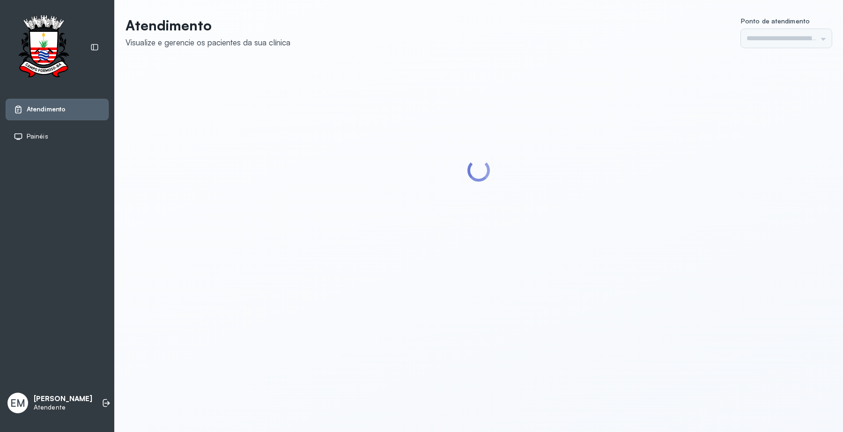
type input "*********"
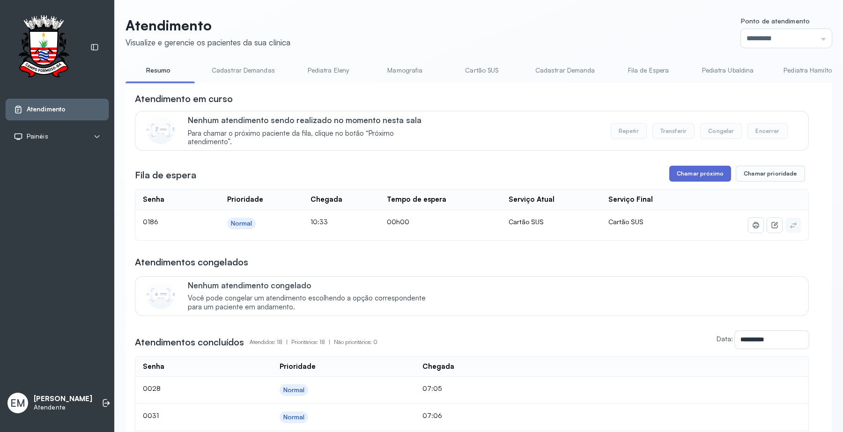
click at [688, 173] on button "Chamar próximo" at bounding box center [700, 174] width 62 height 16
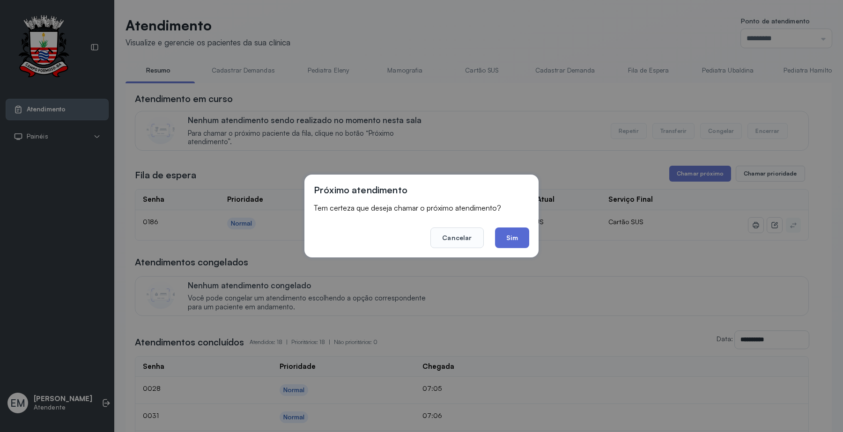
click at [509, 232] on button "Sim" at bounding box center [512, 238] width 34 height 21
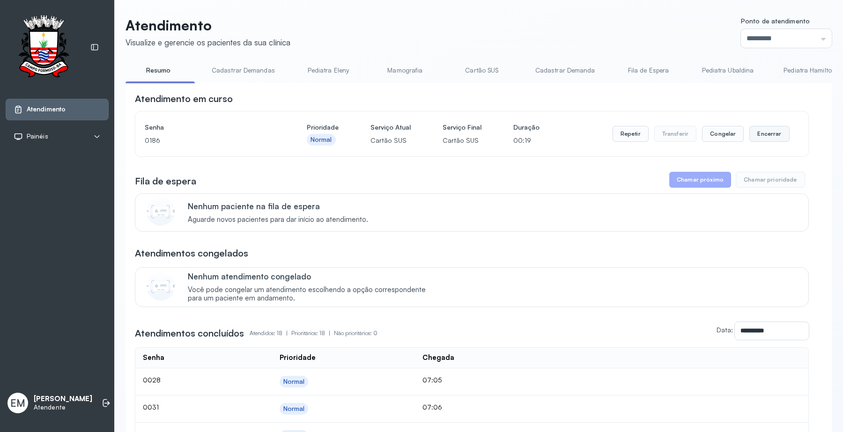
click at [768, 136] on button "Encerrar" at bounding box center [769, 134] width 40 height 16
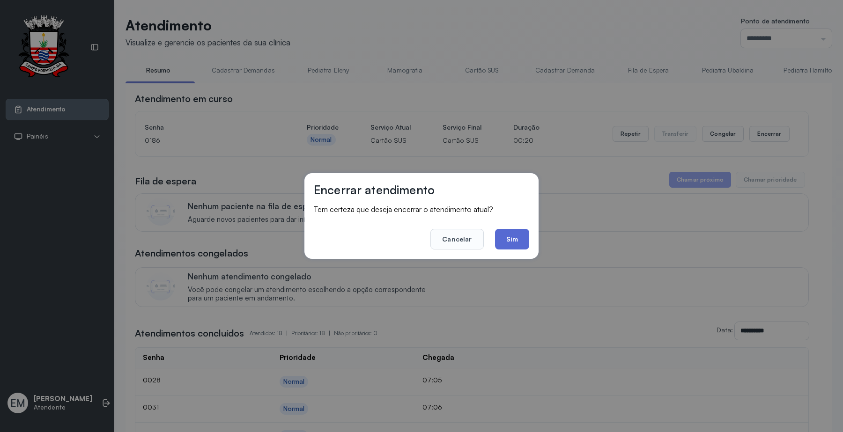
click at [518, 243] on button "Sim" at bounding box center [512, 239] width 34 height 21
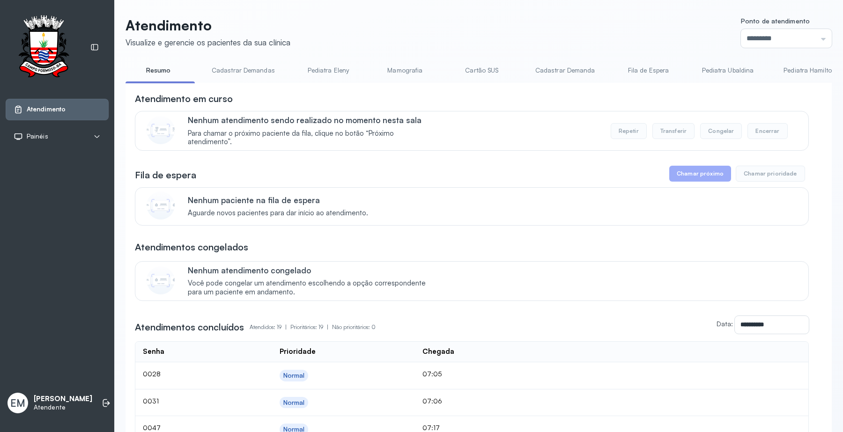
click at [158, 64] on link "Resumo" at bounding box center [159, 70] width 66 height 15
click at [162, 72] on link "Resumo" at bounding box center [159, 70] width 66 height 15
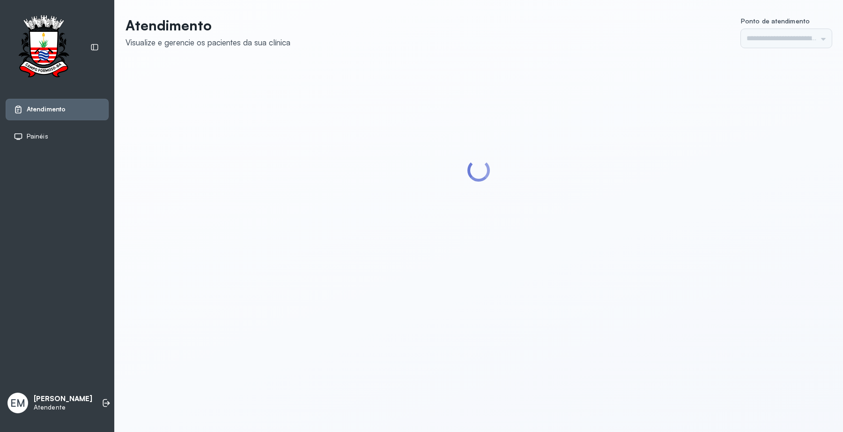
type input "*********"
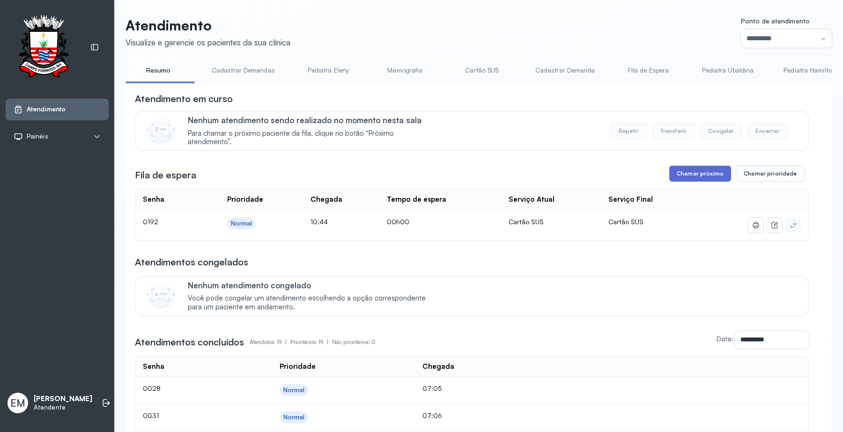
click at [680, 171] on button "Chamar próximo" at bounding box center [700, 174] width 62 height 16
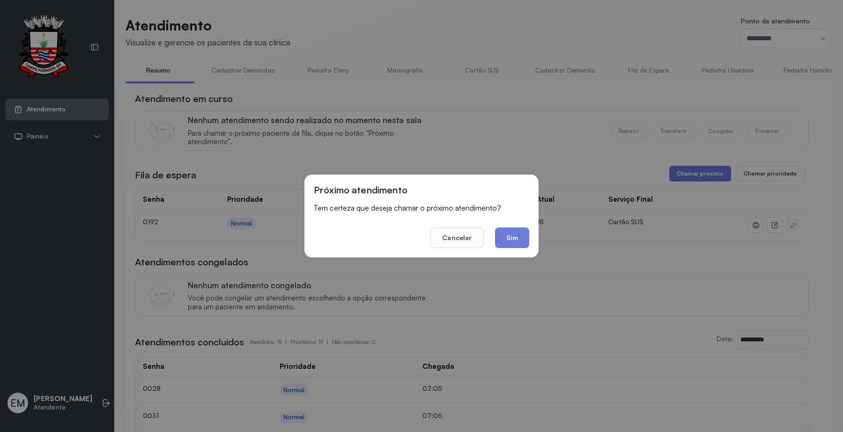
click at [514, 238] on button "Sim" at bounding box center [512, 238] width 34 height 21
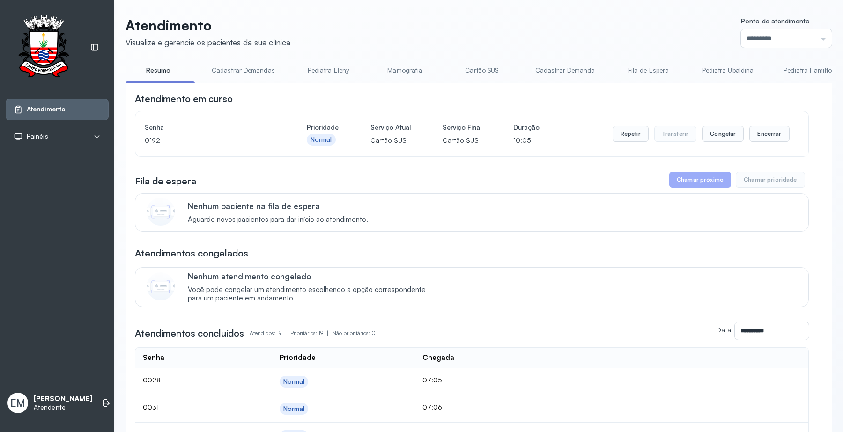
click at [153, 72] on link "Resumo" at bounding box center [159, 70] width 66 height 15
click at [767, 138] on button "Encerrar" at bounding box center [769, 134] width 40 height 16
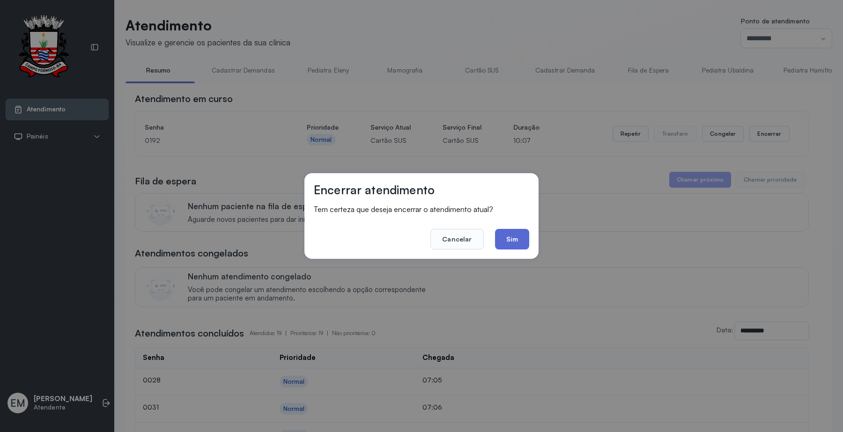
click at [521, 239] on button "Sim" at bounding box center [512, 239] width 34 height 21
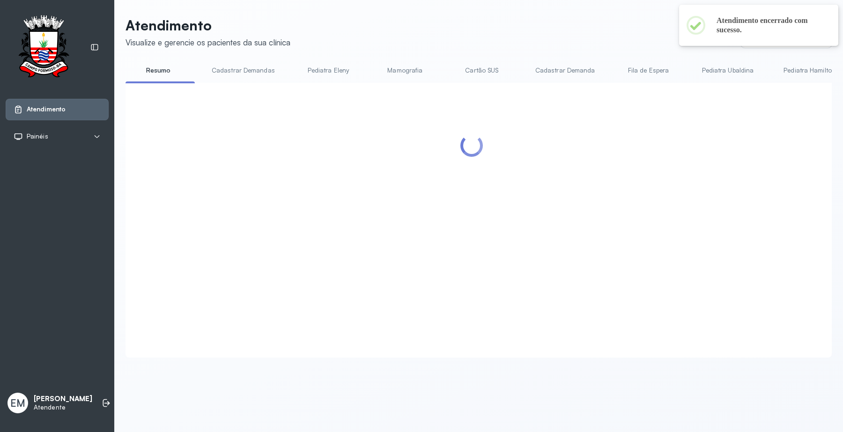
click at [155, 73] on link "Resumo" at bounding box center [159, 70] width 66 height 15
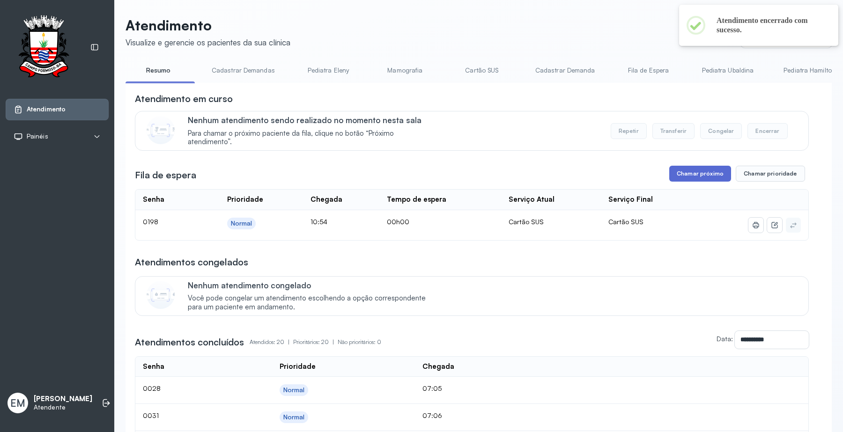
click at [689, 170] on button "Chamar próximo" at bounding box center [700, 174] width 62 height 16
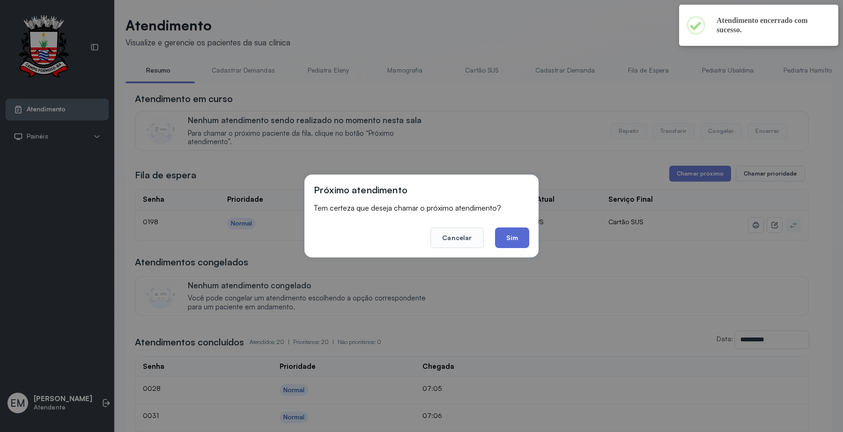
click at [507, 236] on button "Sim" at bounding box center [512, 238] width 34 height 21
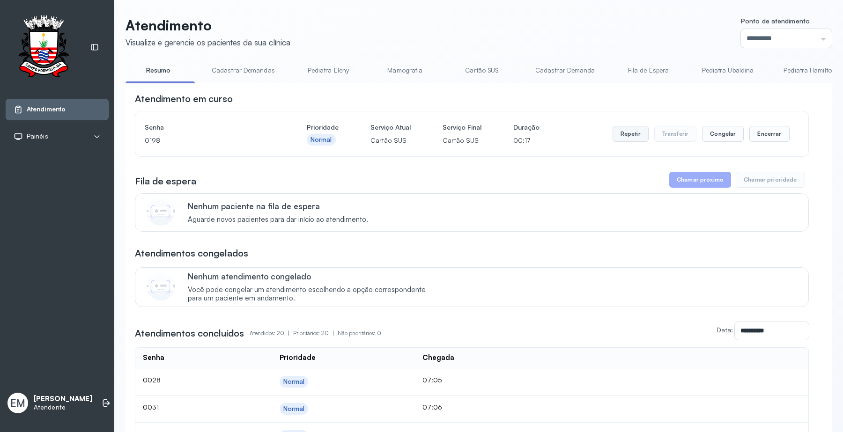
click at [636, 142] on button "Repetir" at bounding box center [631, 134] width 36 height 16
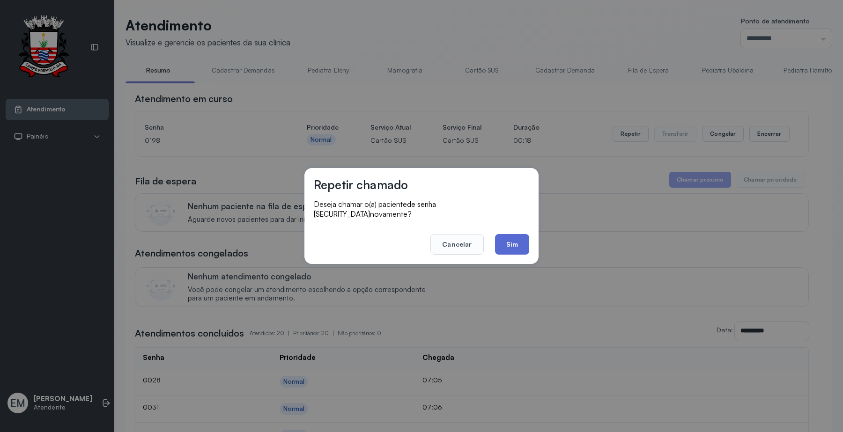
click at [499, 246] on button "Sim" at bounding box center [512, 244] width 34 height 21
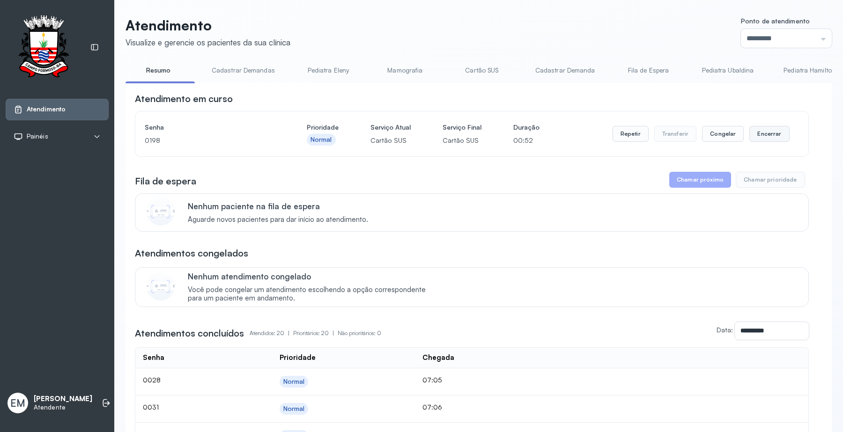
click at [752, 133] on button "Encerrar" at bounding box center [769, 134] width 40 height 16
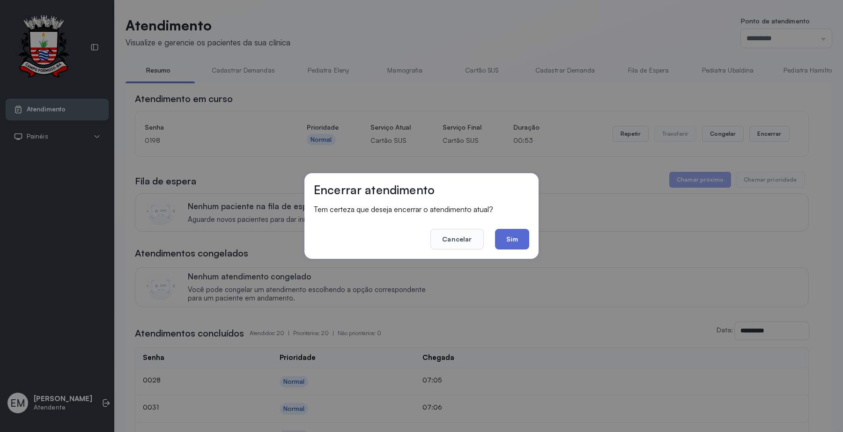
click at [523, 239] on button "Sim" at bounding box center [512, 239] width 34 height 21
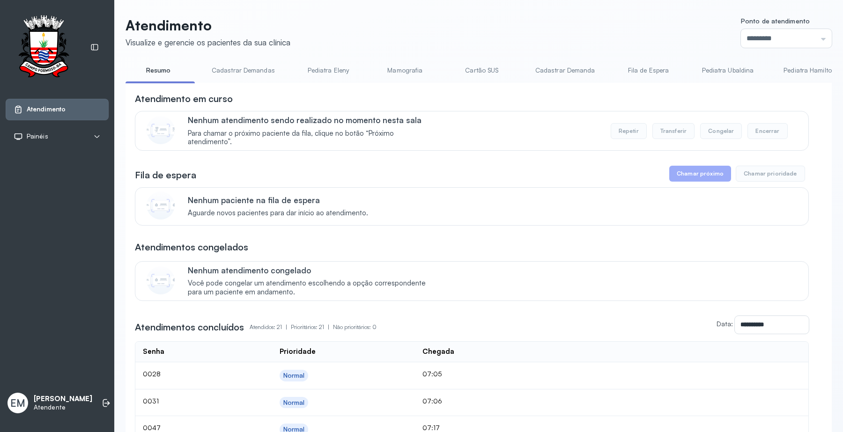
click at [164, 72] on link "Resumo" at bounding box center [159, 70] width 66 height 15
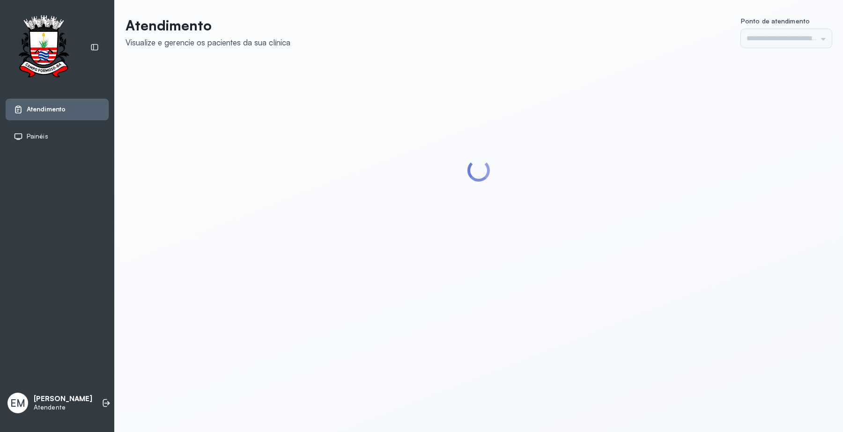
type input "*********"
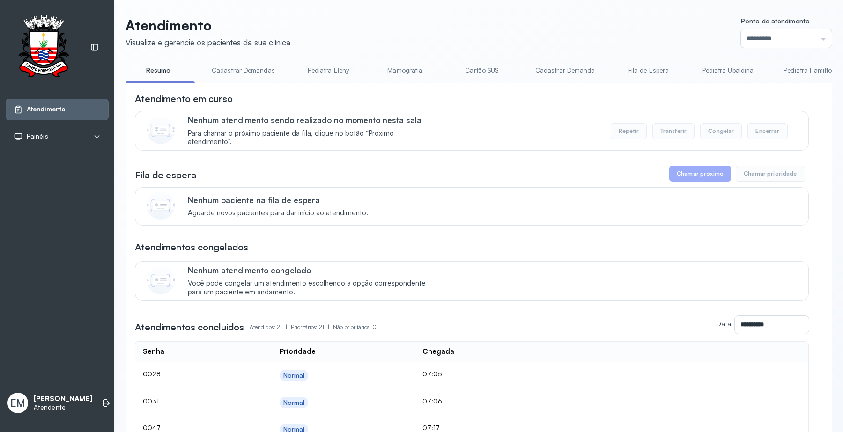
click at [555, 26] on header "Atendimento Visualize e gerencie os pacientes da sua clínica Ponto de atendimen…" at bounding box center [479, 32] width 706 height 31
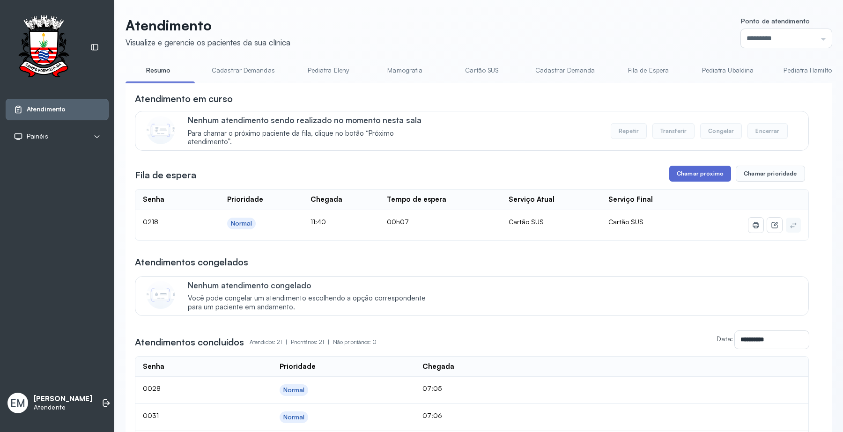
click at [712, 173] on button "Chamar próximo" at bounding box center [700, 174] width 62 height 16
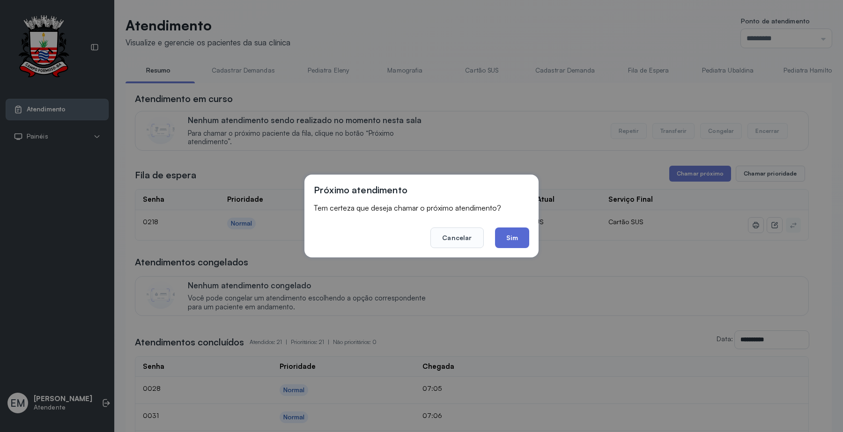
click at [518, 243] on button "Sim" at bounding box center [512, 238] width 34 height 21
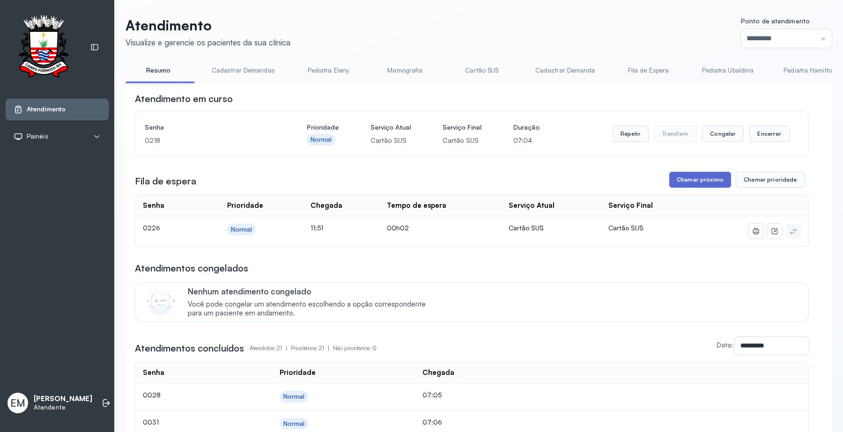
click at [700, 186] on button "Chamar próximo" at bounding box center [700, 180] width 62 height 16
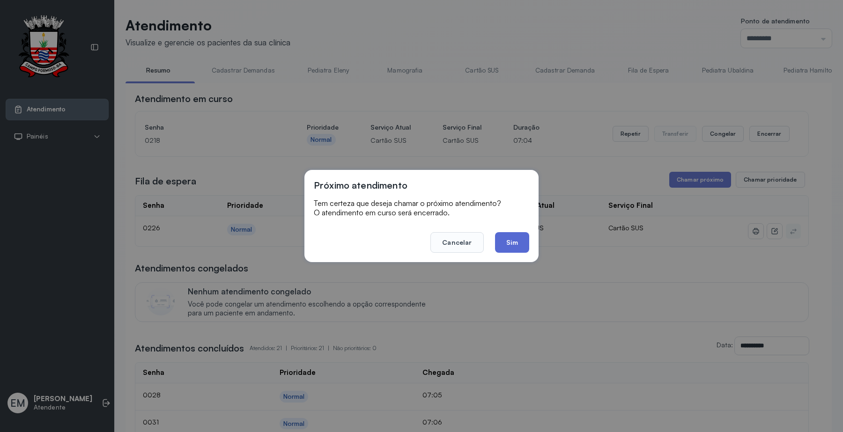
click at [525, 249] on button "Sim" at bounding box center [512, 242] width 34 height 21
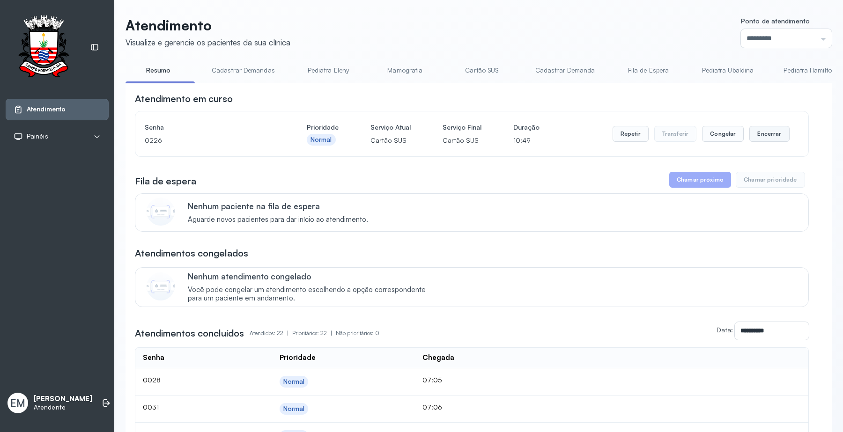
click at [776, 142] on button "Encerrar" at bounding box center [769, 134] width 40 height 16
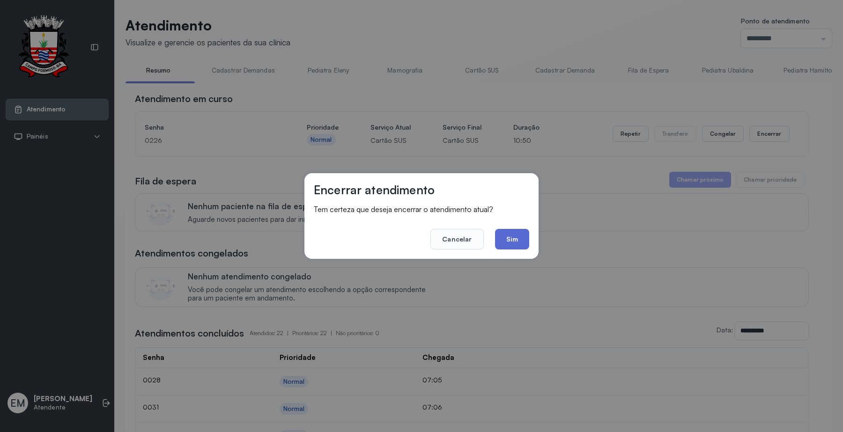
click at [517, 244] on button "Sim" at bounding box center [512, 239] width 34 height 21
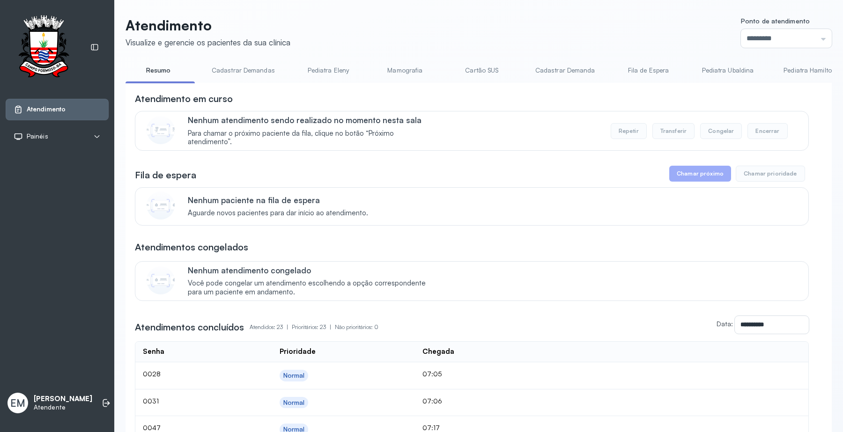
click at [572, 376] on td at bounding box center [673, 375] width 269 height 27
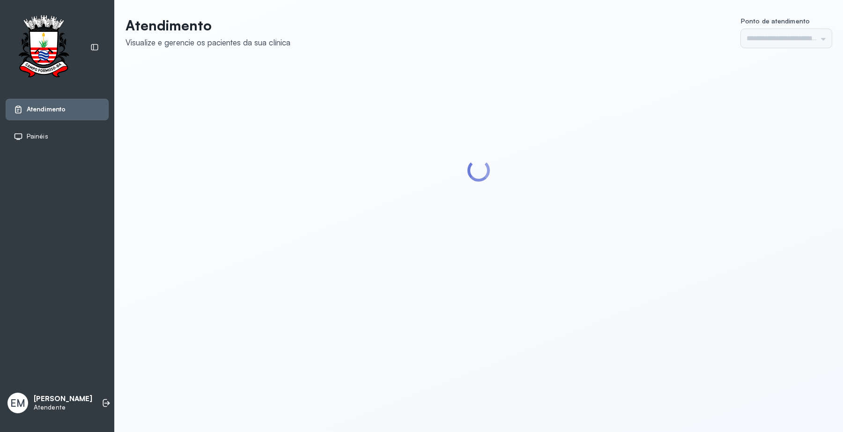
type input "*********"
click at [616, 43] on header "Atendimento Visualize e gerencie os pacientes da sua clínica Ponto de atendimen…" at bounding box center [479, 32] width 706 height 31
click at [622, 40] on header "Atendimento Visualize e gerencie os pacientes da sua clínica Ponto de atendimen…" at bounding box center [479, 32] width 706 height 31
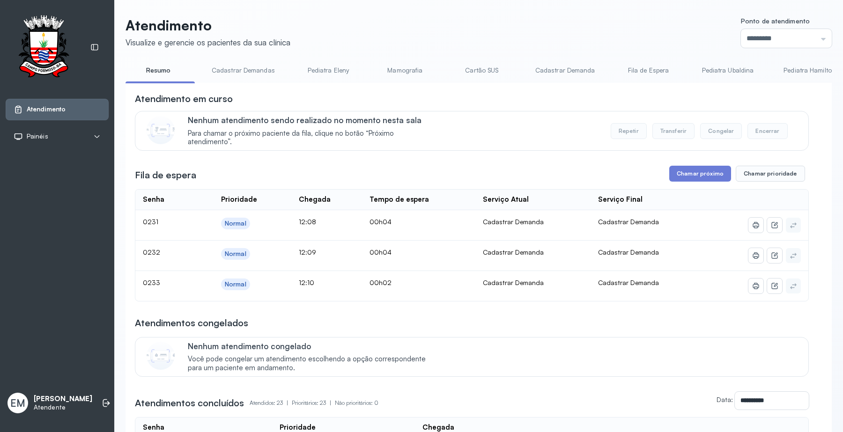
click at [622, 40] on header "Atendimento Visualize e gerencie os pacientes da sua clínica Ponto de atendimen…" at bounding box center [479, 32] width 706 height 31
click at [680, 177] on button "Chamar próximo" at bounding box center [700, 174] width 62 height 16
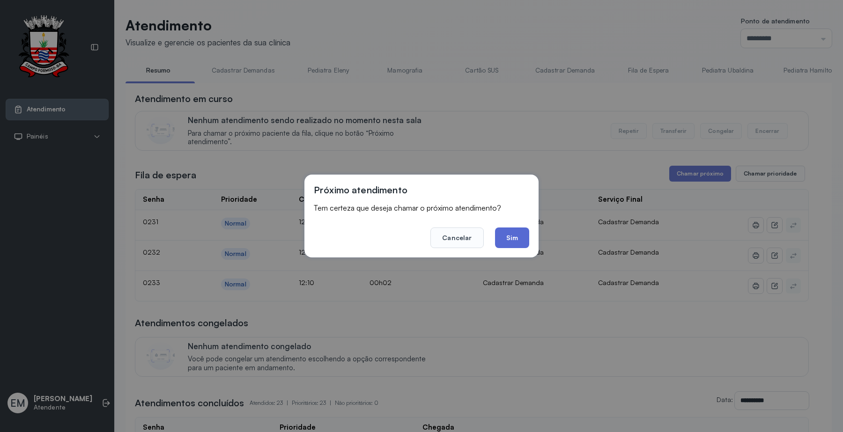
click at [511, 231] on button "Sim" at bounding box center [512, 238] width 34 height 21
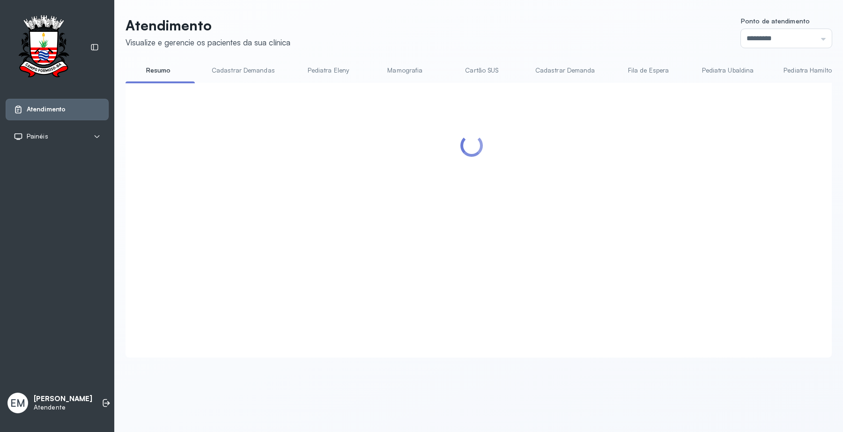
click at [589, 20] on header "Atendimento Visualize e gerencie os pacientes da sua clínica Ponto de atendimen…" at bounding box center [479, 32] width 706 height 31
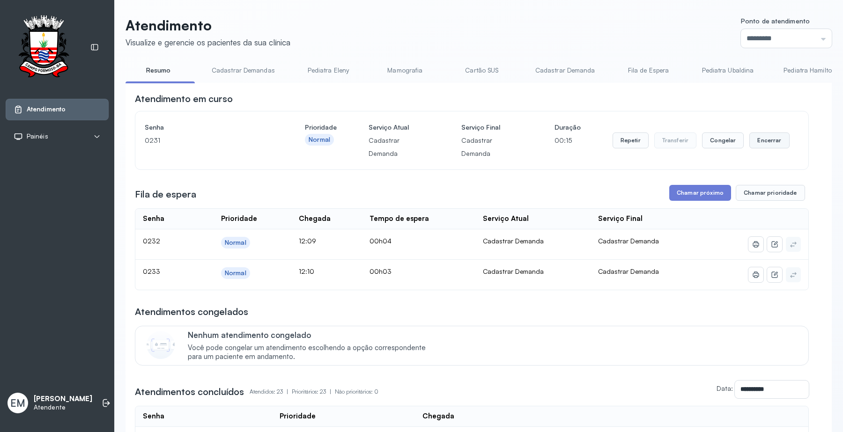
click at [759, 137] on button "Encerrar" at bounding box center [769, 141] width 40 height 16
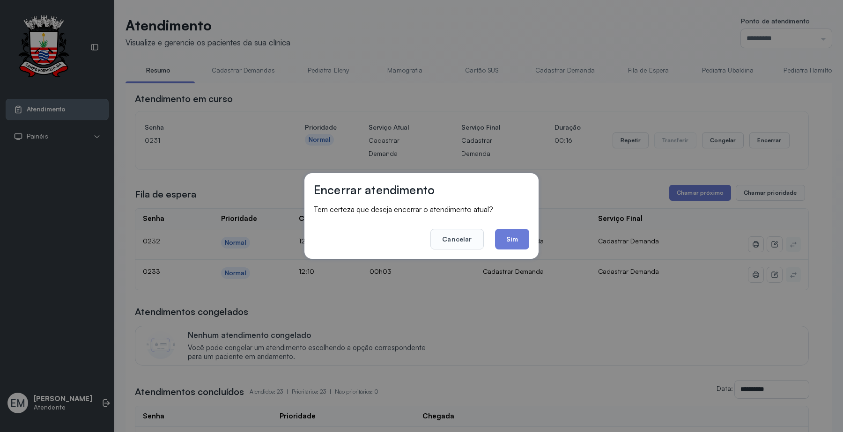
click at [506, 248] on button "Sim" at bounding box center [512, 239] width 34 height 21
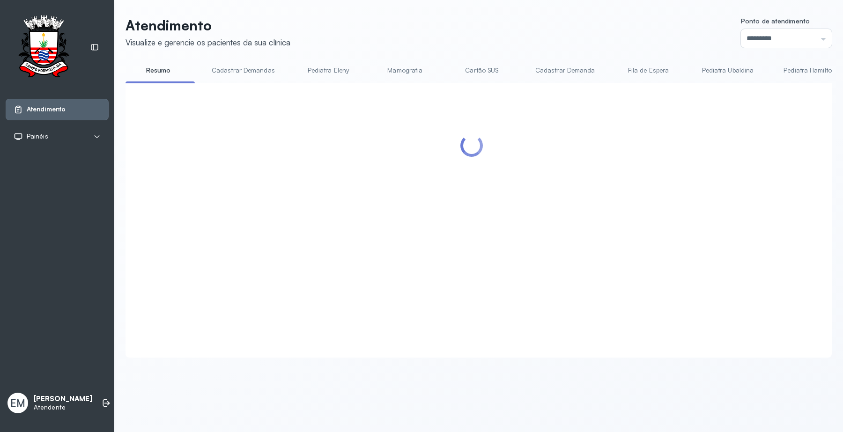
click at [628, 41] on header "Atendimento Visualize e gerencie os pacientes da sua clínica Ponto de atendimen…" at bounding box center [479, 32] width 706 height 31
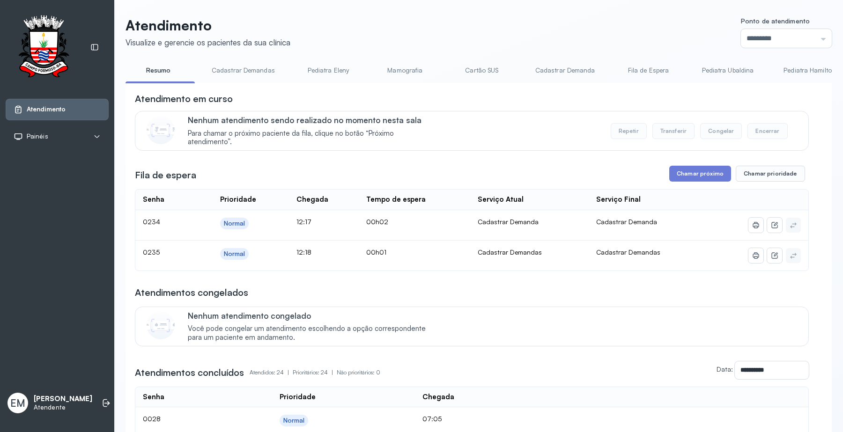
click at [589, 33] on header "Atendimento Visualize e gerencie os pacientes da sua clínica Ponto de atendimen…" at bounding box center [479, 32] width 706 height 31
click at [589, 26] on header "Atendimento Visualize e gerencie os pacientes da sua clínica Ponto de atendimen…" at bounding box center [479, 32] width 706 height 31
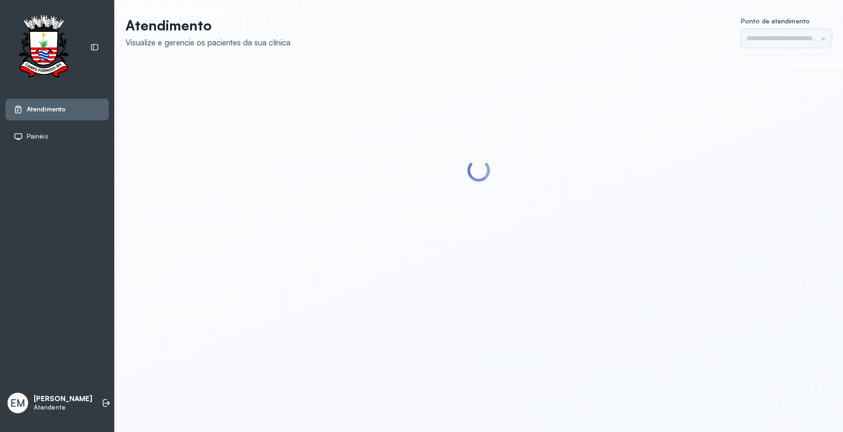
type input "*********"
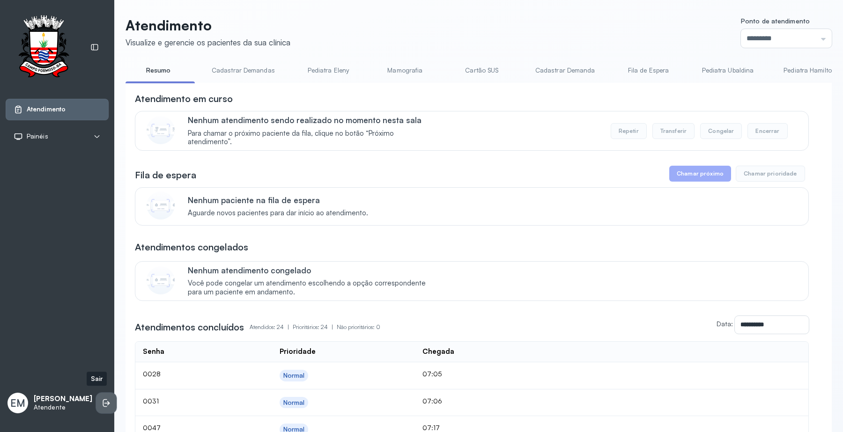
click at [102, 399] on icon at bounding box center [106, 403] width 9 height 9
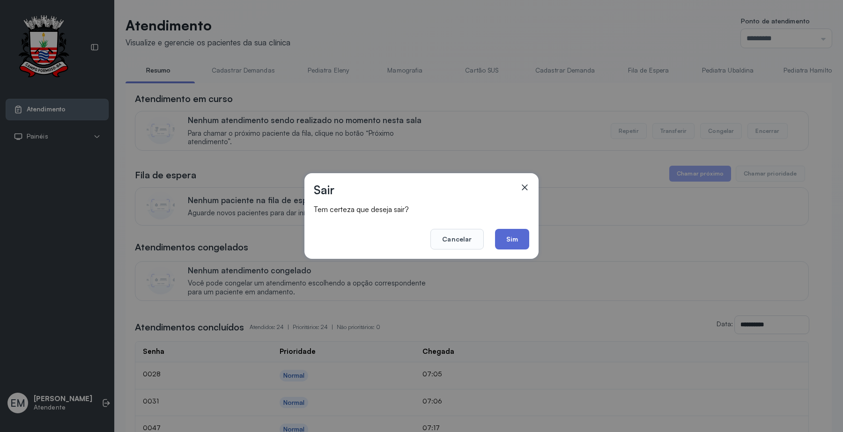
click at [503, 241] on button "Sim" at bounding box center [512, 239] width 34 height 21
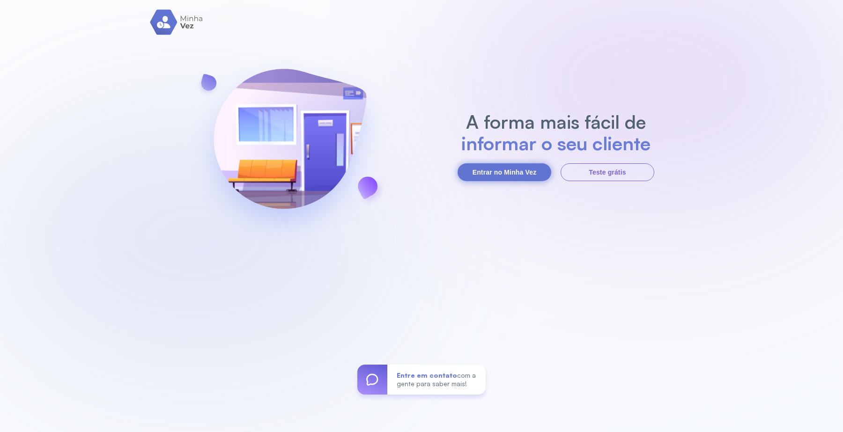
click at [511, 169] on button "Entrar no Minha Vez" at bounding box center [505, 172] width 94 height 18
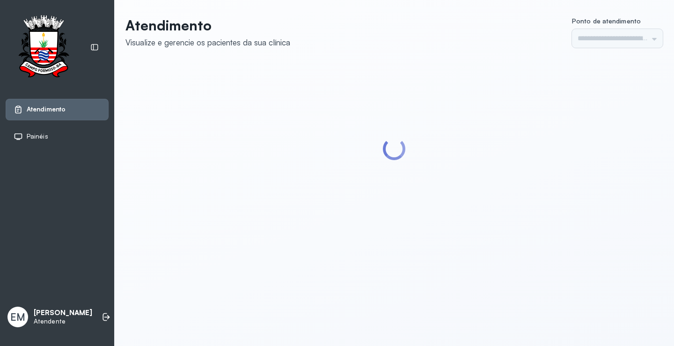
type input "*********"
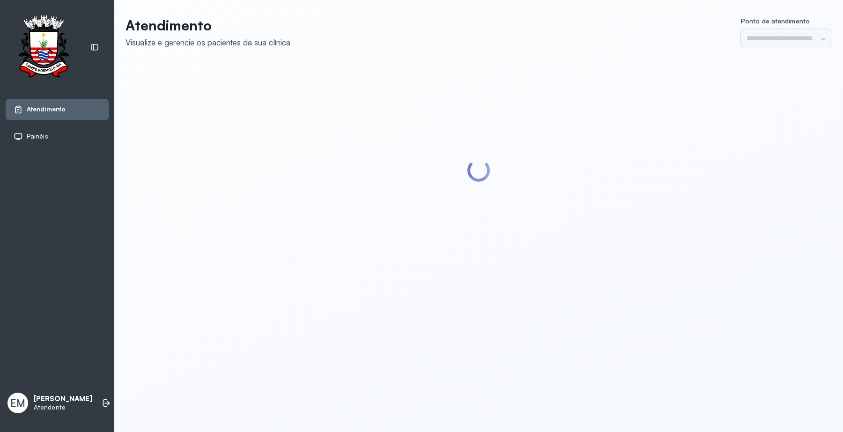
type input "*********"
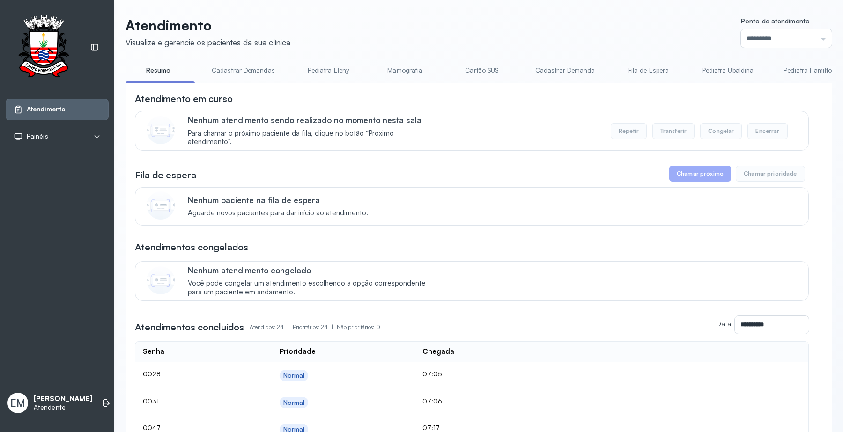
click at [575, 292] on div "Nenhum atendimento congelado Você pode congelar um atendimento escolhendo a opç…" at bounding box center [492, 281] width 609 height 31
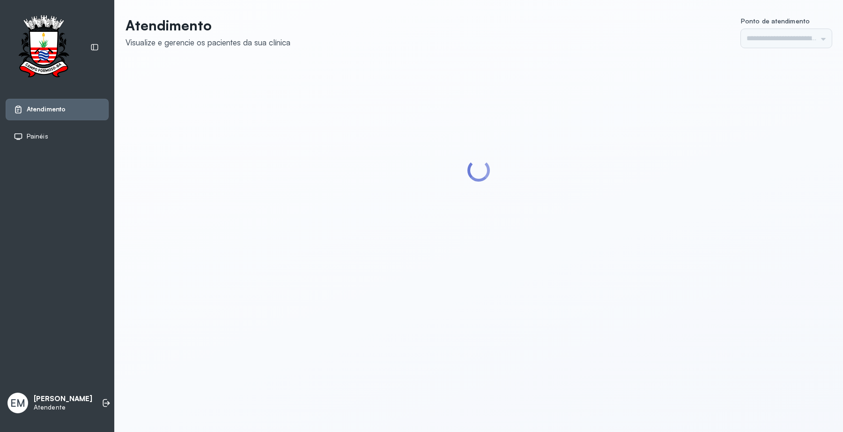
type input "*********"
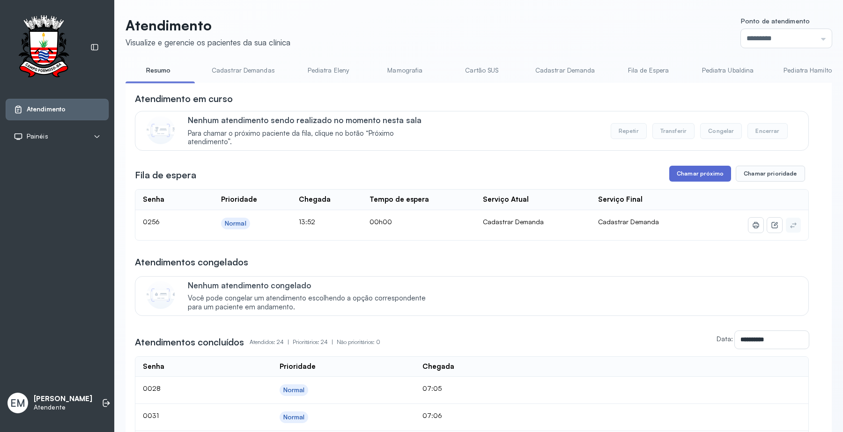
click at [671, 174] on button "Chamar próximo" at bounding box center [700, 174] width 62 height 16
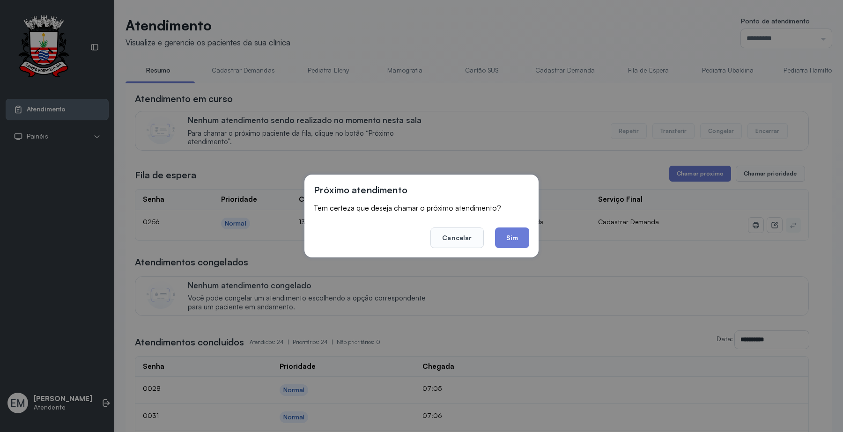
drag, startPoint x: 523, startPoint y: 235, endPoint x: 509, endPoint y: 232, distance: 13.8
click at [521, 233] on button "Sim" at bounding box center [512, 238] width 34 height 21
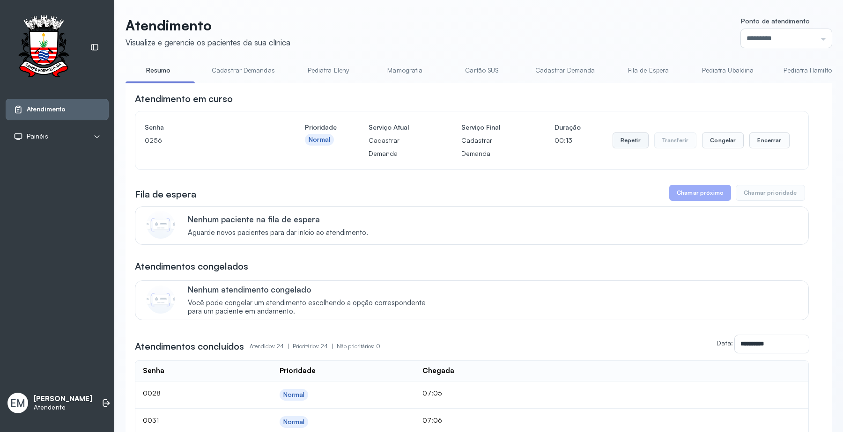
click at [613, 134] on button "Repetir" at bounding box center [631, 141] width 36 height 16
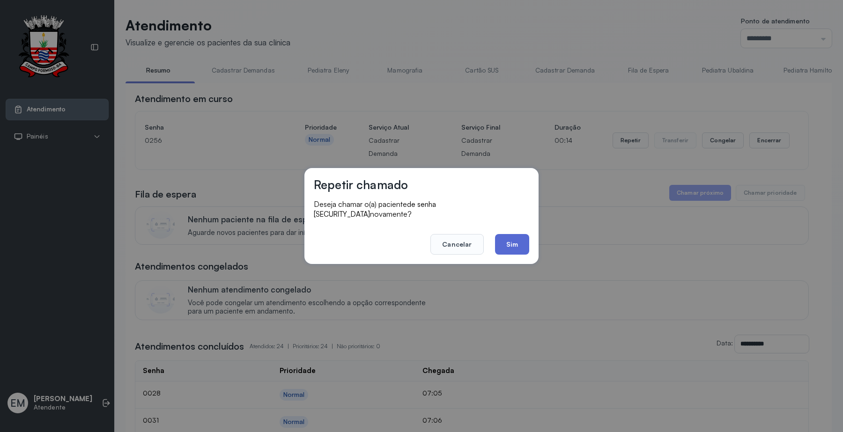
drag, startPoint x: 530, startPoint y: 235, endPoint x: 519, endPoint y: 240, distance: 12.4
click at [529, 235] on div "Repetir chamado Deseja chamar o(a) paciente de senha 0256 novamente? Cancelar S…" at bounding box center [421, 216] width 234 height 96
click at [517, 240] on button "Sim" at bounding box center [512, 244] width 34 height 21
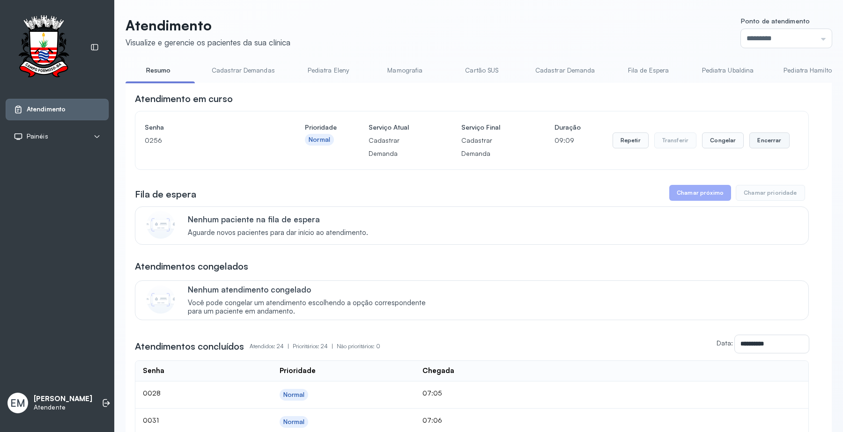
click at [776, 136] on button "Encerrar" at bounding box center [769, 141] width 40 height 16
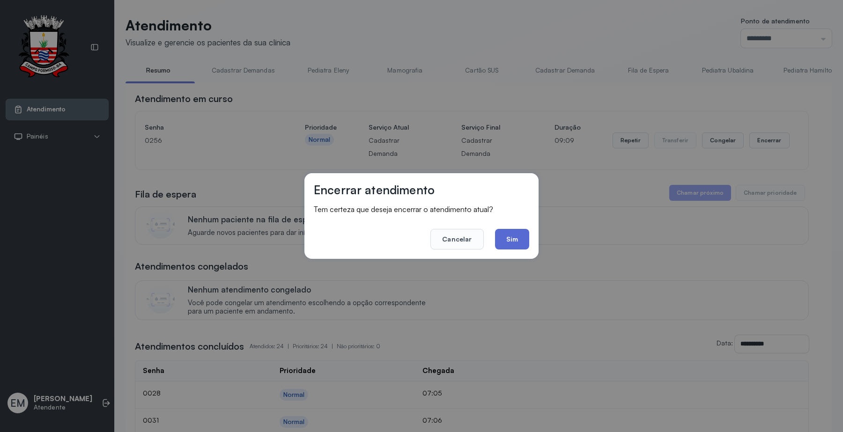
click at [510, 239] on button "Sim" at bounding box center [512, 239] width 34 height 21
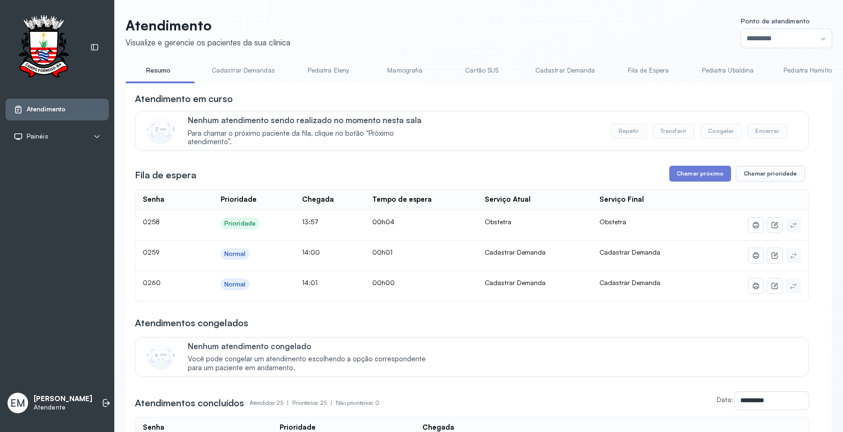
click at [694, 171] on button "Chamar próximo" at bounding box center [700, 174] width 62 height 16
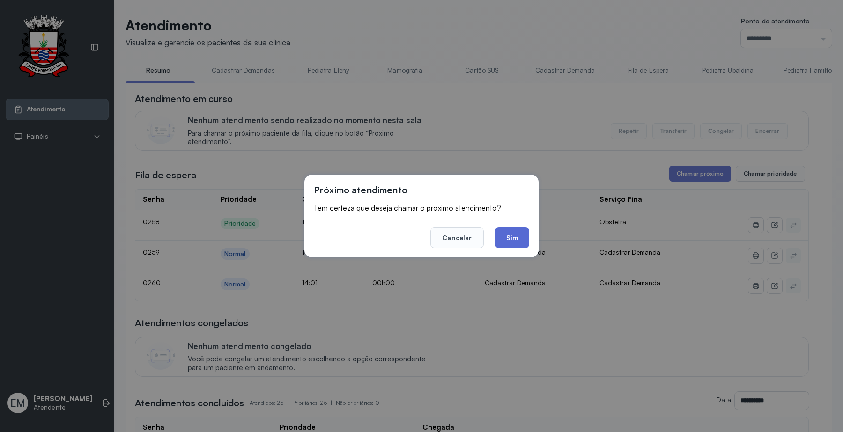
click at [507, 236] on button "Sim" at bounding box center [512, 238] width 34 height 21
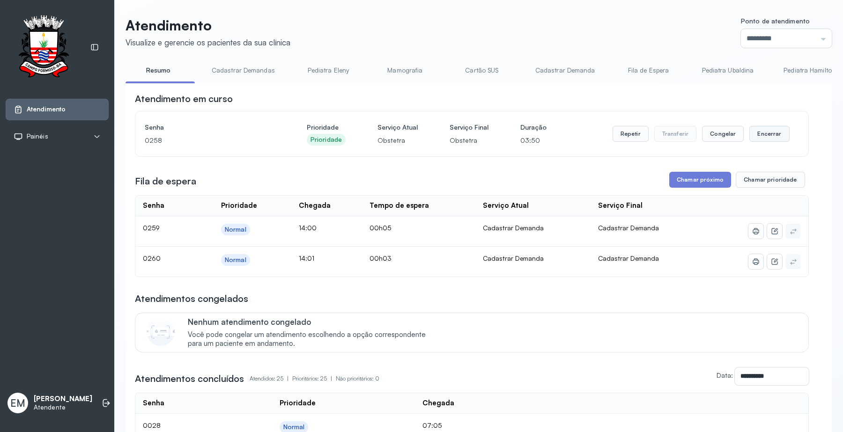
click at [756, 133] on button "Encerrar" at bounding box center [769, 134] width 40 height 16
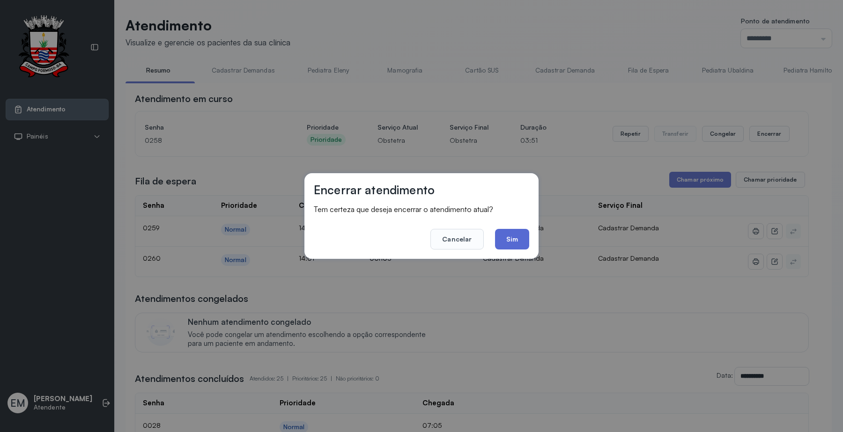
click at [519, 236] on button "Sim" at bounding box center [512, 239] width 34 height 21
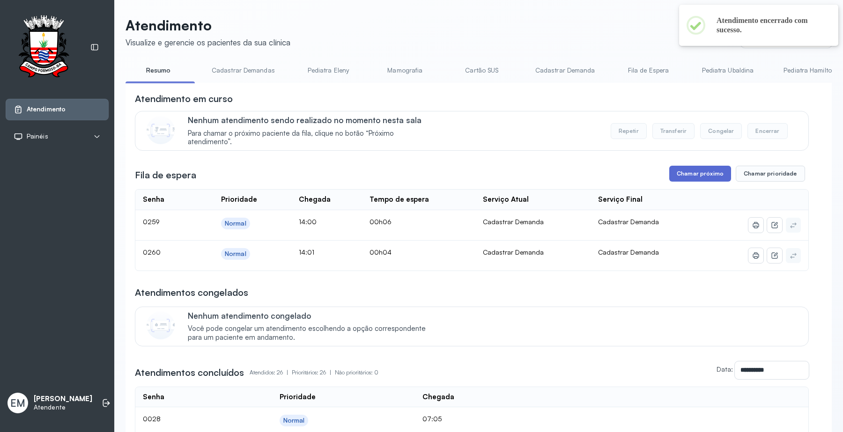
click at [703, 178] on button "Chamar próximo" at bounding box center [700, 174] width 62 height 16
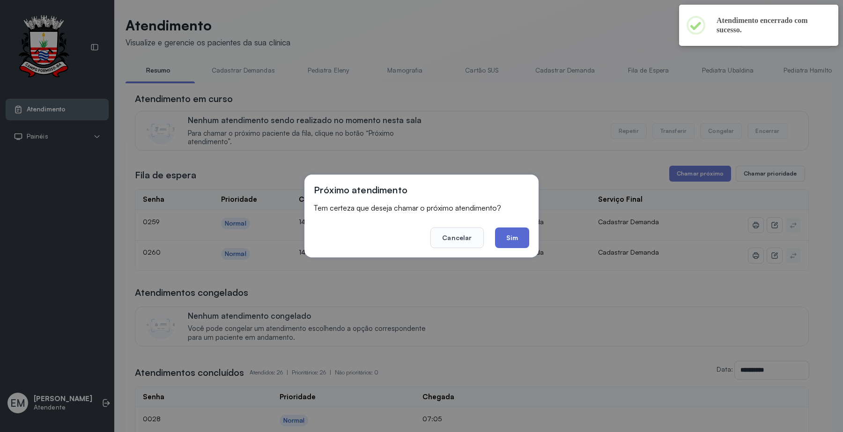
click at [520, 241] on button "Sim" at bounding box center [512, 238] width 34 height 21
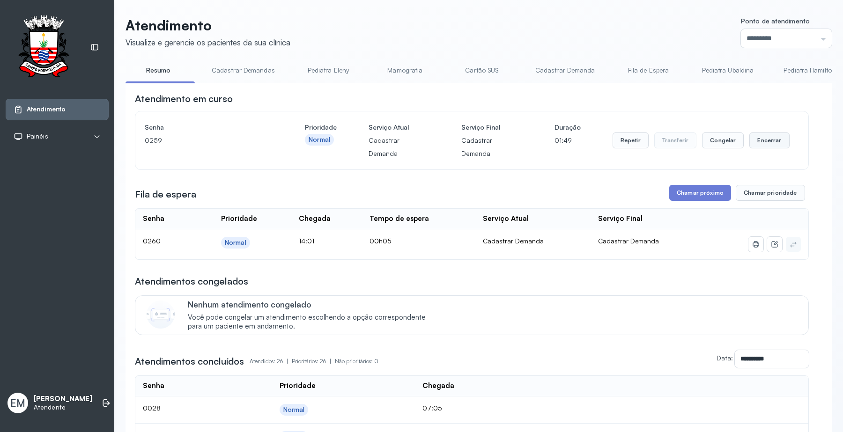
click at [776, 137] on button "Encerrar" at bounding box center [769, 141] width 40 height 16
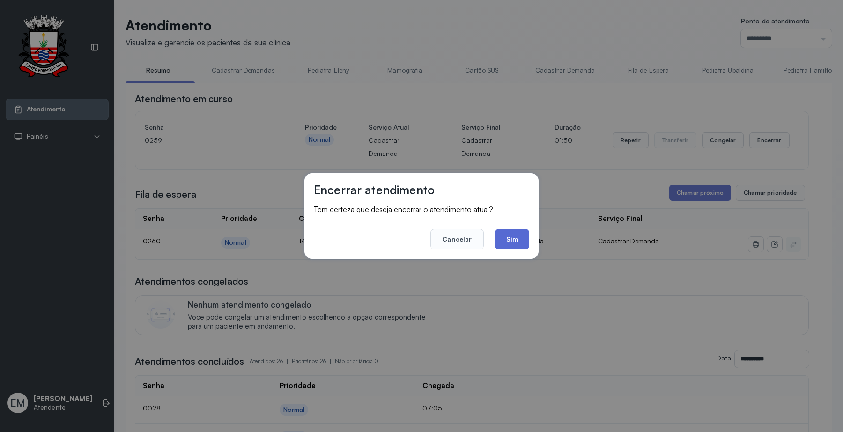
click at [518, 233] on button "Sim" at bounding box center [512, 239] width 34 height 21
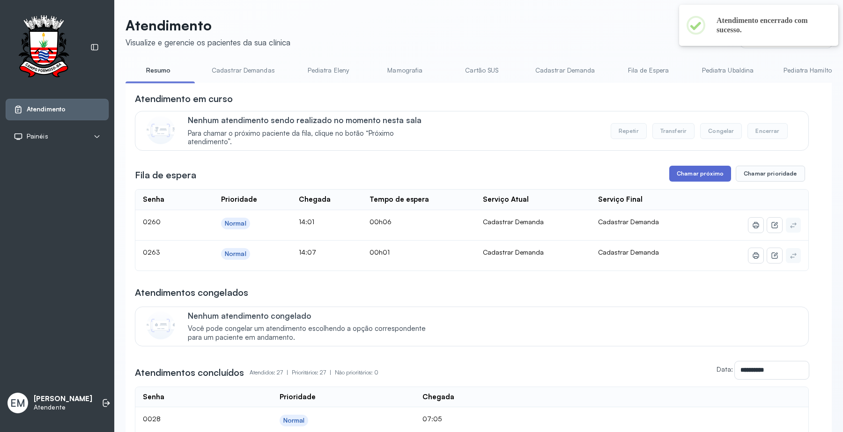
drag, startPoint x: 687, startPoint y: 176, endPoint x: 680, endPoint y: 180, distance: 7.7
click at [680, 180] on button "Chamar próximo" at bounding box center [700, 174] width 62 height 16
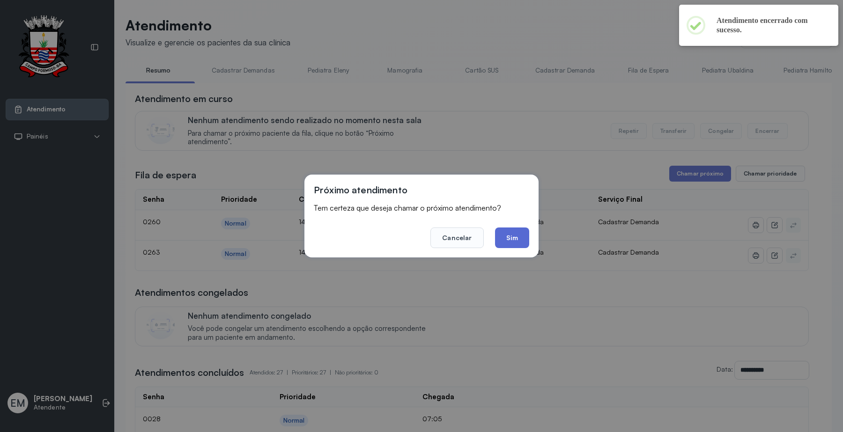
click at [525, 234] on button "Sim" at bounding box center [512, 238] width 34 height 21
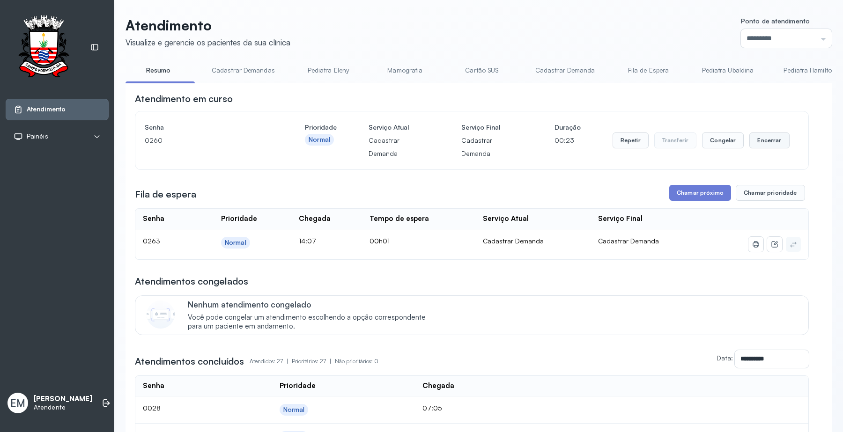
click at [752, 133] on button "Encerrar" at bounding box center [769, 141] width 40 height 16
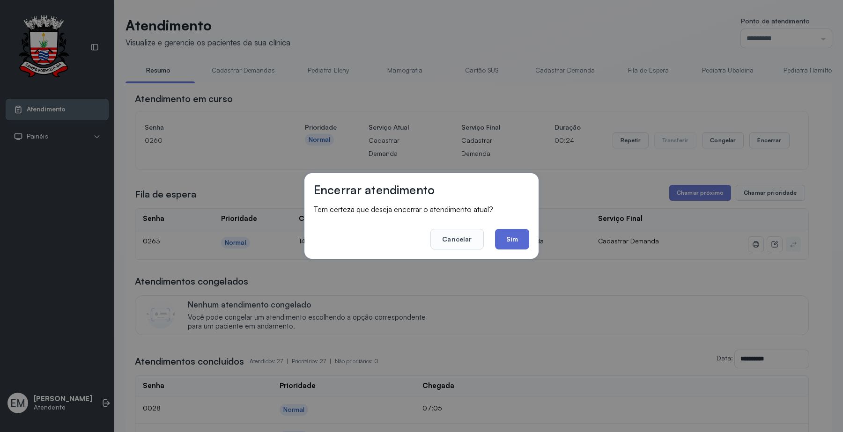
click at [519, 235] on button "Sim" at bounding box center [512, 239] width 34 height 21
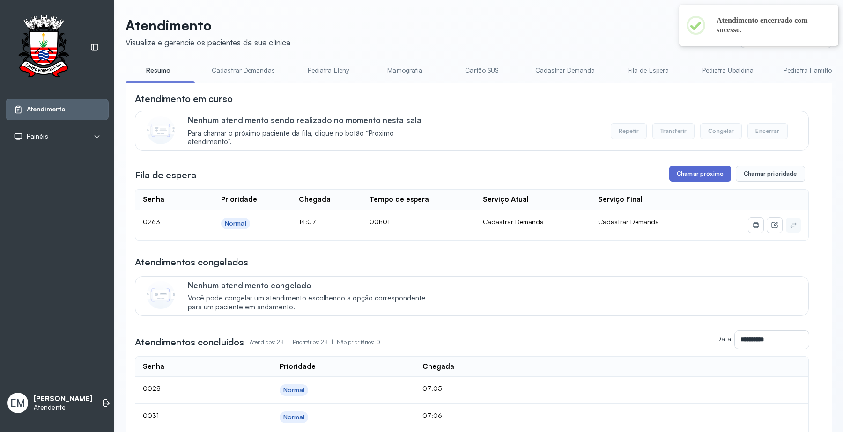
click at [687, 174] on button "Chamar próximo" at bounding box center [700, 174] width 62 height 16
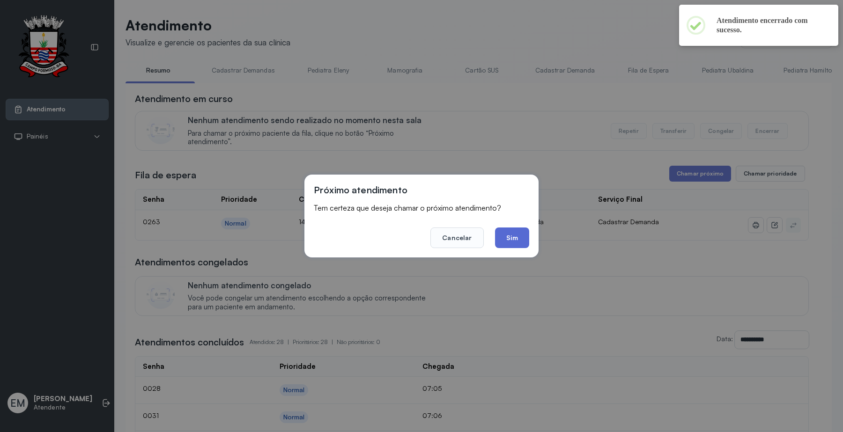
click at [528, 236] on button "Sim" at bounding box center [512, 238] width 34 height 21
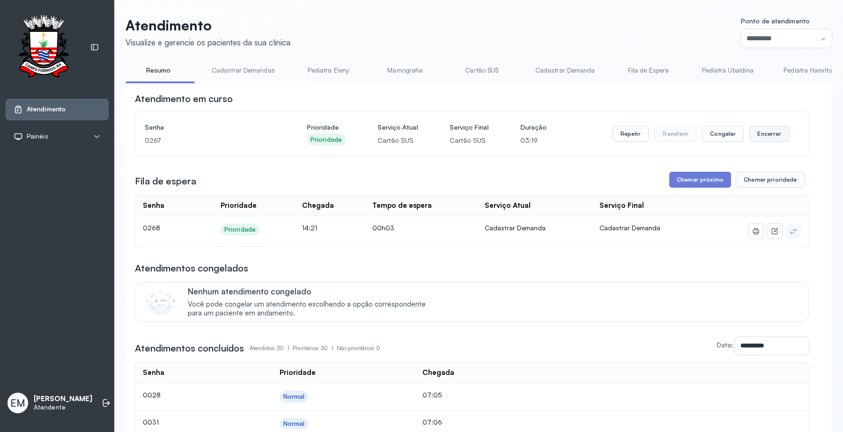
click at [764, 129] on button "Encerrar" at bounding box center [769, 134] width 40 height 16
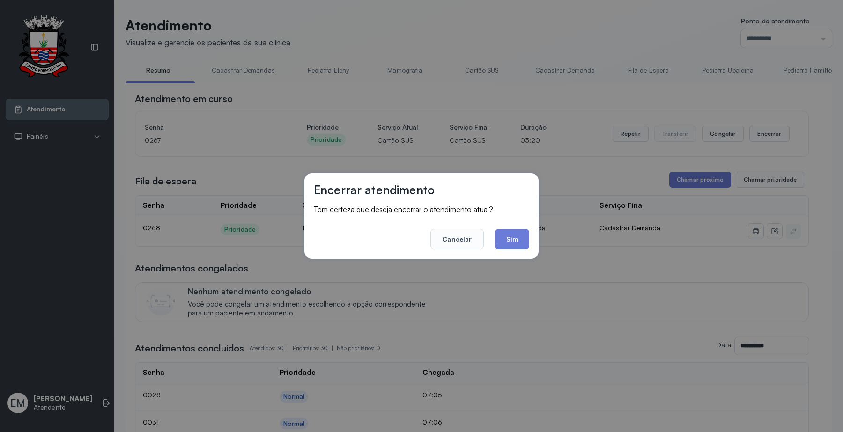
drag, startPoint x: 517, startPoint y: 233, endPoint x: 516, endPoint y: 218, distance: 14.6
click at [518, 226] on footer "Cancelar Sim" at bounding box center [421, 233] width 215 height 34
click at [509, 233] on button "Sim" at bounding box center [512, 239] width 34 height 21
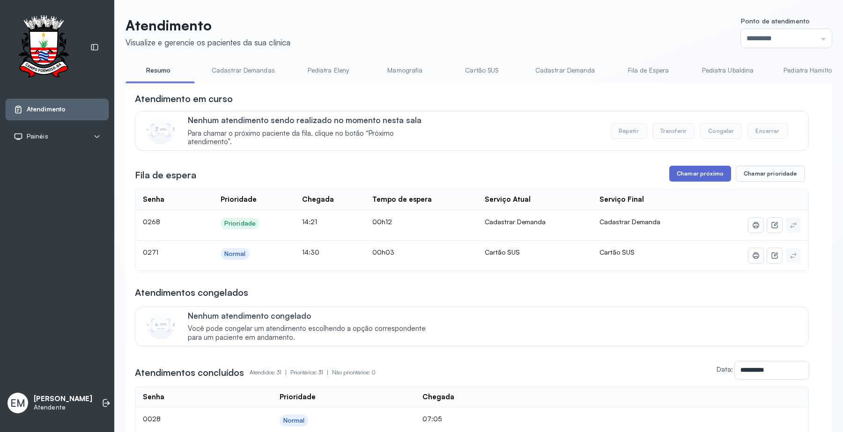
click at [708, 171] on button "Chamar próximo" at bounding box center [700, 174] width 62 height 16
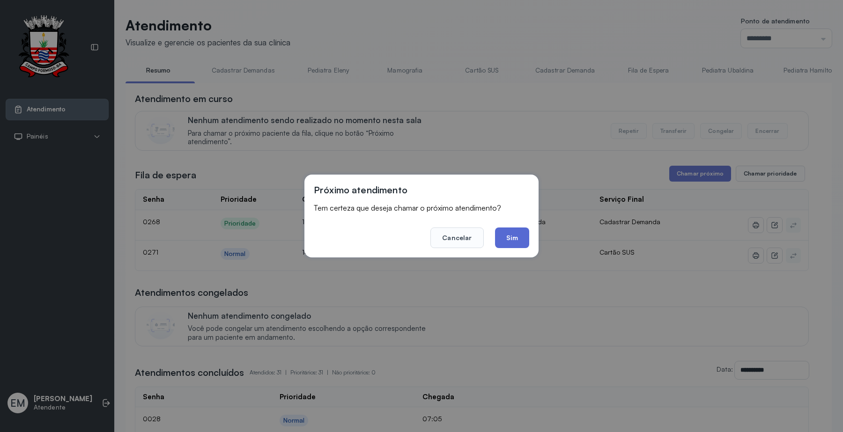
click at [511, 240] on button "Sim" at bounding box center [512, 238] width 34 height 21
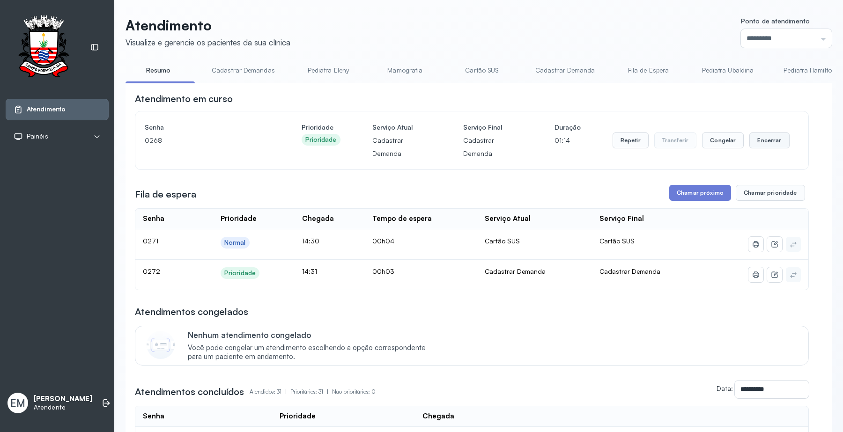
click at [774, 139] on button "Encerrar" at bounding box center [769, 141] width 40 height 16
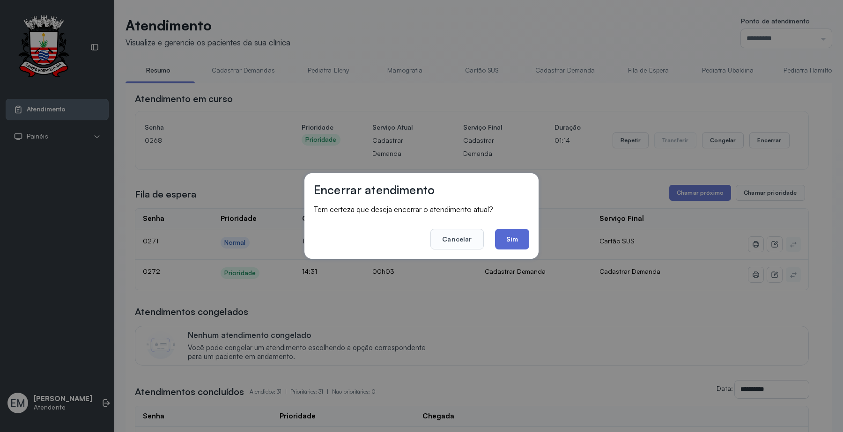
click at [507, 244] on button "Sim" at bounding box center [512, 239] width 34 height 21
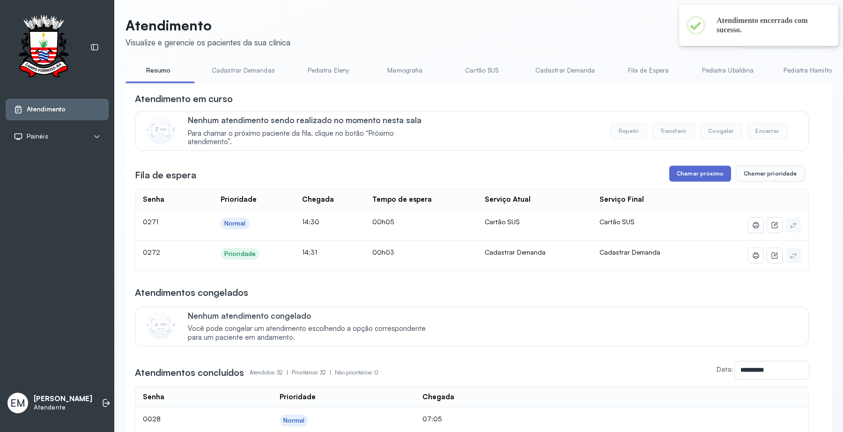
click at [699, 179] on button "Chamar próximo" at bounding box center [700, 174] width 62 height 16
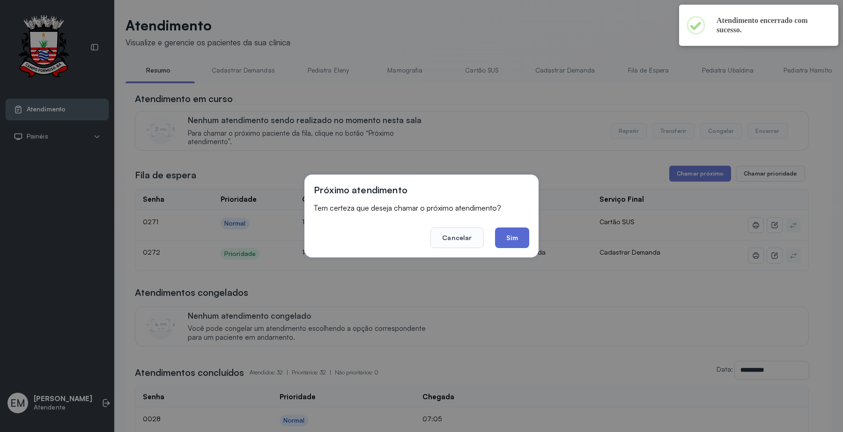
click at [513, 237] on button "Sim" at bounding box center [512, 238] width 34 height 21
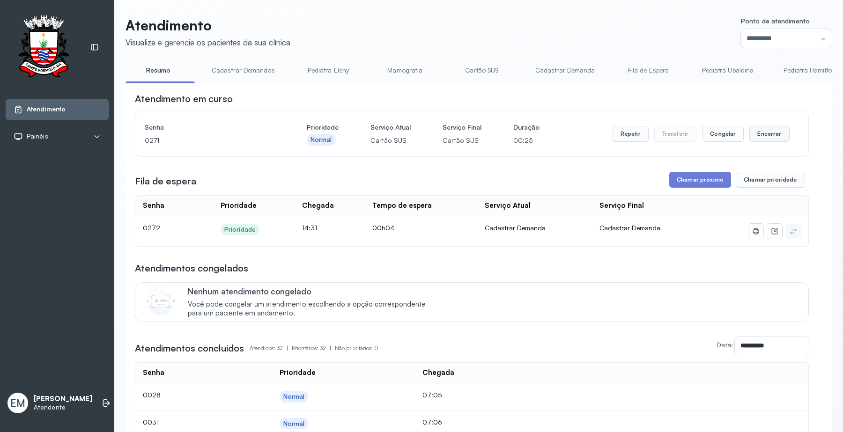
click at [751, 132] on button "Encerrar" at bounding box center [769, 134] width 40 height 16
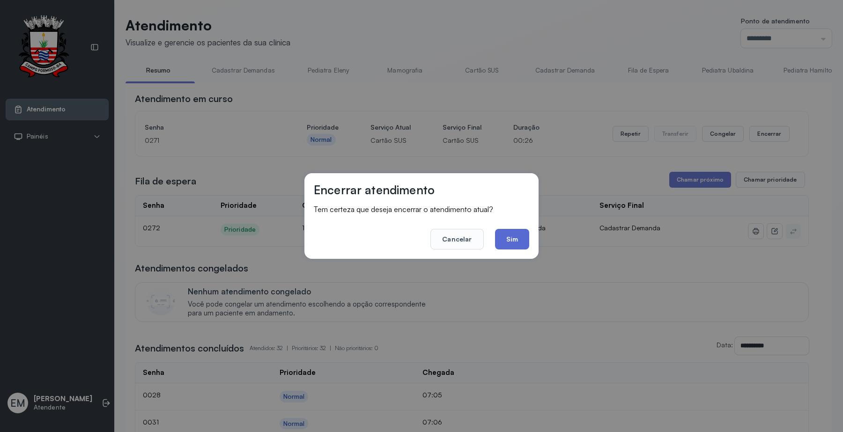
click at [502, 233] on button "Sim" at bounding box center [512, 239] width 34 height 21
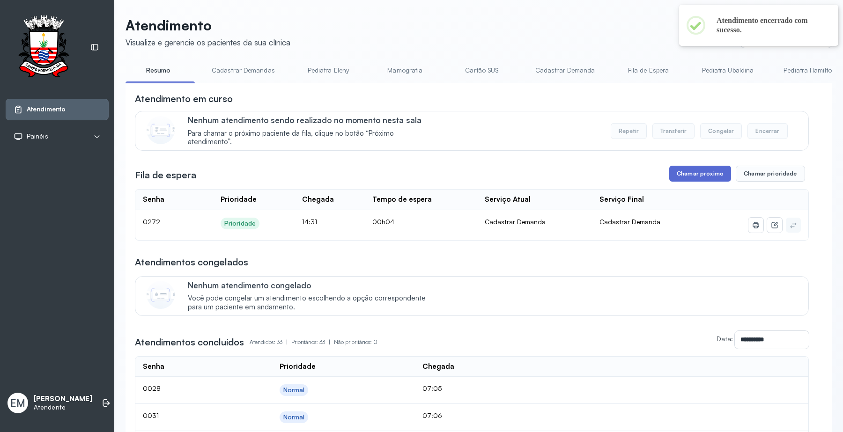
click at [690, 174] on button "Chamar próximo" at bounding box center [700, 174] width 62 height 16
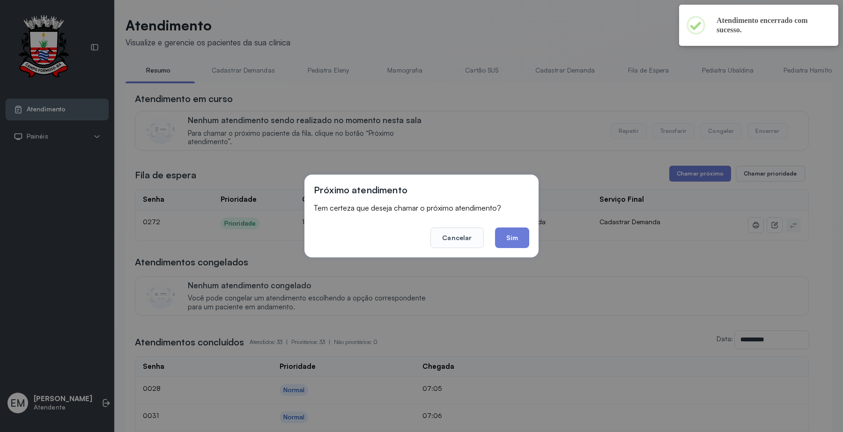
click at [498, 226] on footer "Cancelar Sim" at bounding box center [421, 231] width 215 height 34
click at [509, 235] on button "Sim" at bounding box center [512, 238] width 34 height 21
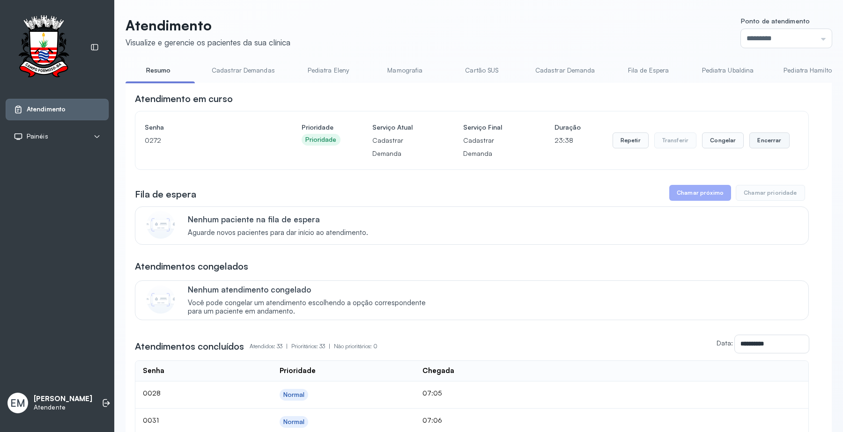
click at [751, 137] on button "Encerrar" at bounding box center [769, 141] width 40 height 16
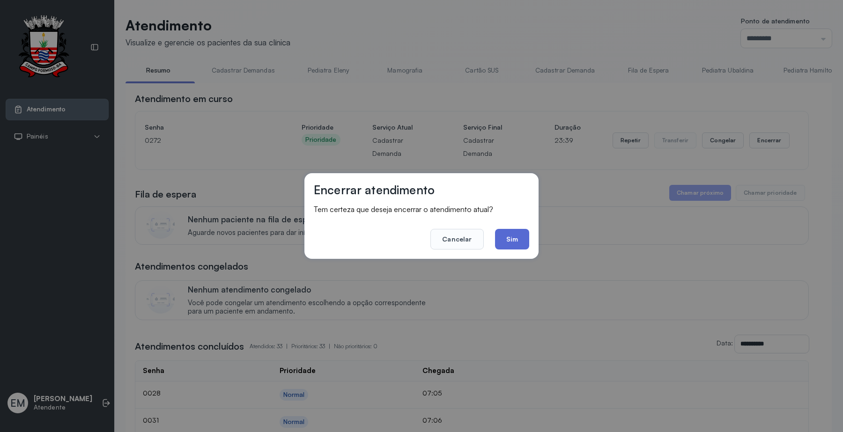
click at [514, 236] on button "Sim" at bounding box center [512, 239] width 34 height 21
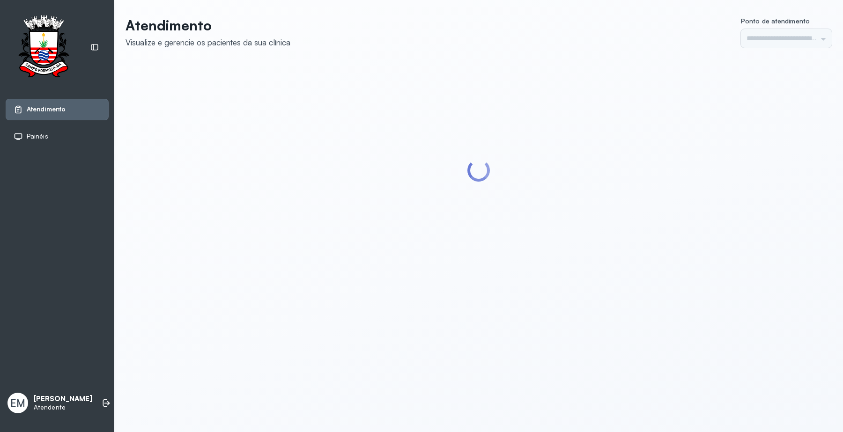
type input "*********"
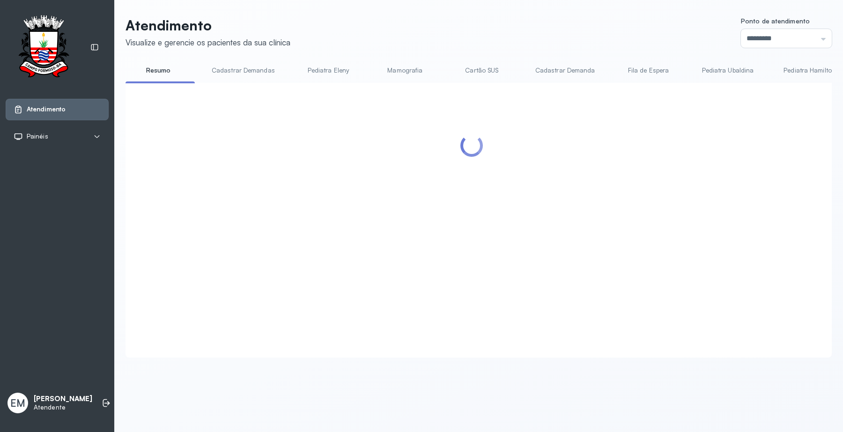
click at [758, 135] on div at bounding box center [472, 208] width 674 height 233
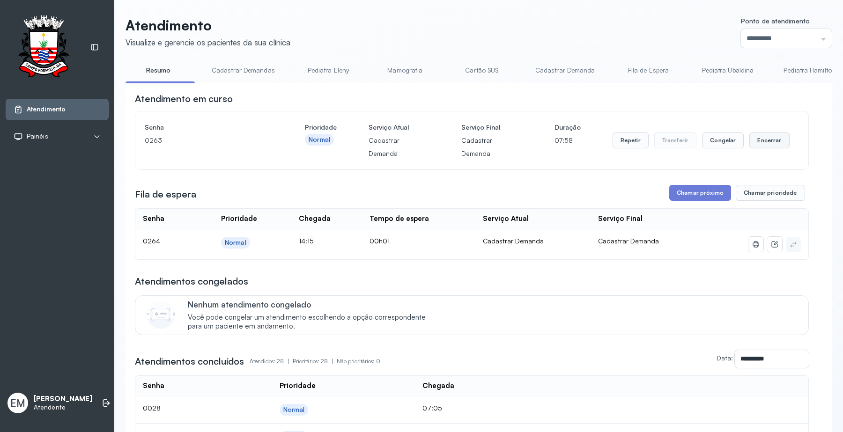
click at [757, 133] on button "Encerrar" at bounding box center [769, 141] width 40 height 16
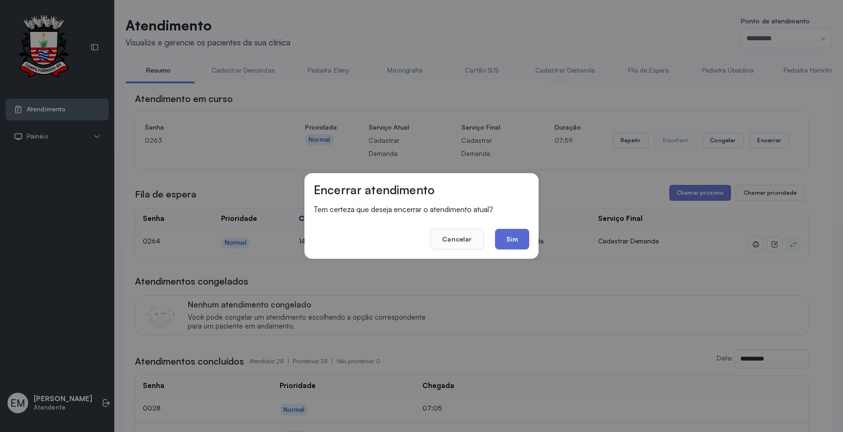
click at [524, 239] on button "Sim" at bounding box center [512, 239] width 34 height 21
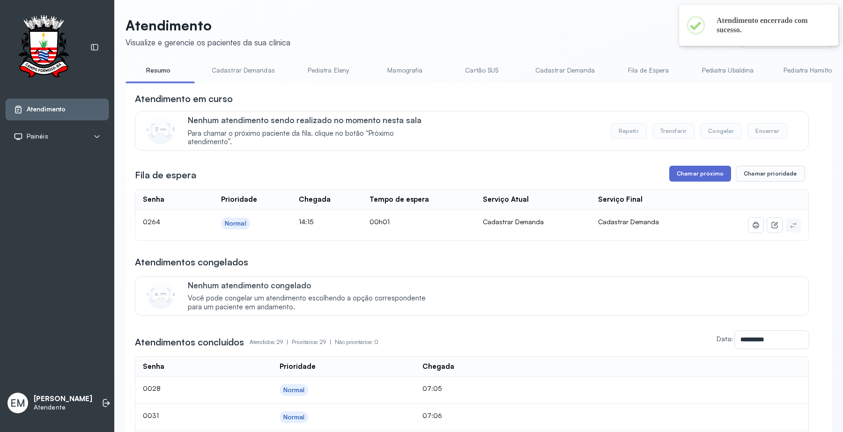
click at [677, 181] on button "Chamar próximo" at bounding box center [700, 174] width 62 height 16
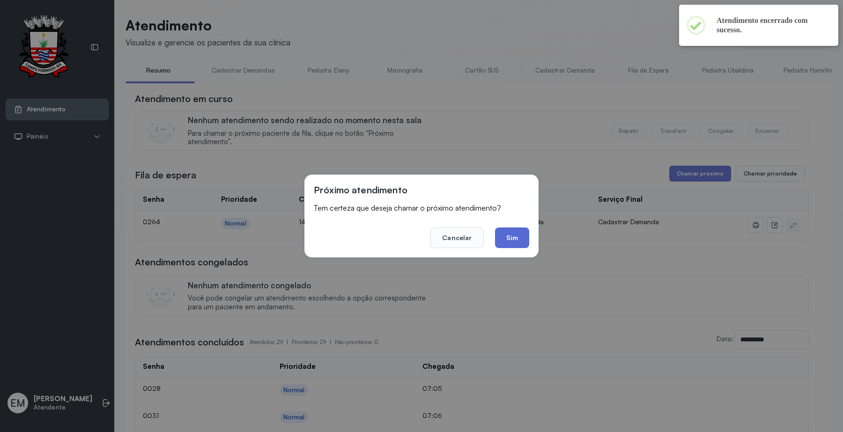
click at [518, 230] on button "Sim" at bounding box center [512, 238] width 34 height 21
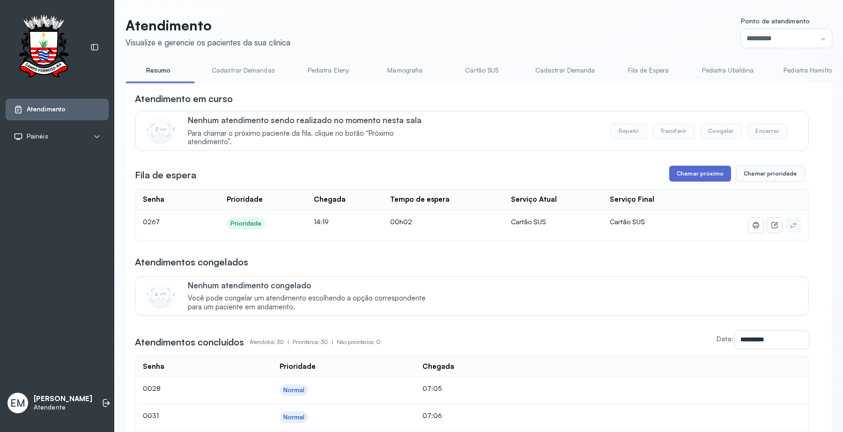
click at [692, 177] on button "Chamar próximo" at bounding box center [700, 174] width 62 height 16
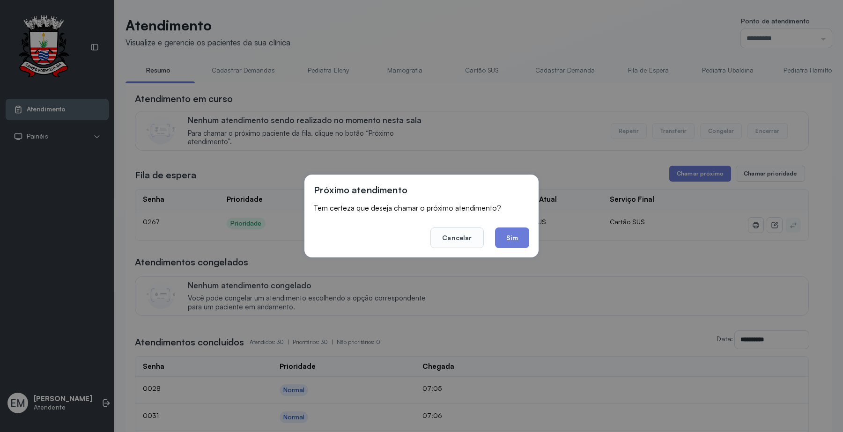
click at [520, 238] on button "Sim" at bounding box center [512, 238] width 34 height 21
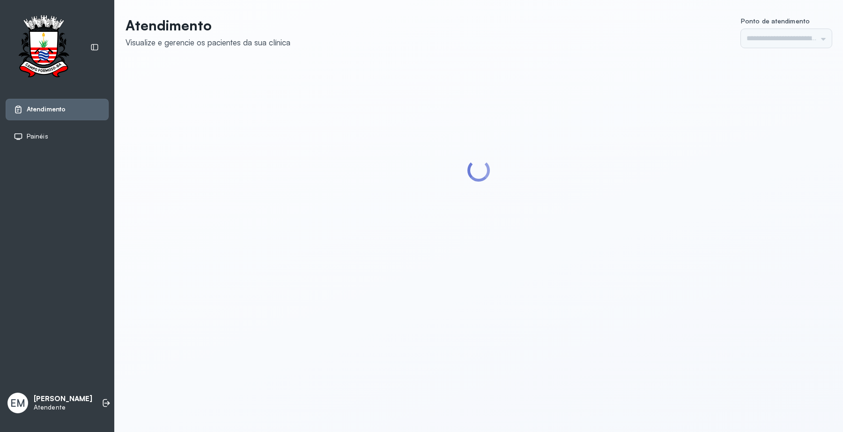
type input "*********"
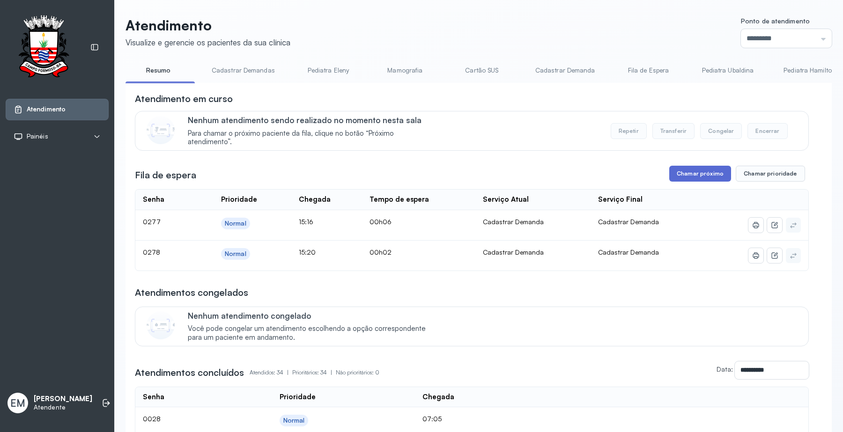
click at [710, 172] on button "Chamar próximo" at bounding box center [700, 174] width 62 height 16
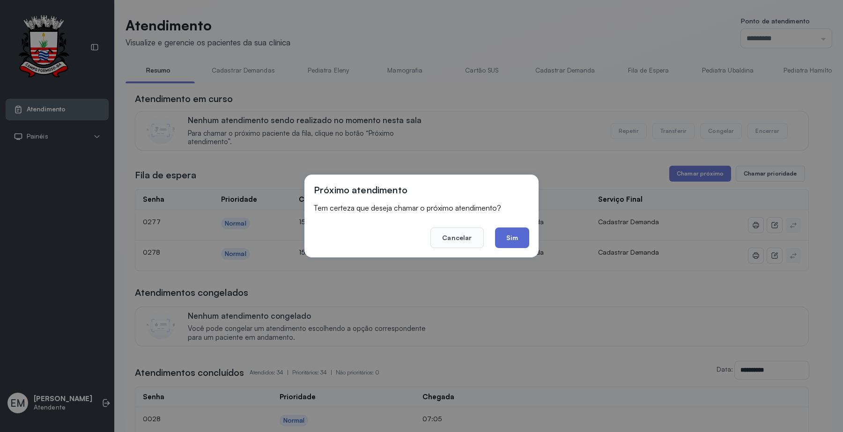
click at [515, 238] on button "Sim" at bounding box center [512, 238] width 34 height 21
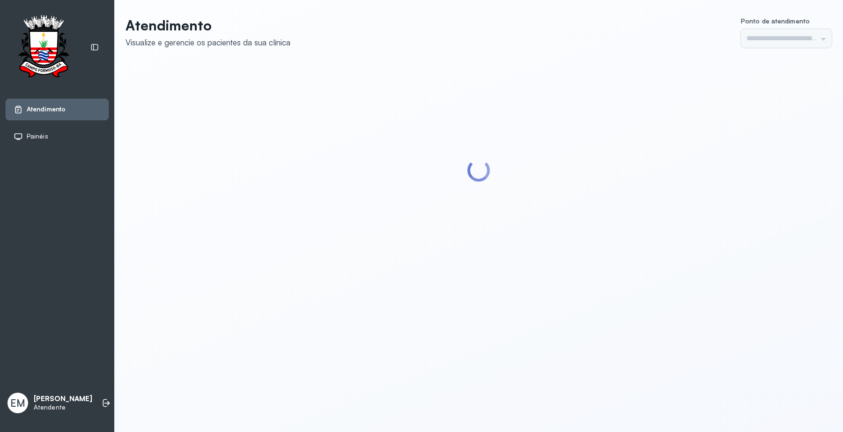
type input "*********"
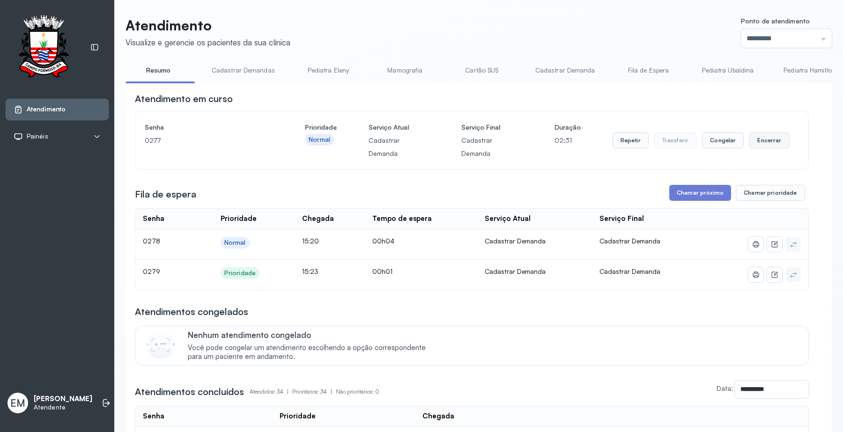
click at [774, 133] on button "Encerrar" at bounding box center [769, 141] width 40 height 16
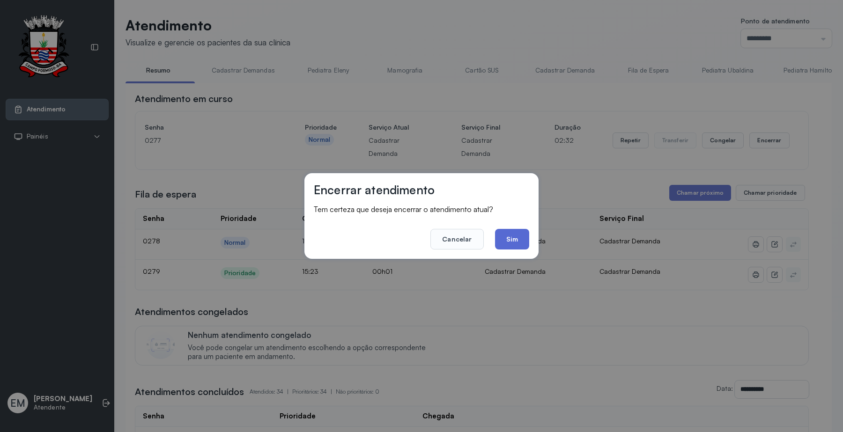
click at [514, 241] on button "Sim" at bounding box center [512, 239] width 34 height 21
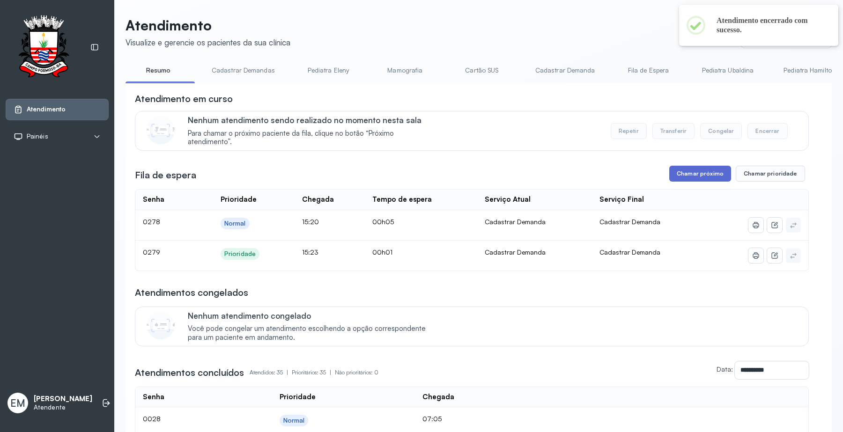
click at [716, 177] on button "Chamar próximo" at bounding box center [700, 174] width 62 height 16
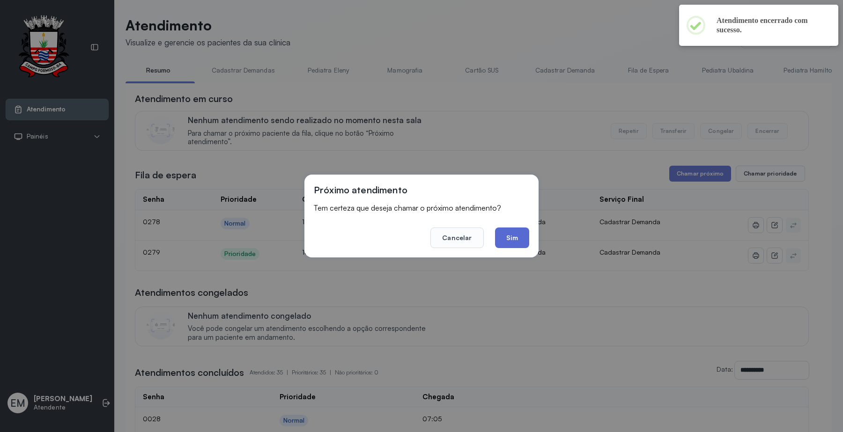
click at [518, 236] on button "Sim" at bounding box center [512, 238] width 34 height 21
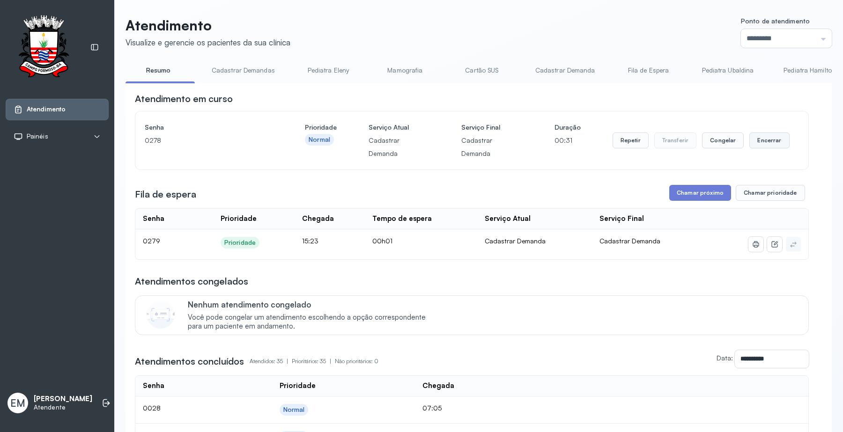
click at [749, 133] on button "Encerrar" at bounding box center [769, 141] width 40 height 16
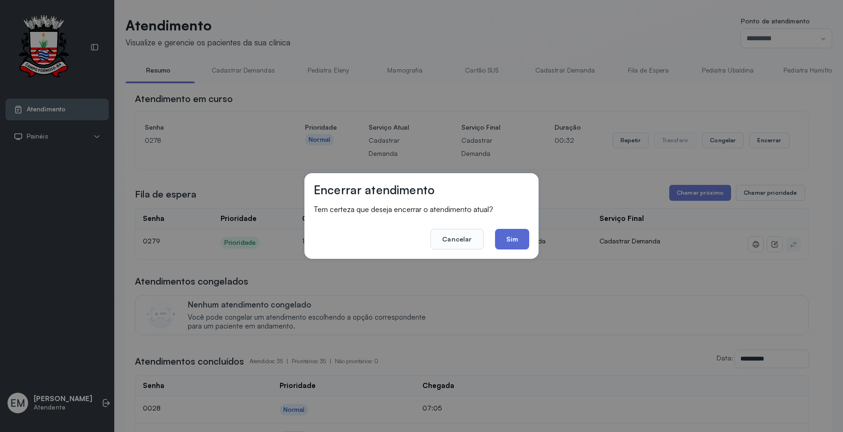
click at [524, 232] on button "Sim" at bounding box center [512, 239] width 34 height 21
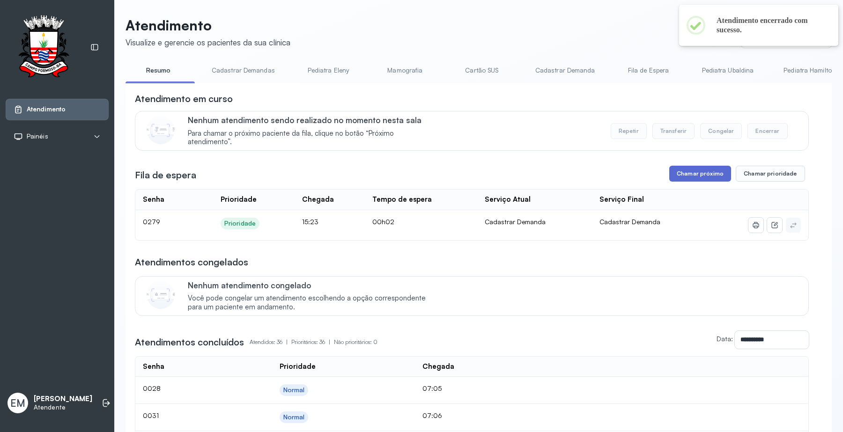
click at [695, 169] on button "Chamar próximo" at bounding box center [700, 174] width 62 height 16
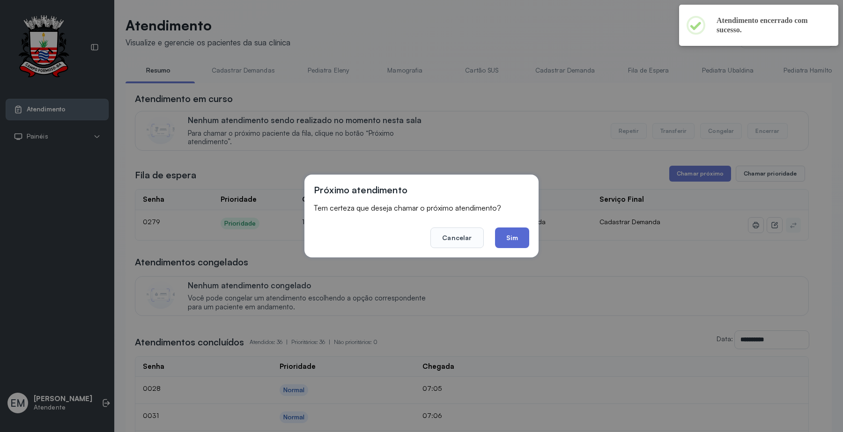
click at [514, 235] on button "Sim" at bounding box center [512, 238] width 34 height 21
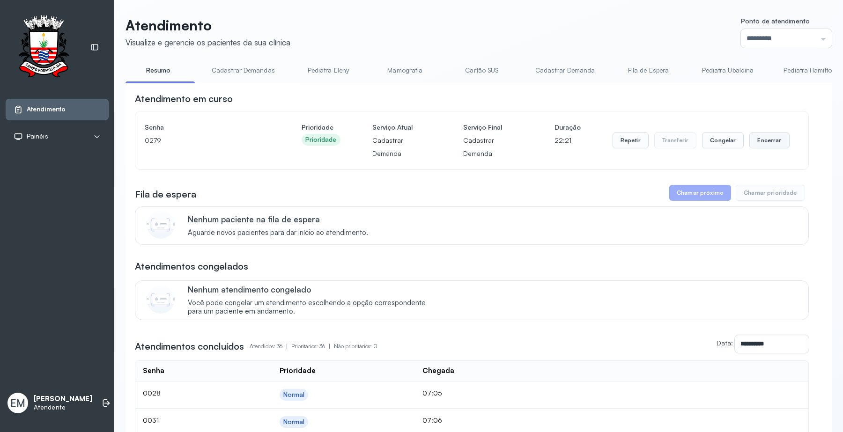
click at [756, 141] on button "Encerrar" at bounding box center [769, 141] width 40 height 16
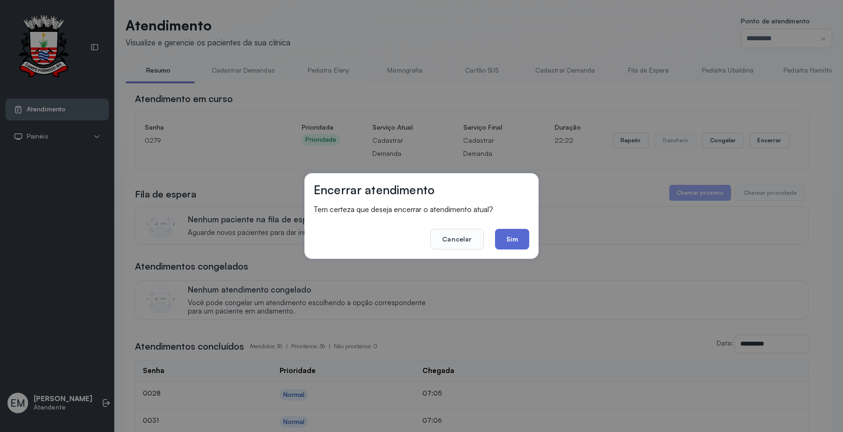
click at [520, 242] on button "Sim" at bounding box center [512, 239] width 34 height 21
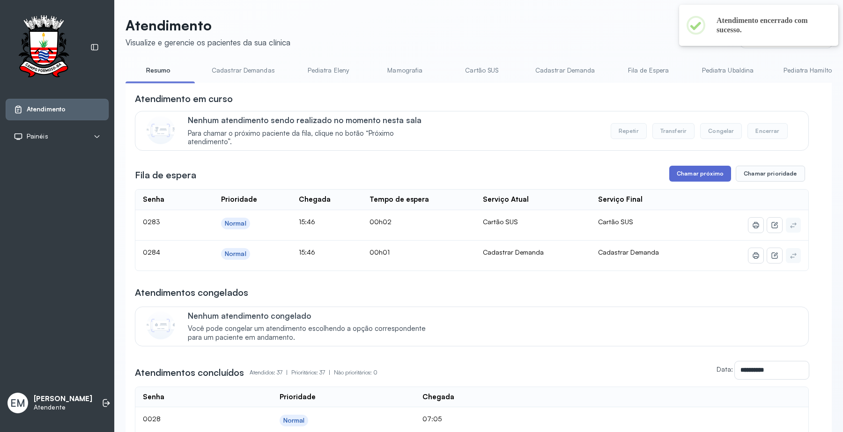
click at [694, 177] on button "Chamar próximo" at bounding box center [700, 174] width 62 height 16
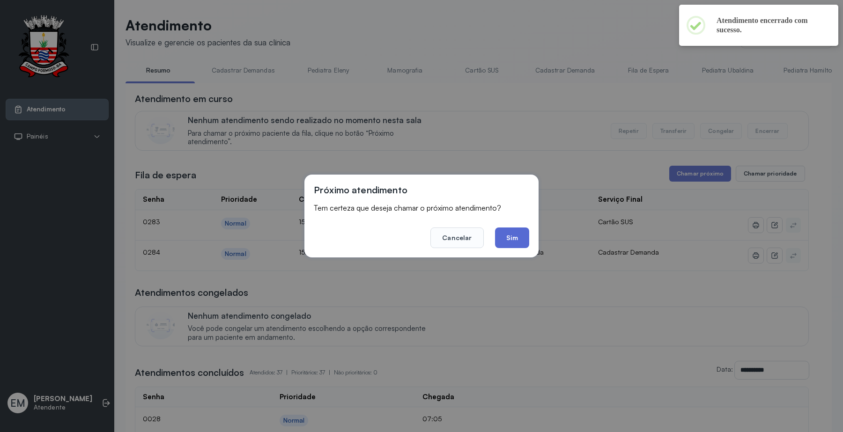
drag, startPoint x: 509, startPoint y: 237, endPoint x: 493, endPoint y: 247, distance: 18.1
click at [506, 238] on button "Sim" at bounding box center [512, 238] width 34 height 21
